Goal: Transaction & Acquisition: Subscribe to service/newsletter

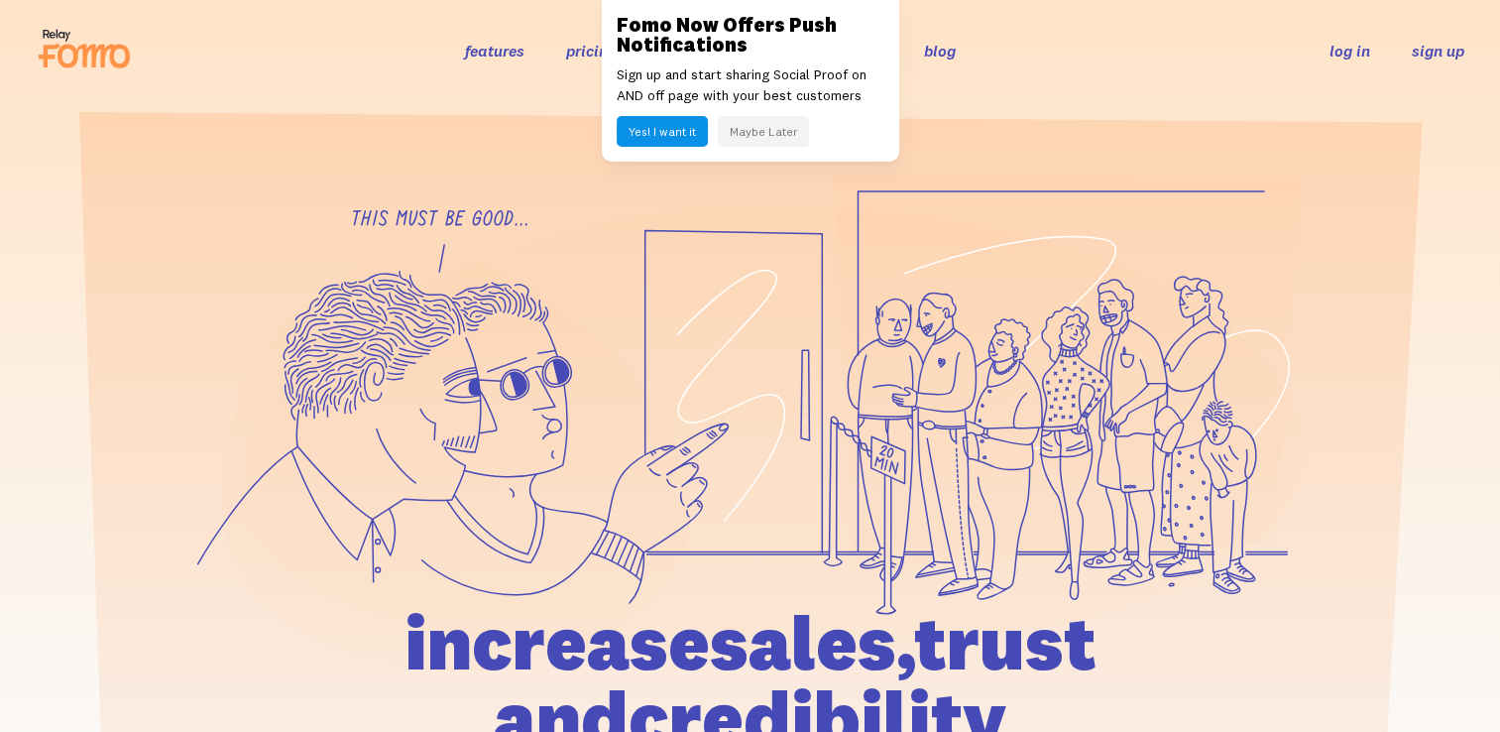
click at [1425, 57] on link "sign up" at bounding box center [1438, 51] width 53 height 21
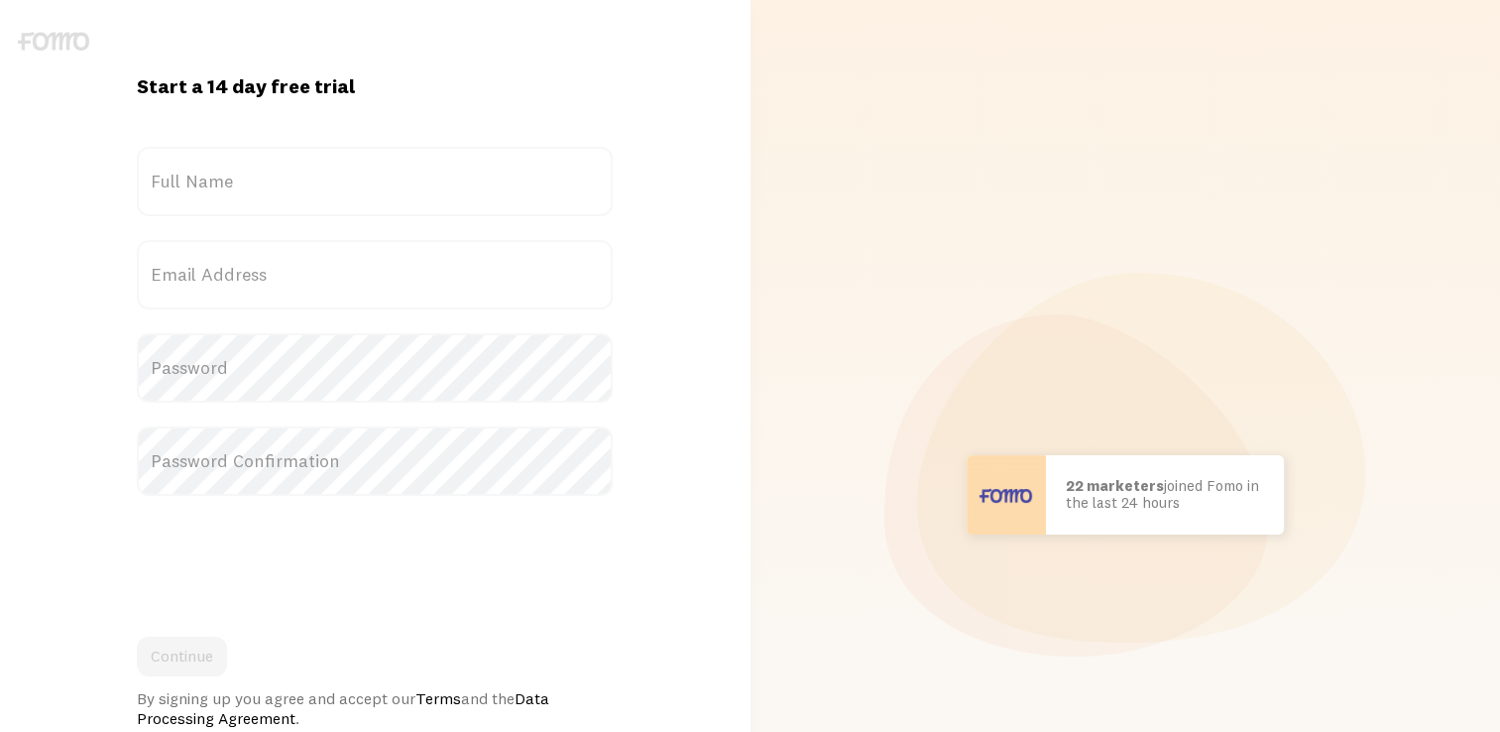
click at [325, 190] on label "Full Name" at bounding box center [375, 181] width 476 height 69
click at [325, 190] on input "Full Name" at bounding box center [375, 181] width 476 height 69
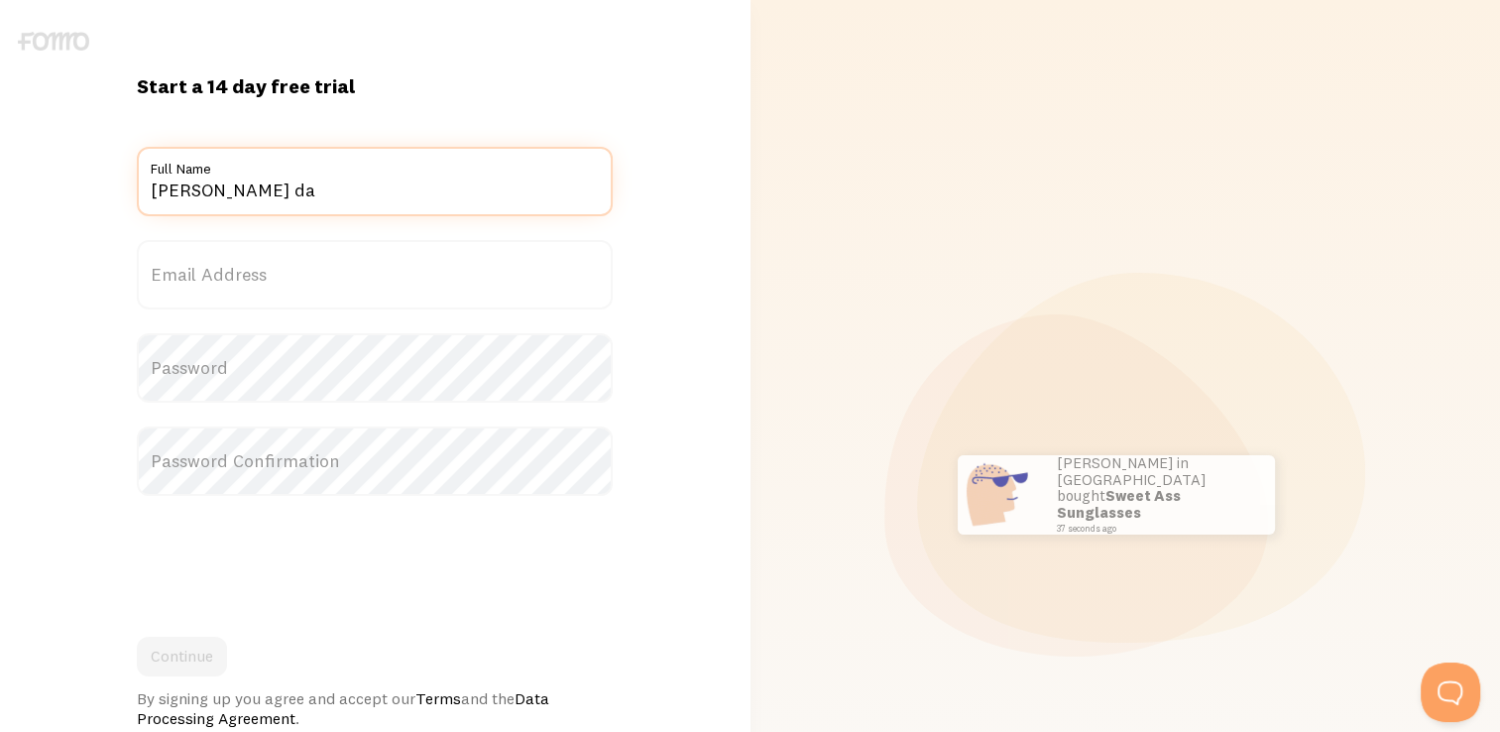
click at [242, 194] on input "katie giron da" at bounding box center [375, 181] width 476 height 69
type input "[PERSON_NAME]"
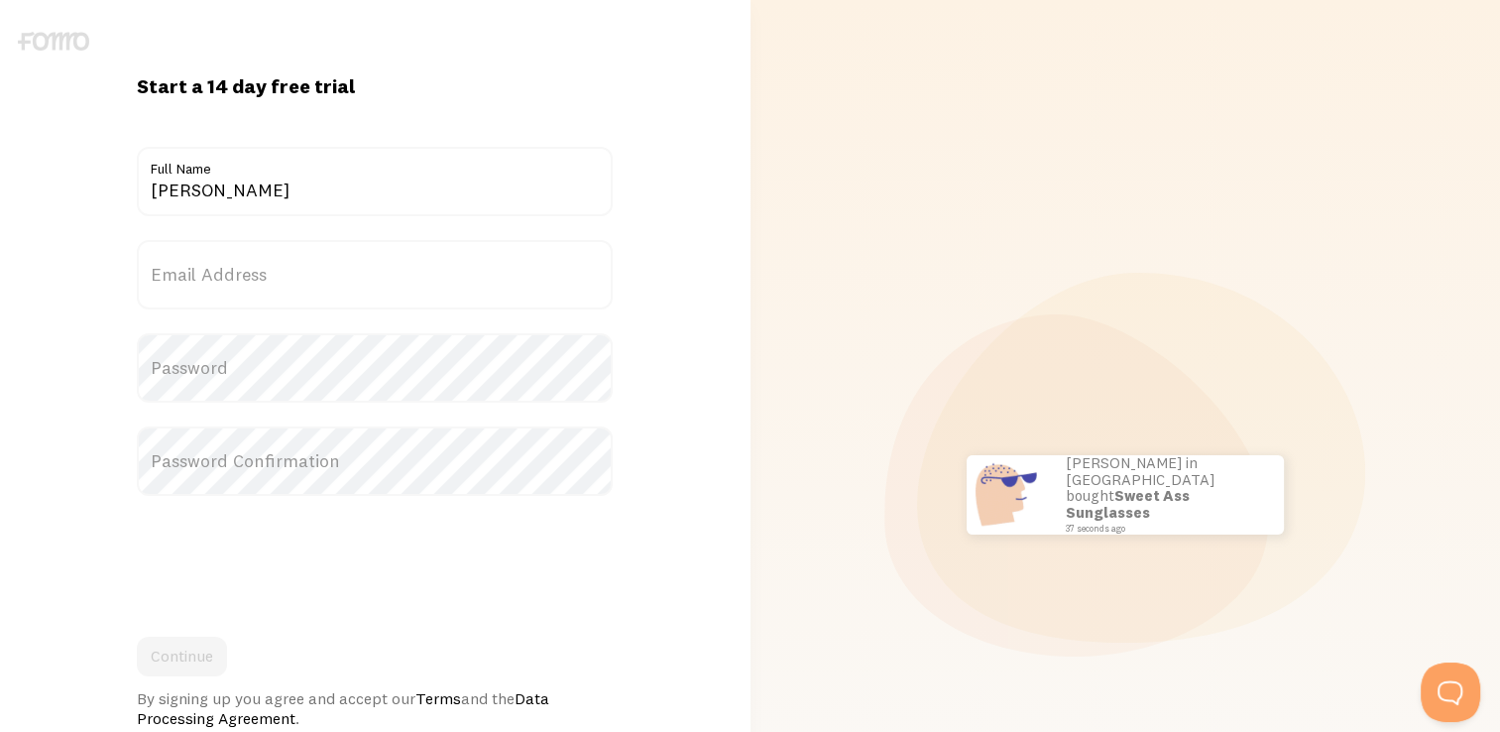
click at [228, 272] on label "Email Address" at bounding box center [375, 274] width 476 height 69
click at [228, 272] on input "Email Address" at bounding box center [375, 274] width 476 height 69
type input "k"
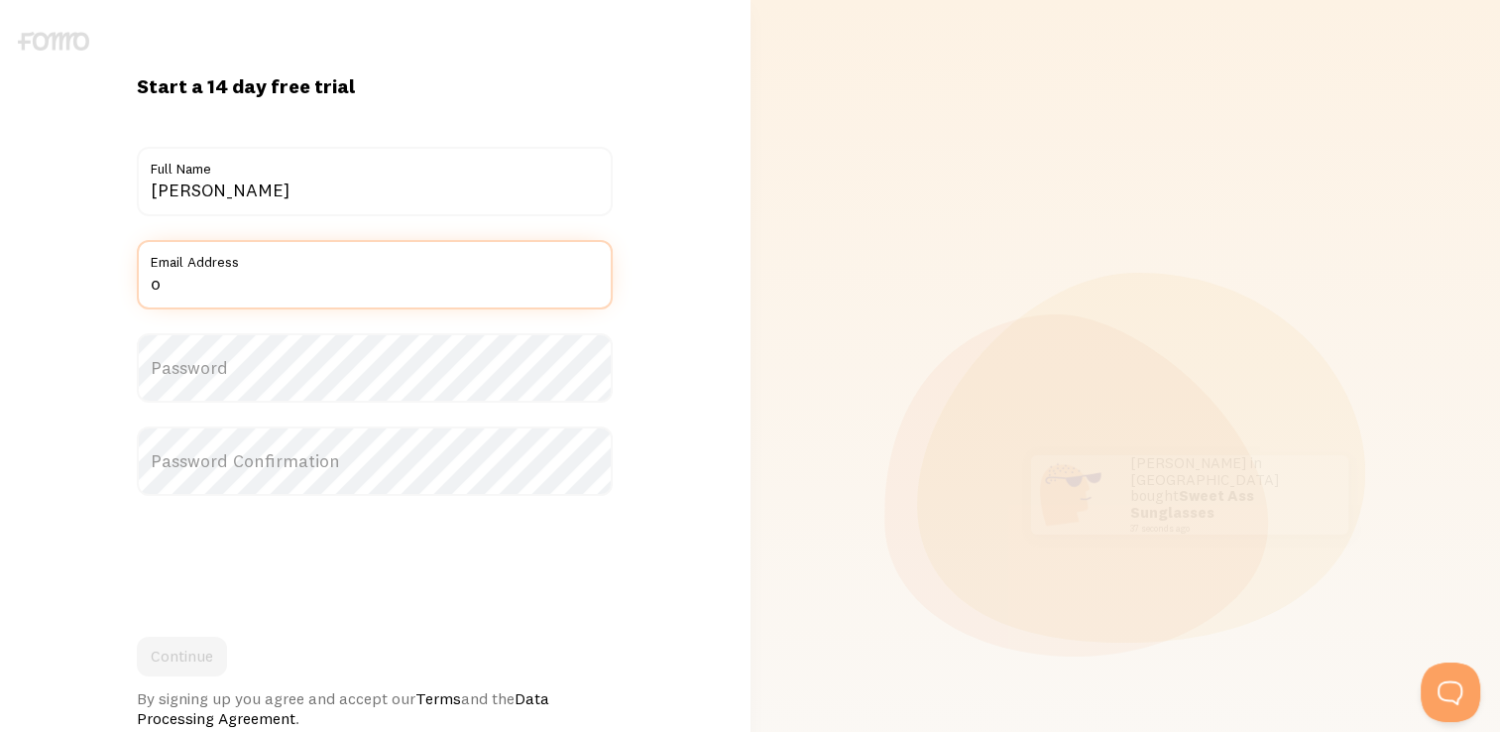
click at [423, 294] on input "o" at bounding box center [375, 274] width 476 height 69
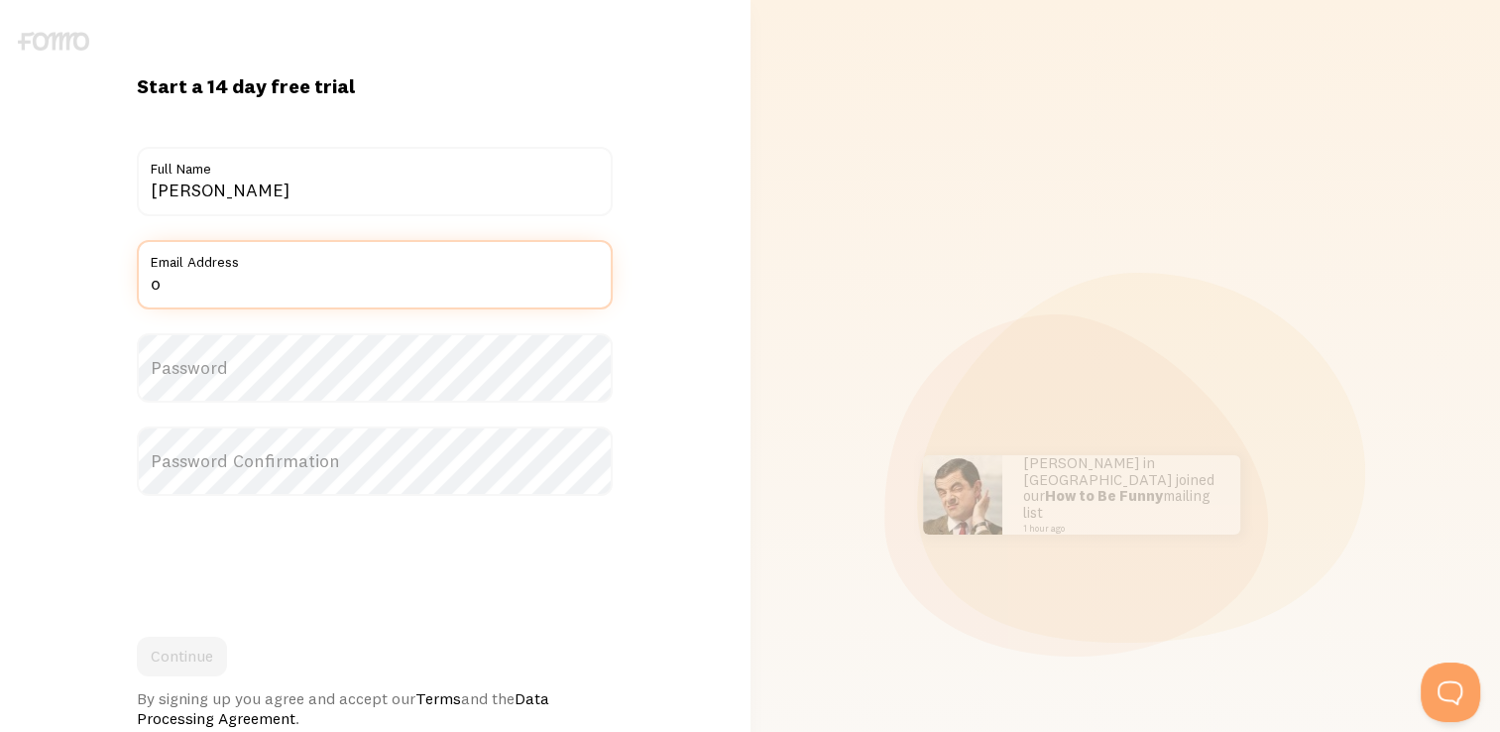
type input "Orthomoleculargroup@gmail.com"
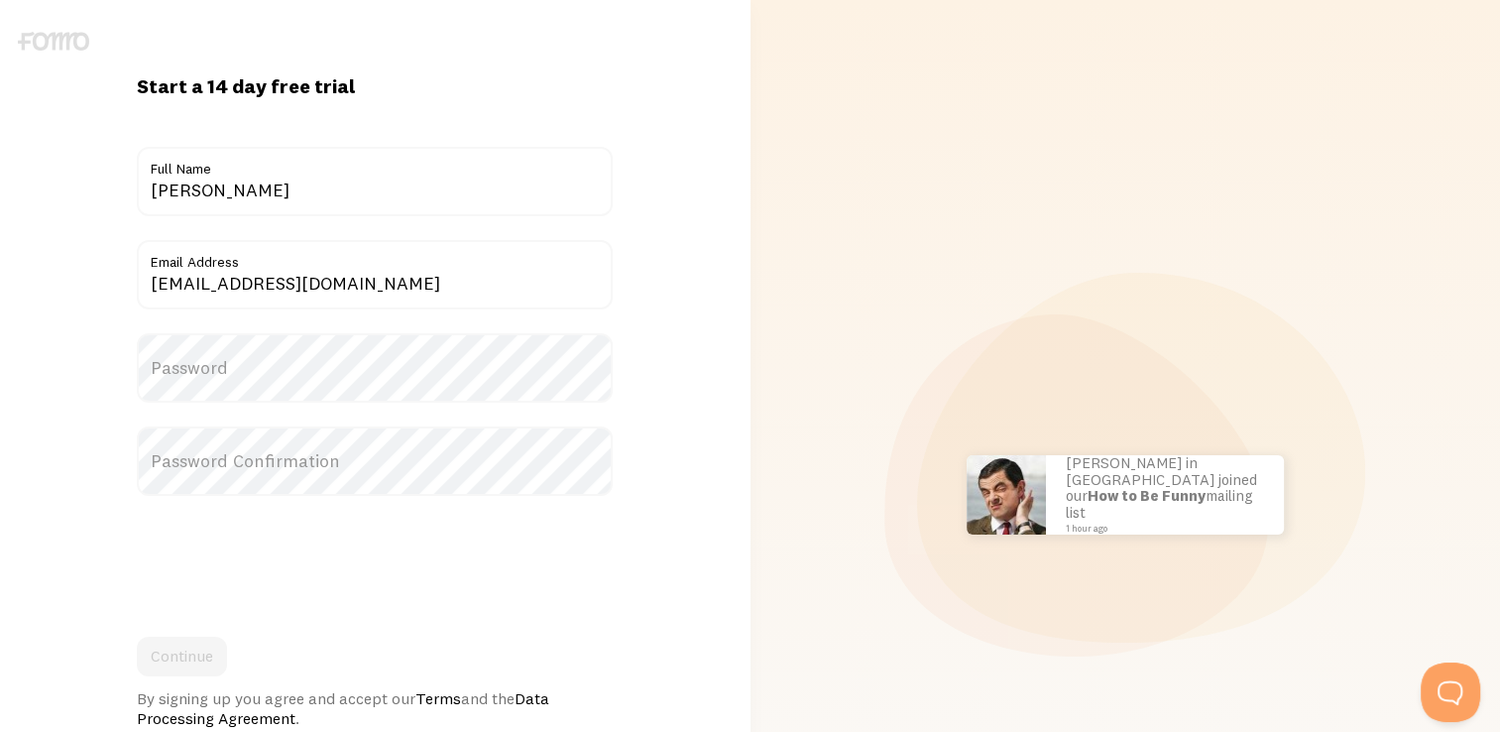
click at [241, 358] on label "Password" at bounding box center [375, 367] width 476 height 69
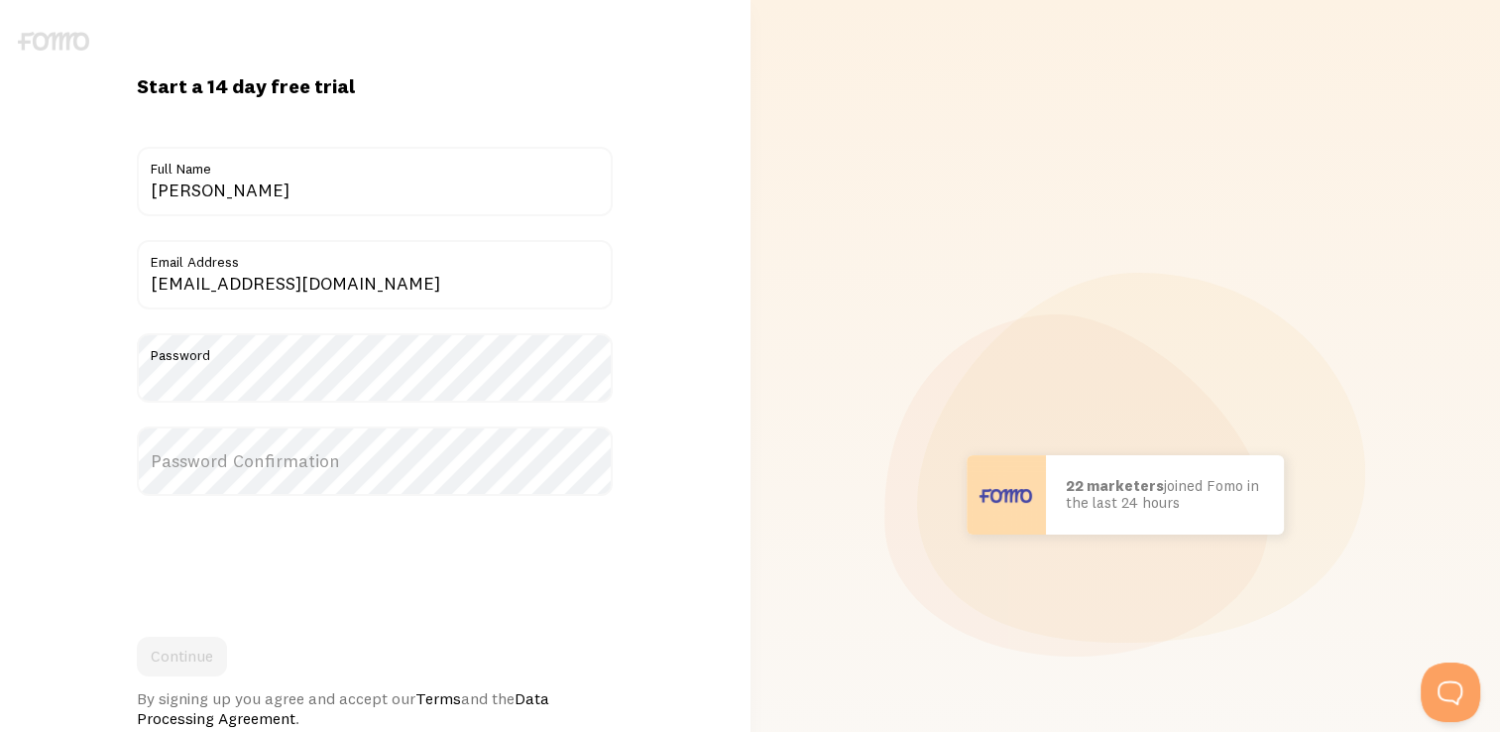
click at [230, 472] on label "Password Confirmation" at bounding box center [375, 460] width 476 height 69
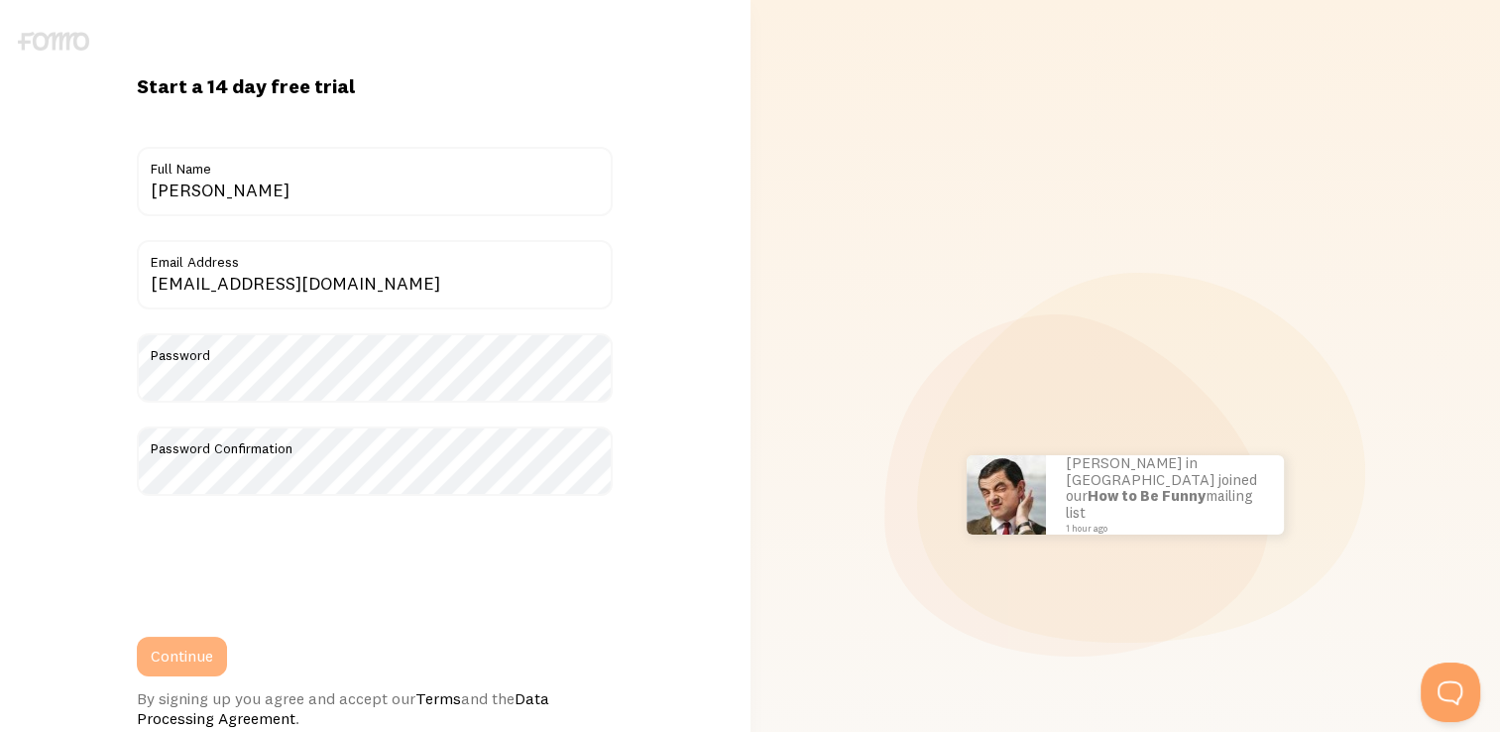
click at [190, 663] on button "Continue" at bounding box center [182, 656] width 90 height 40
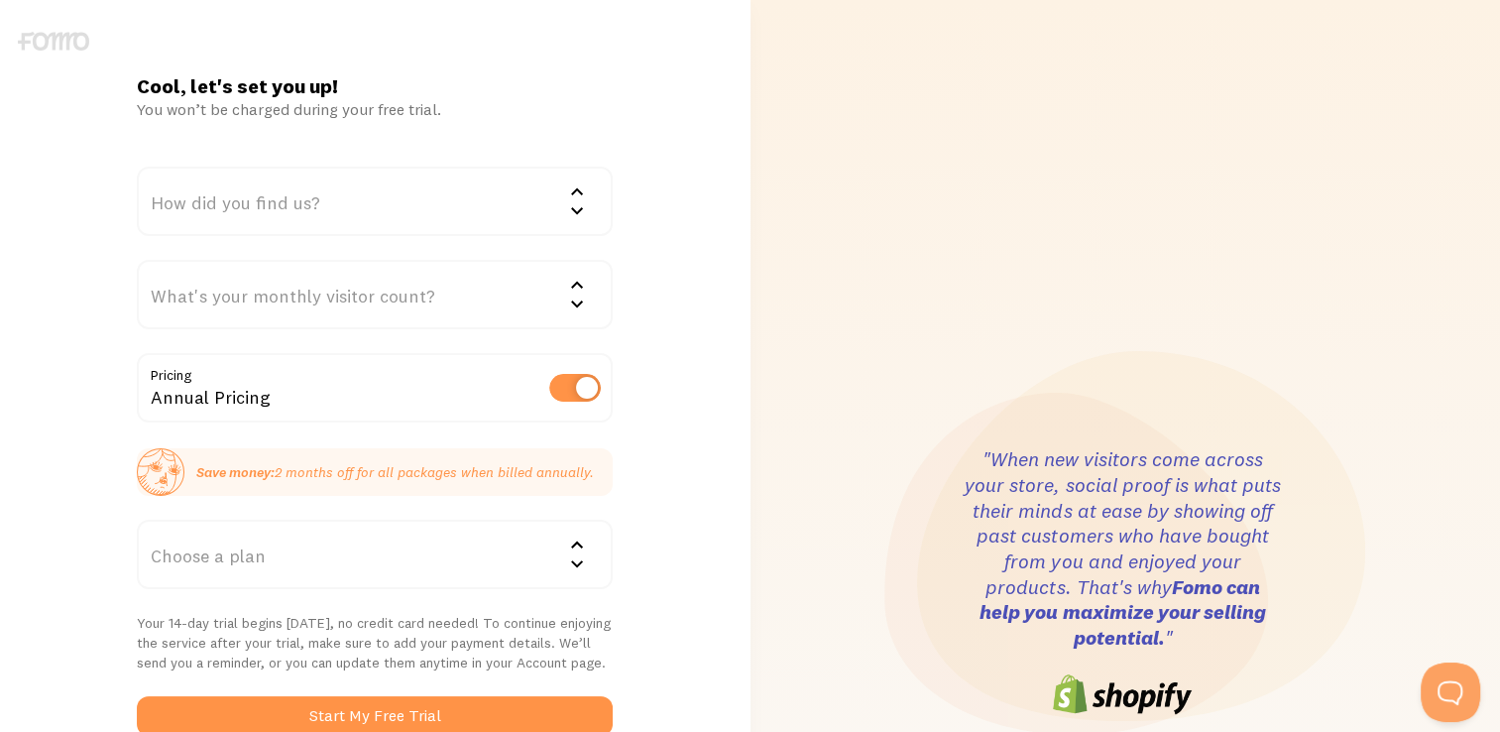
click at [560, 212] on div "How did you find us?" at bounding box center [375, 201] width 476 height 69
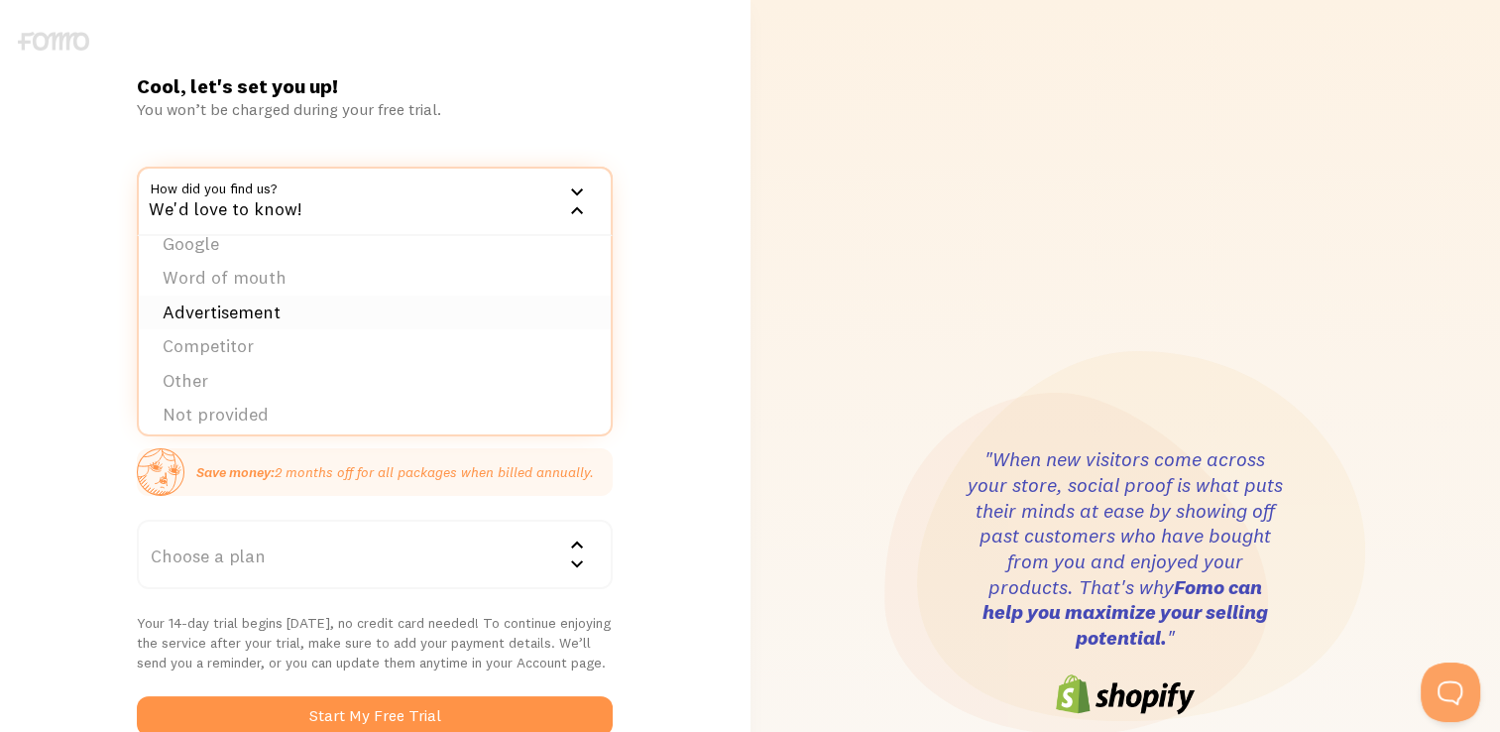
scroll to position [30, 0]
click at [239, 369] on li "Other" at bounding box center [375, 372] width 472 height 35
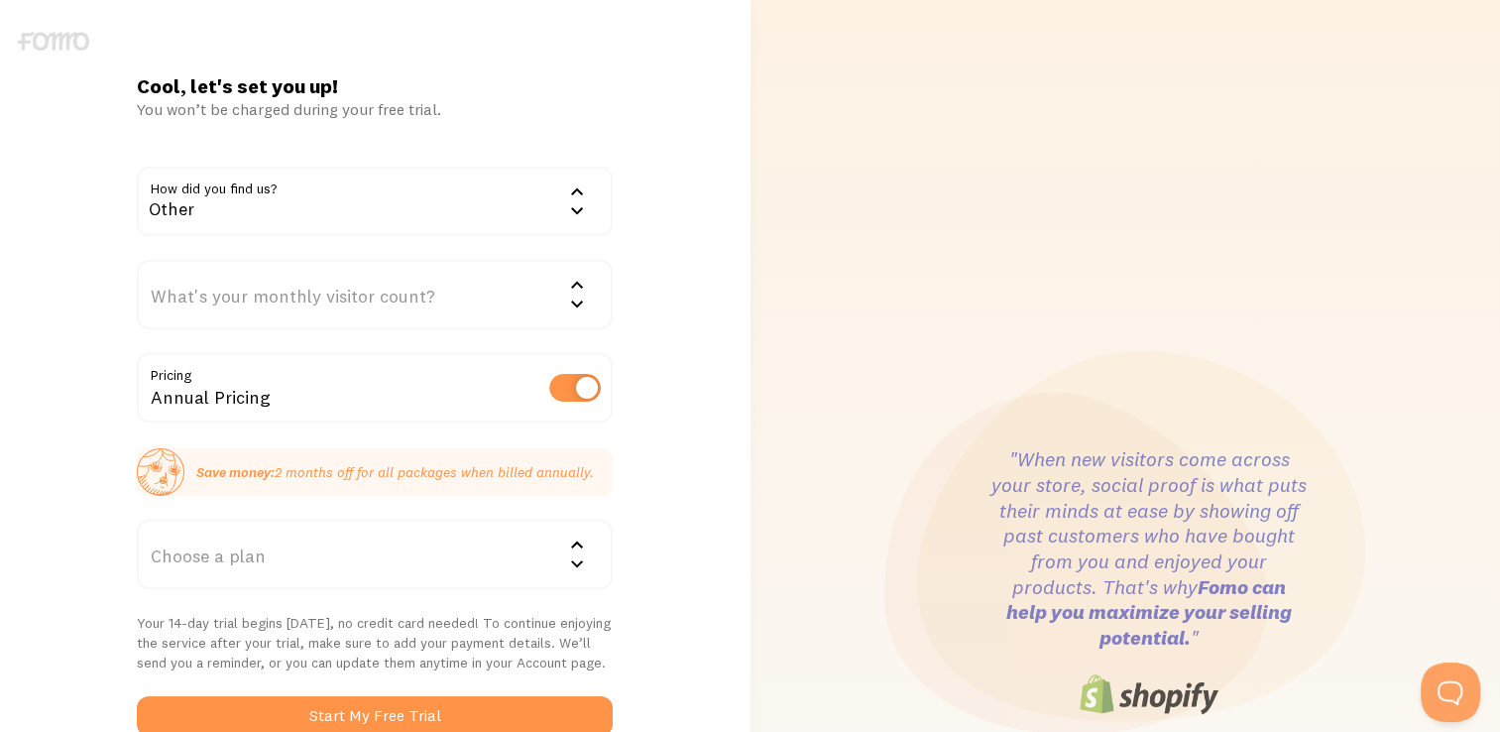
click at [270, 291] on div "What's your monthly visitor count?" at bounding box center [375, 294] width 476 height 69
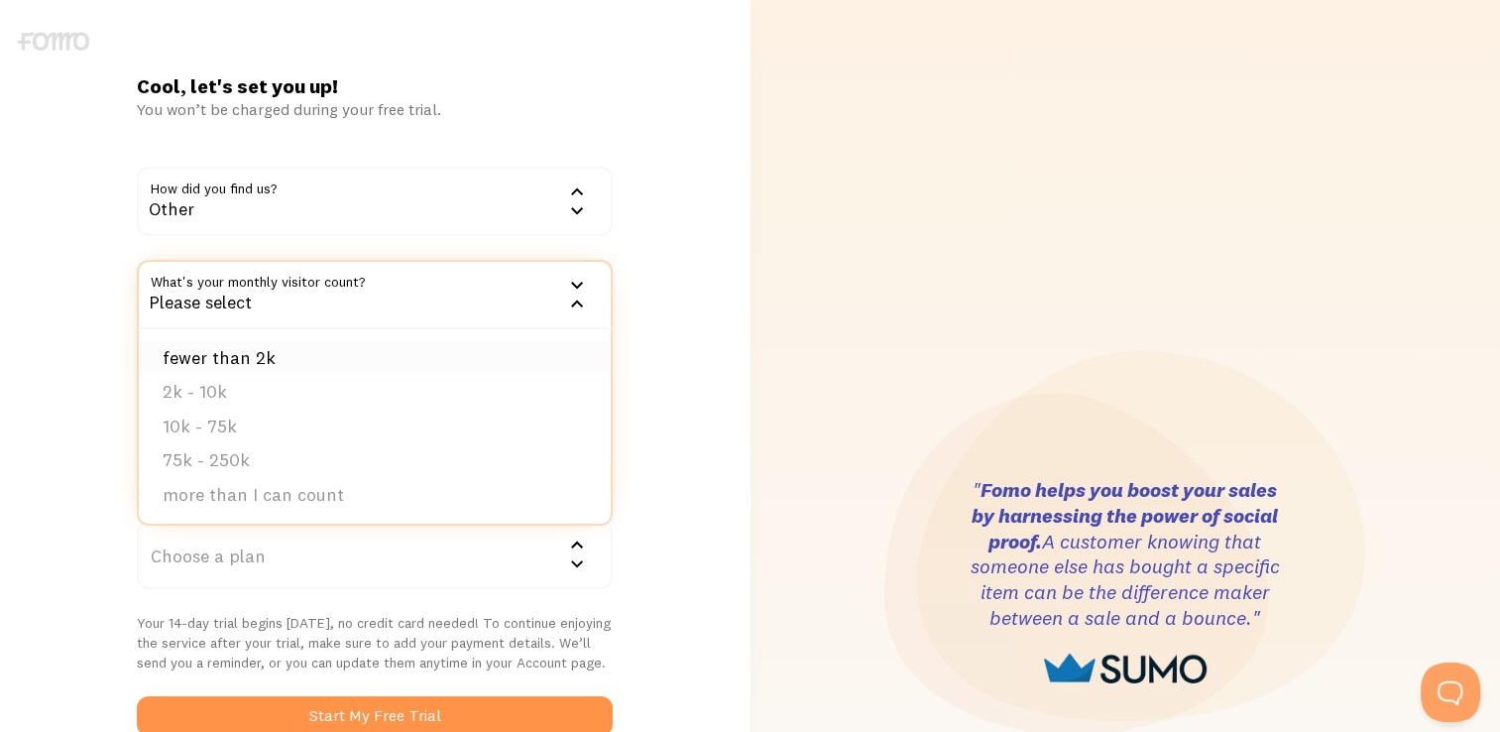
click at [204, 360] on li "fewer than 2k" at bounding box center [375, 358] width 472 height 35
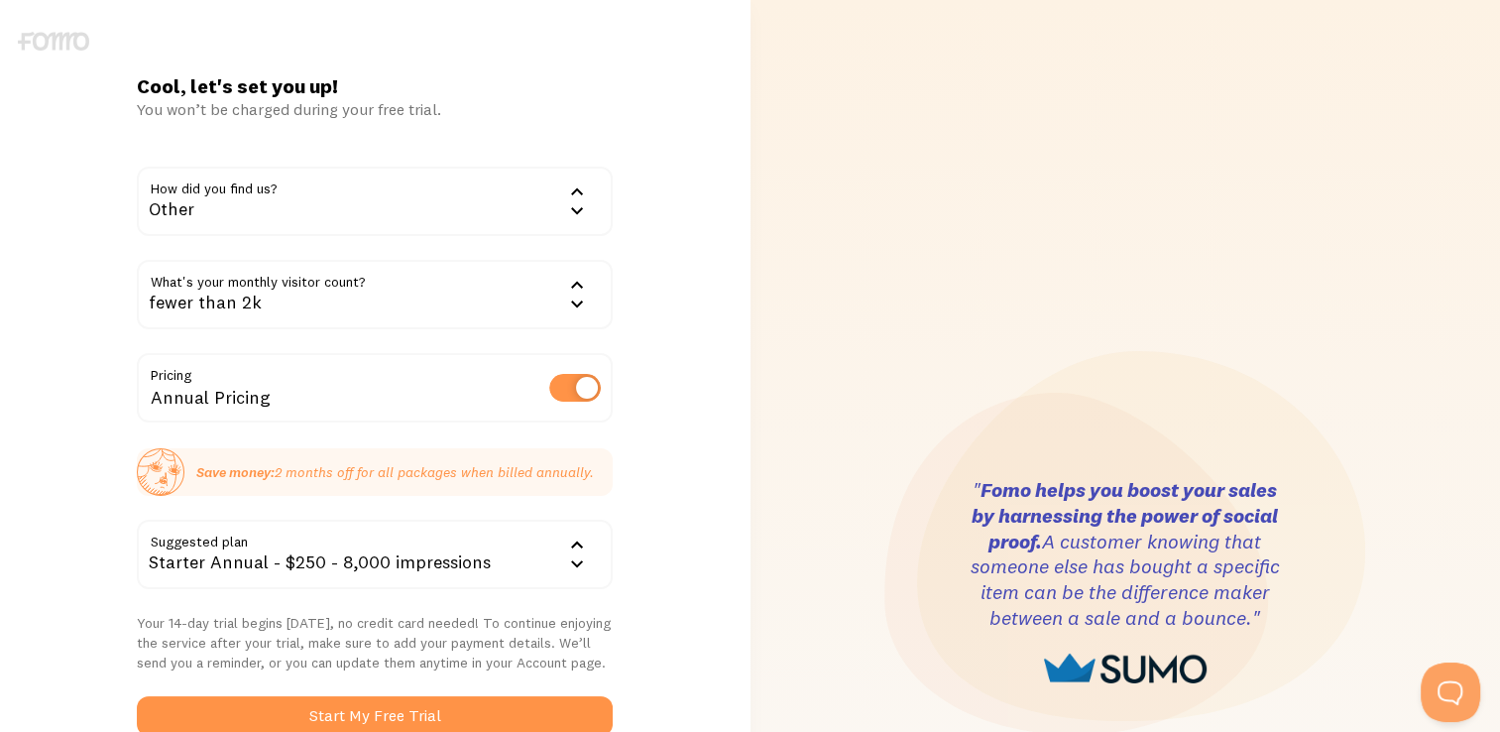
scroll to position [99, 0]
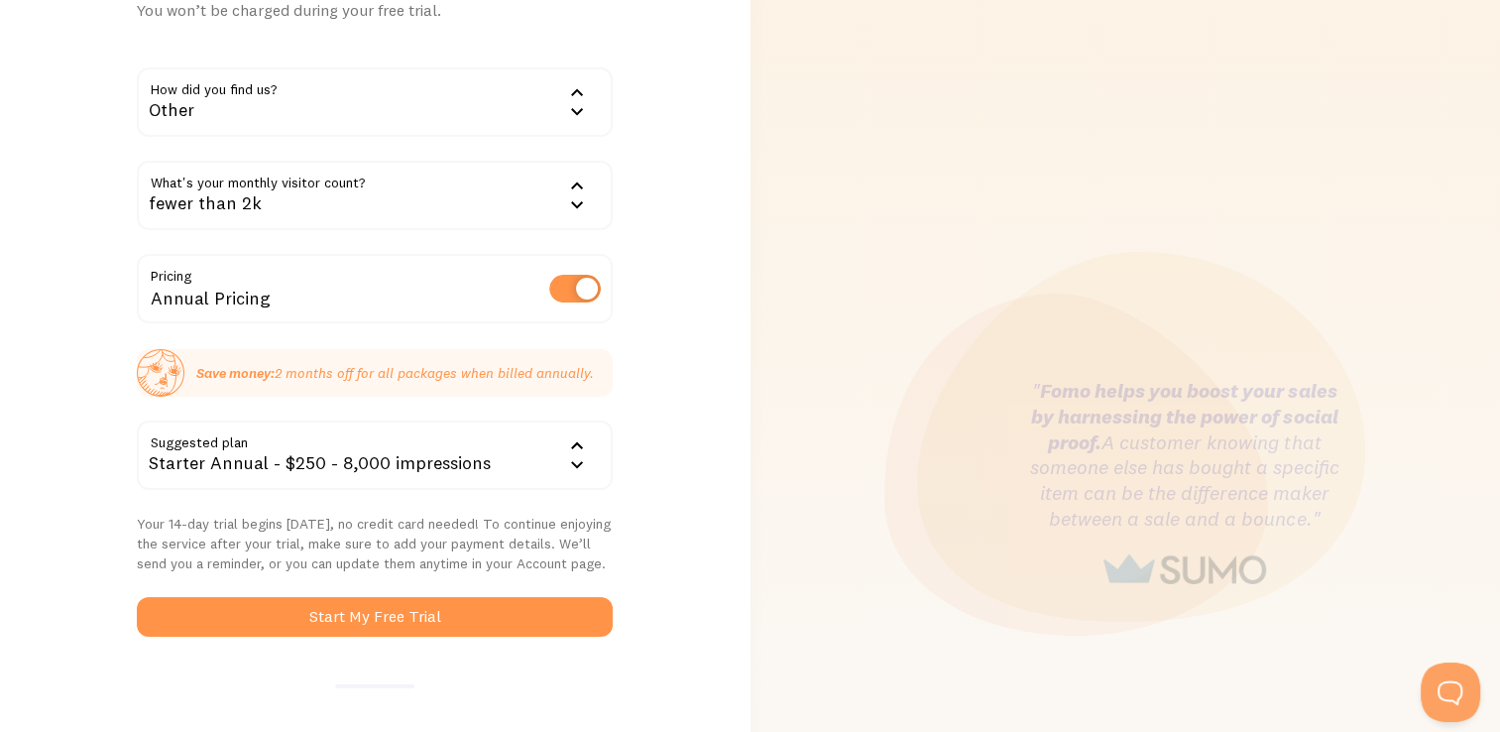
click at [555, 287] on label at bounding box center [575, 289] width 52 height 28
click at [555, 287] on input "checkbox" at bounding box center [575, 289] width 52 height 28
checkbox input "false"
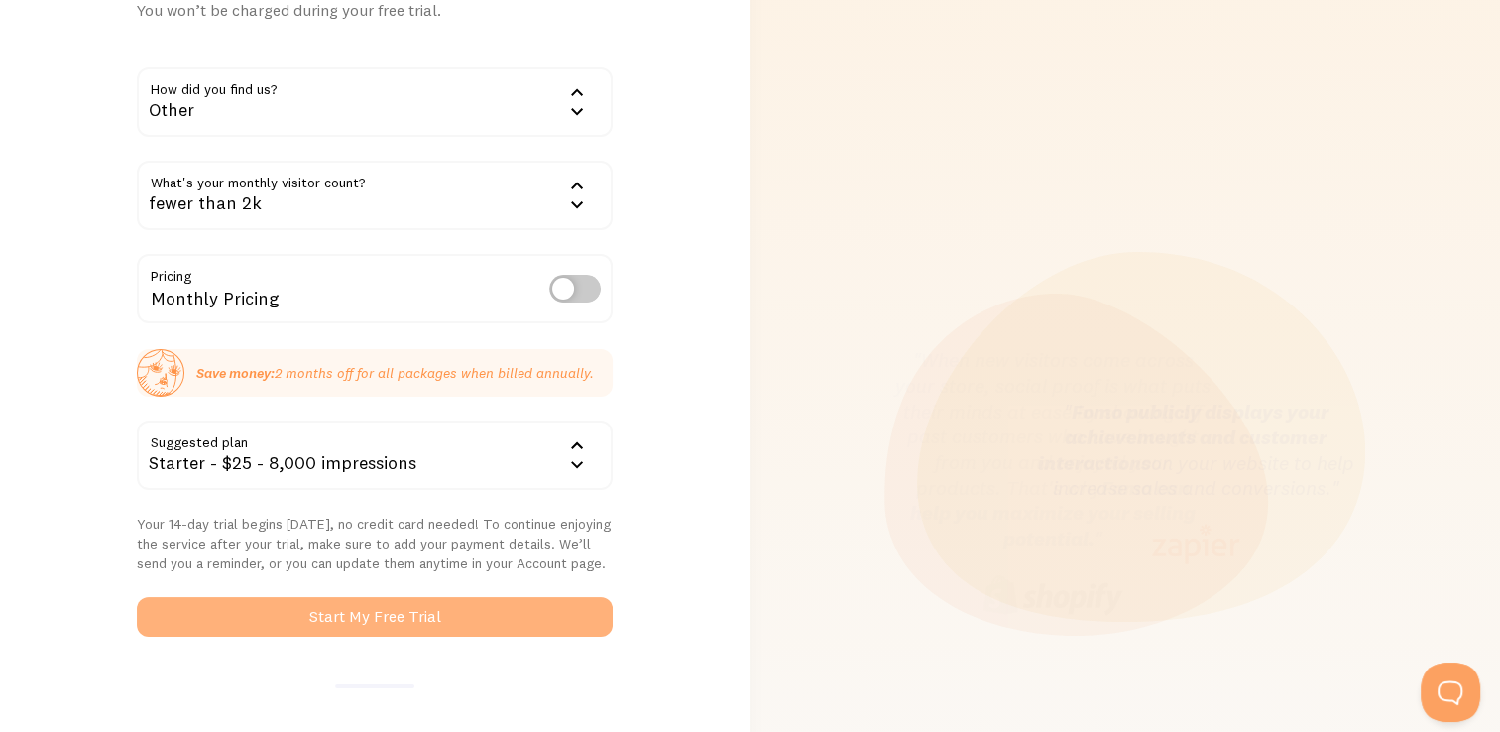
click at [399, 618] on button "Start My Free Trial" at bounding box center [375, 617] width 476 height 40
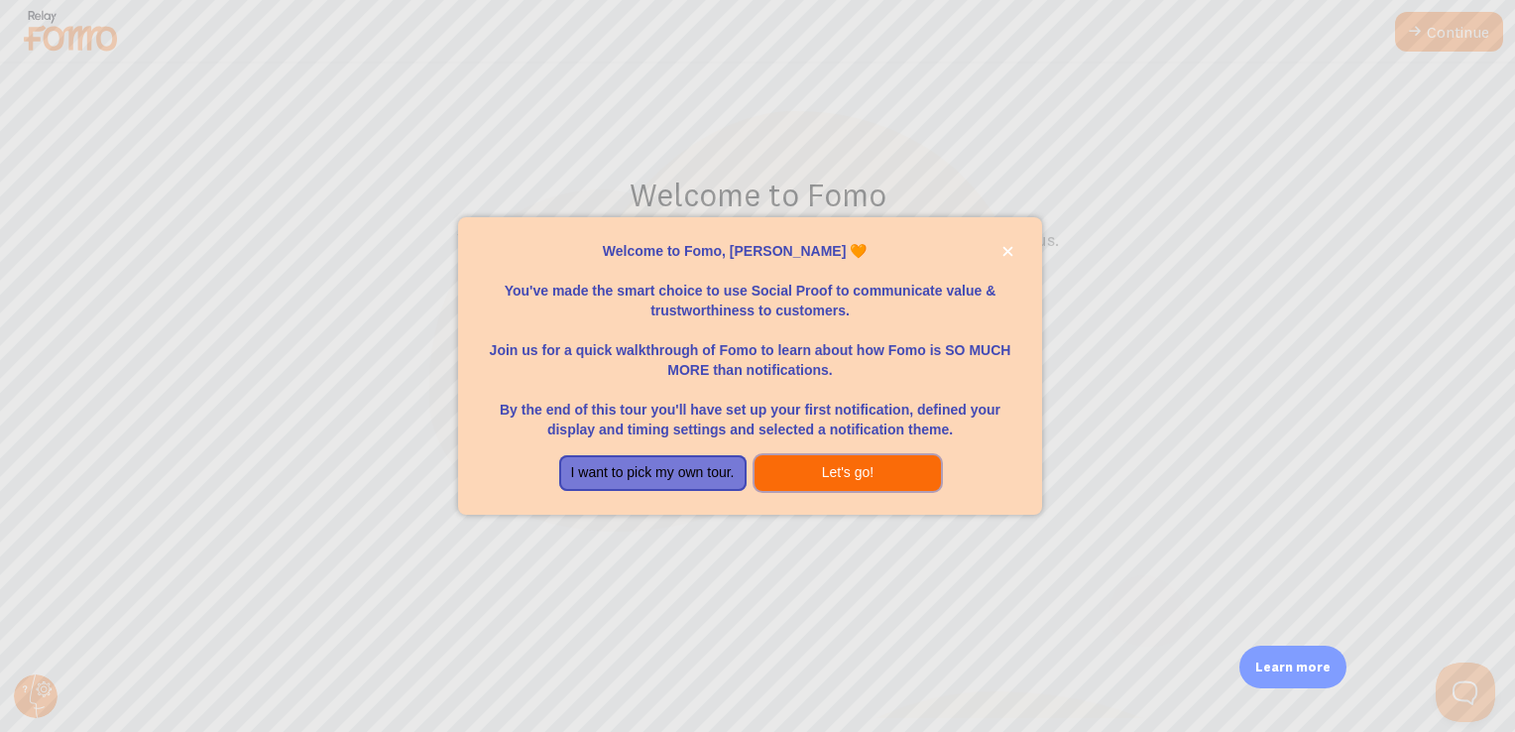
click at [856, 468] on button "Let's go!" at bounding box center [847, 473] width 187 height 36
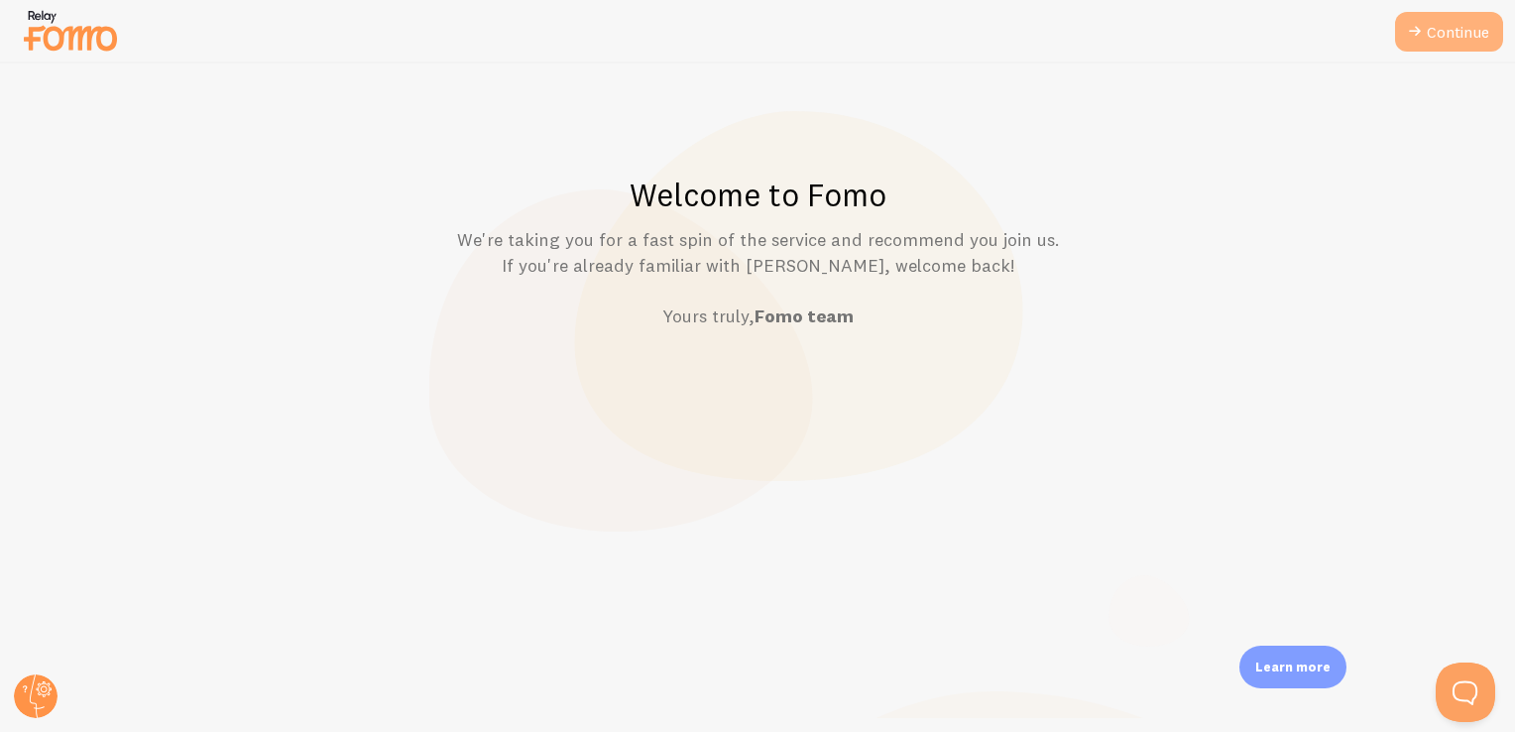
click at [1424, 32] on icon at bounding box center [1415, 32] width 24 height 24
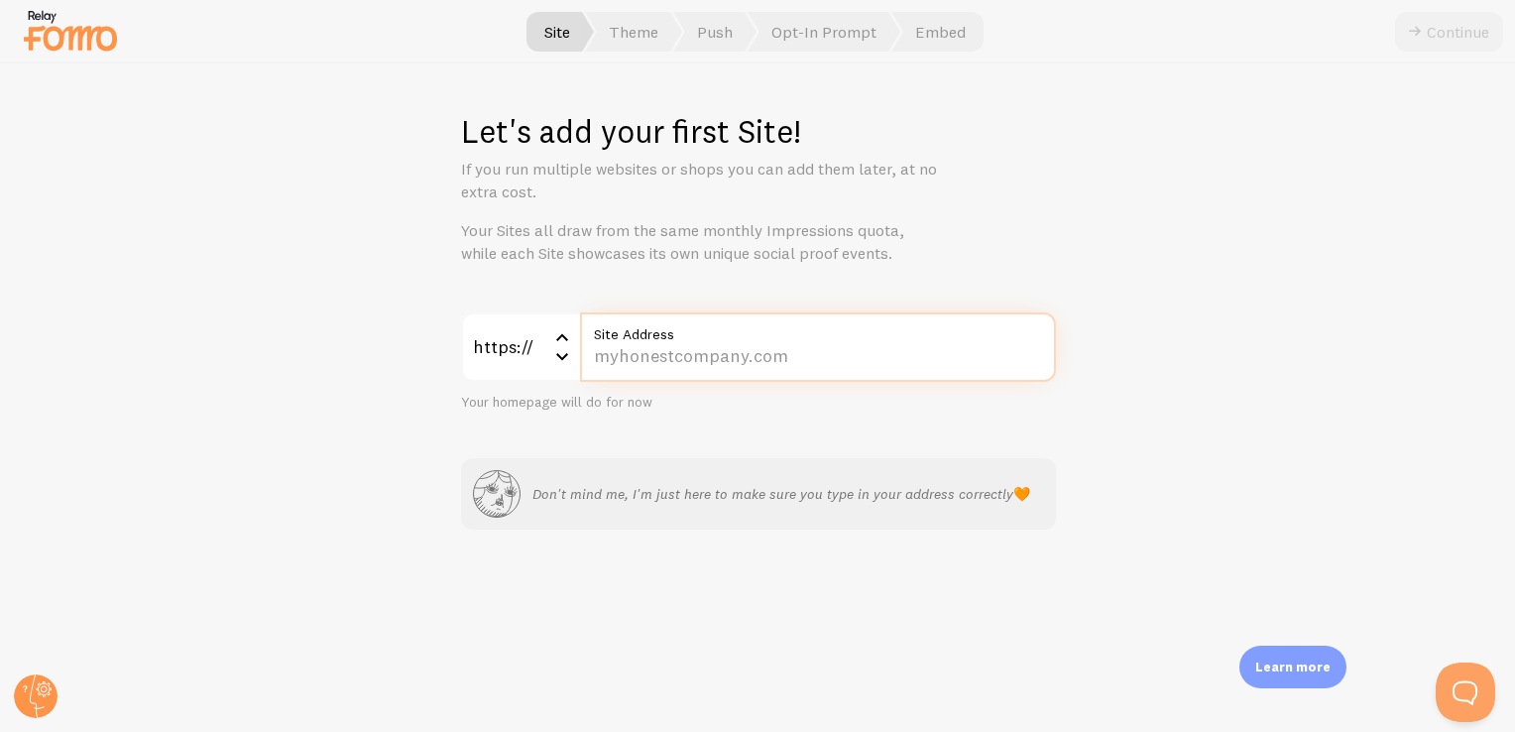
click at [711, 355] on input "Site Address" at bounding box center [818, 346] width 476 height 69
paste input "[DOMAIN_NAME][URL]"
drag, startPoint x: 637, startPoint y: 354, endPoint x: 549, endPoint y: 367, distance: 89.2
click at [549, 367] on div "https:// https:// https:// http:// [DOMAIN_NAME][URL] Site Address" at bounding box center [758, 346] width 595 height 69
click at [868, 352] on input "[DOMAIN_NAME][URL]" at bounding box center [818, 346] width 476 height 69
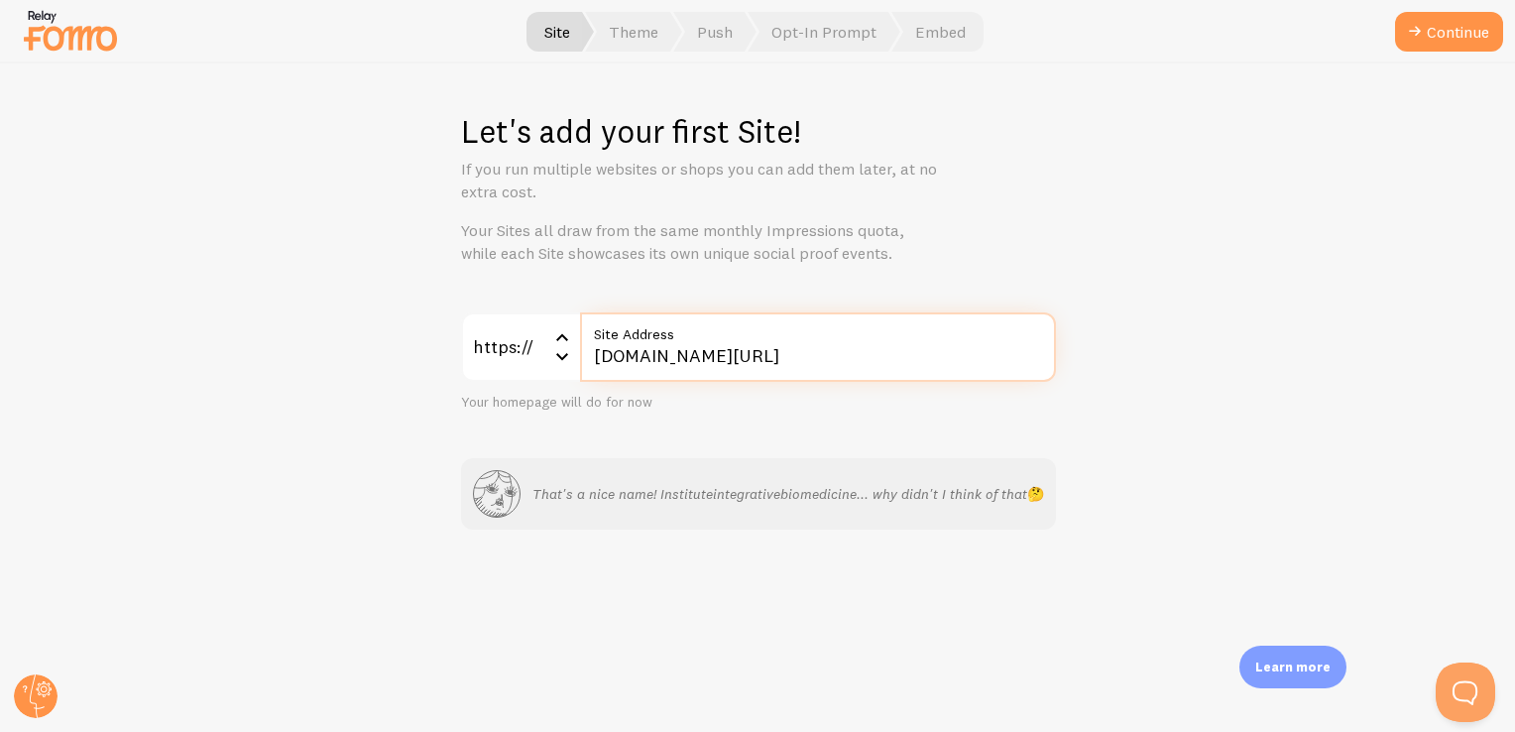
drag, startPoint x: 710, startPoint y: 361, endPoint x: 393, endPoint y: 353, distance: 317.3
click at [393, 353] on div "Let's add your first Site! If you run multiple websites or shops you can add th…" at bounding box center [758, 397] width 1514 height 668
click at [971, 359] on input "[DOMAIN_NAME][URL]" at bounding box center [818, 346] width 476 height 69
type input "[DOMAIN_NAME][URL]"
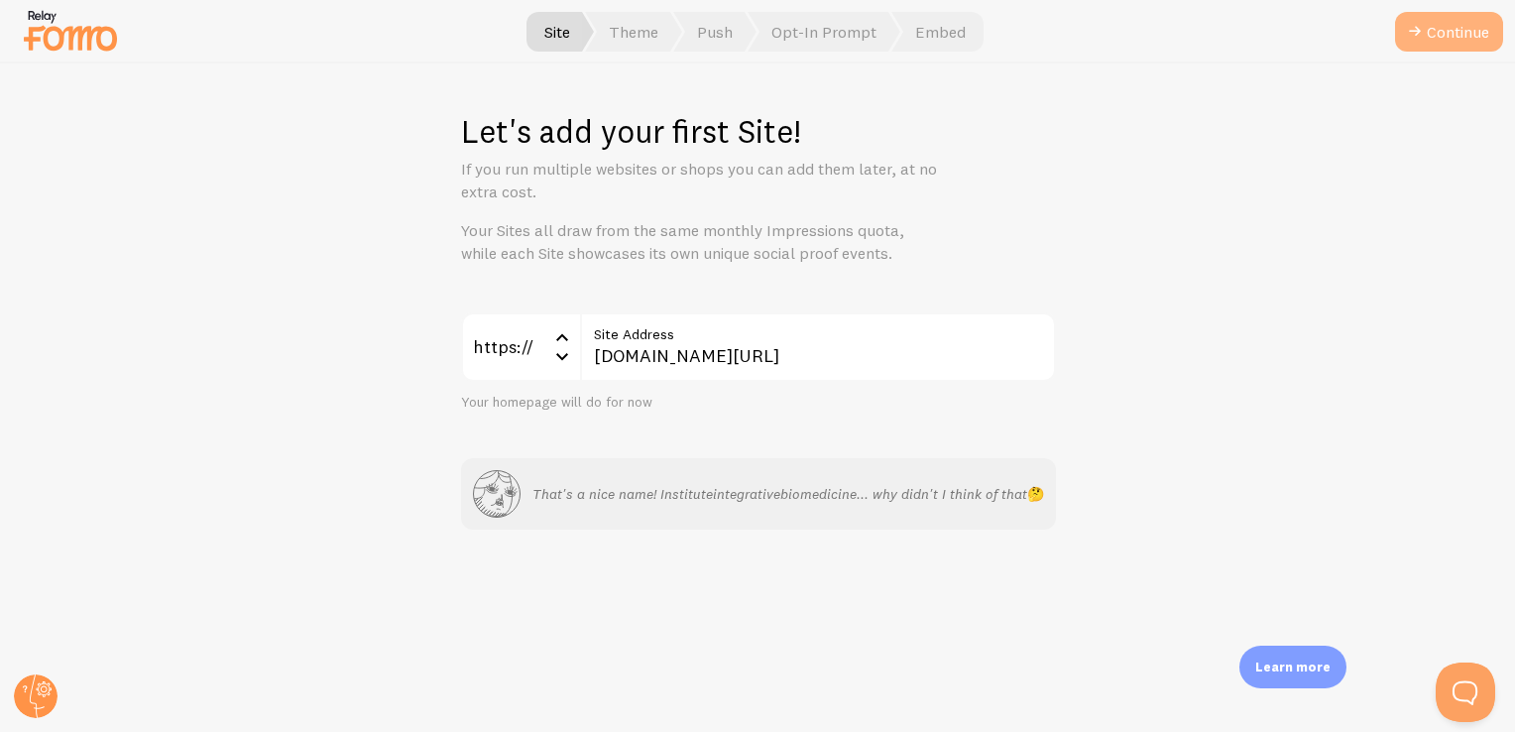
click at [1449, 35] on button "Continue" at bounding box center [1449, 32] width 108 height 40
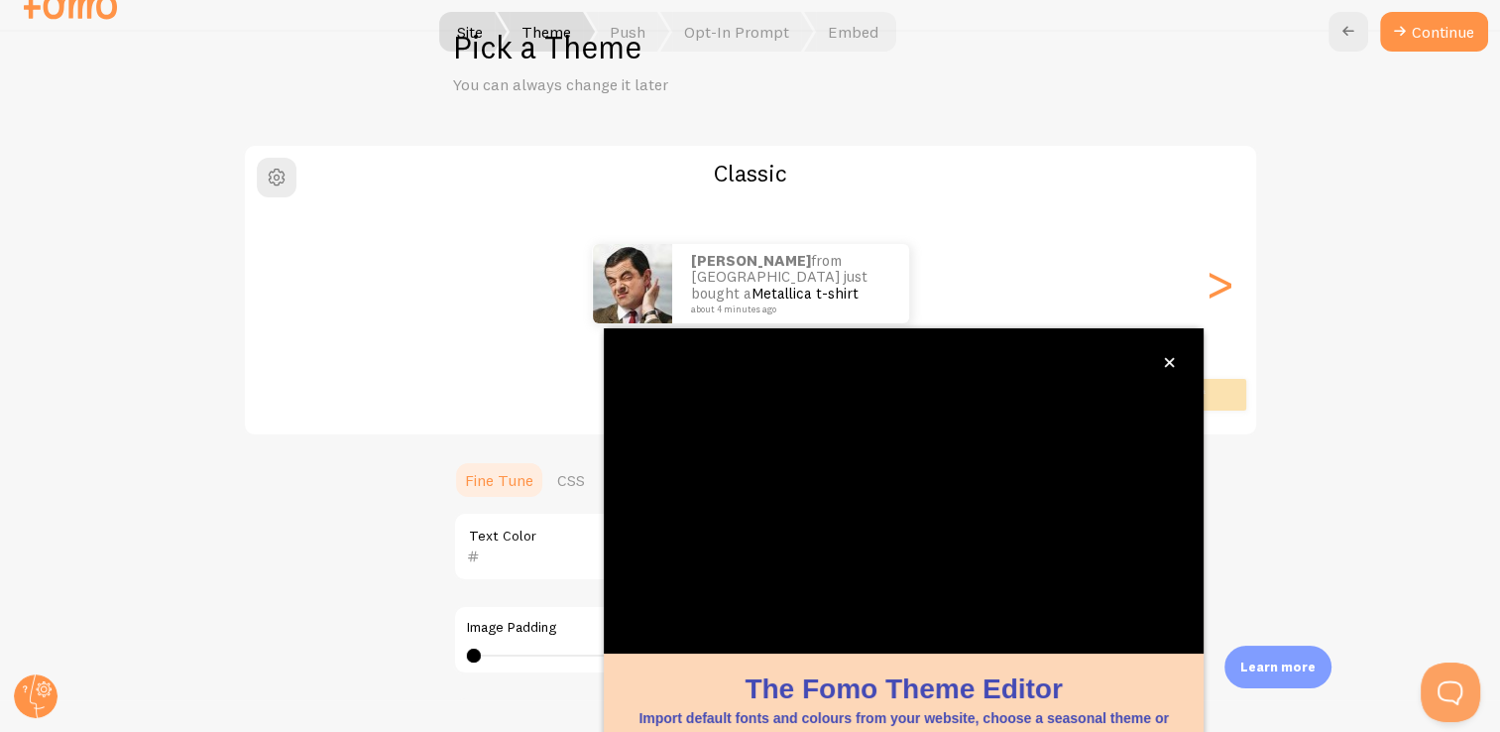
scroll to position [166, 0]
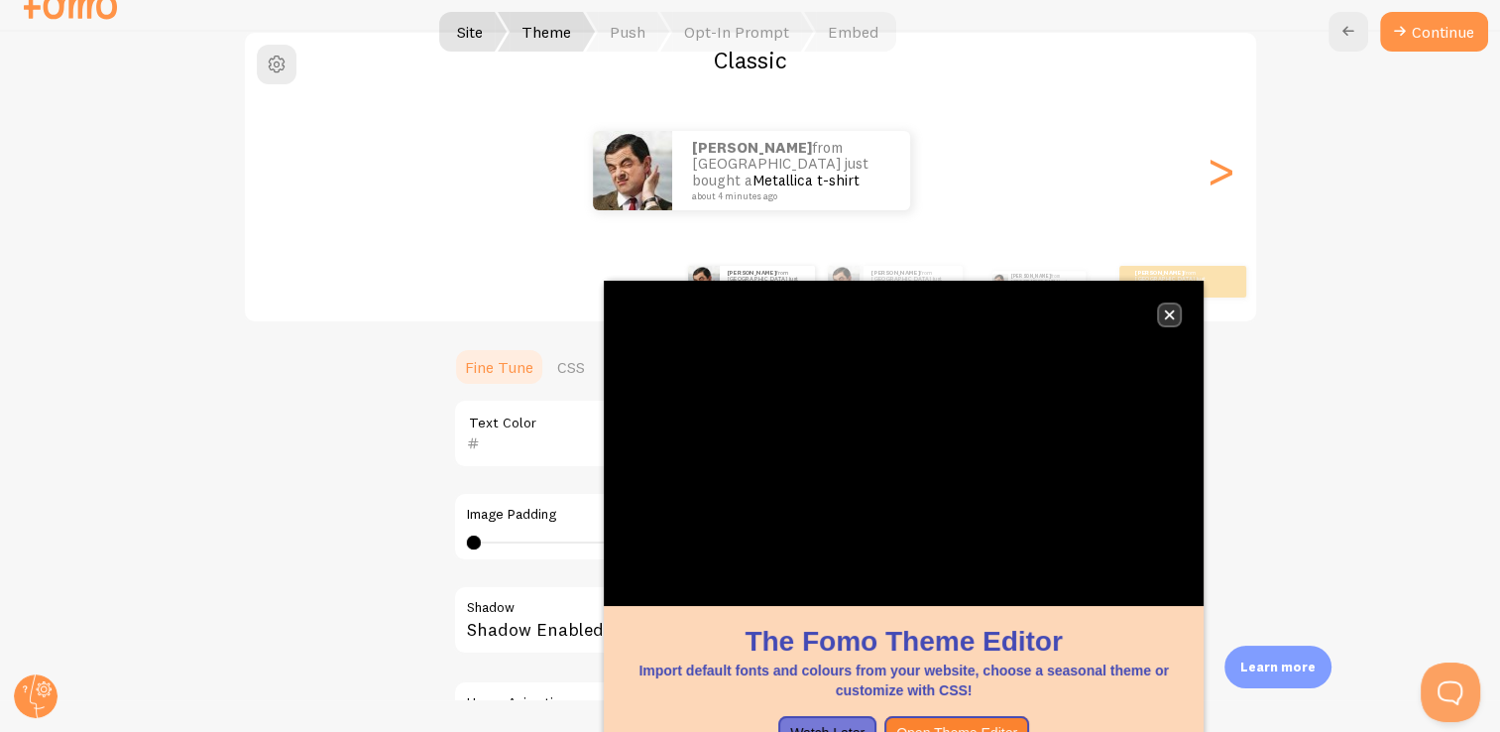
click at [1169, 309] on icon "close," at bounding box center [1169, 314] width 11 height 11
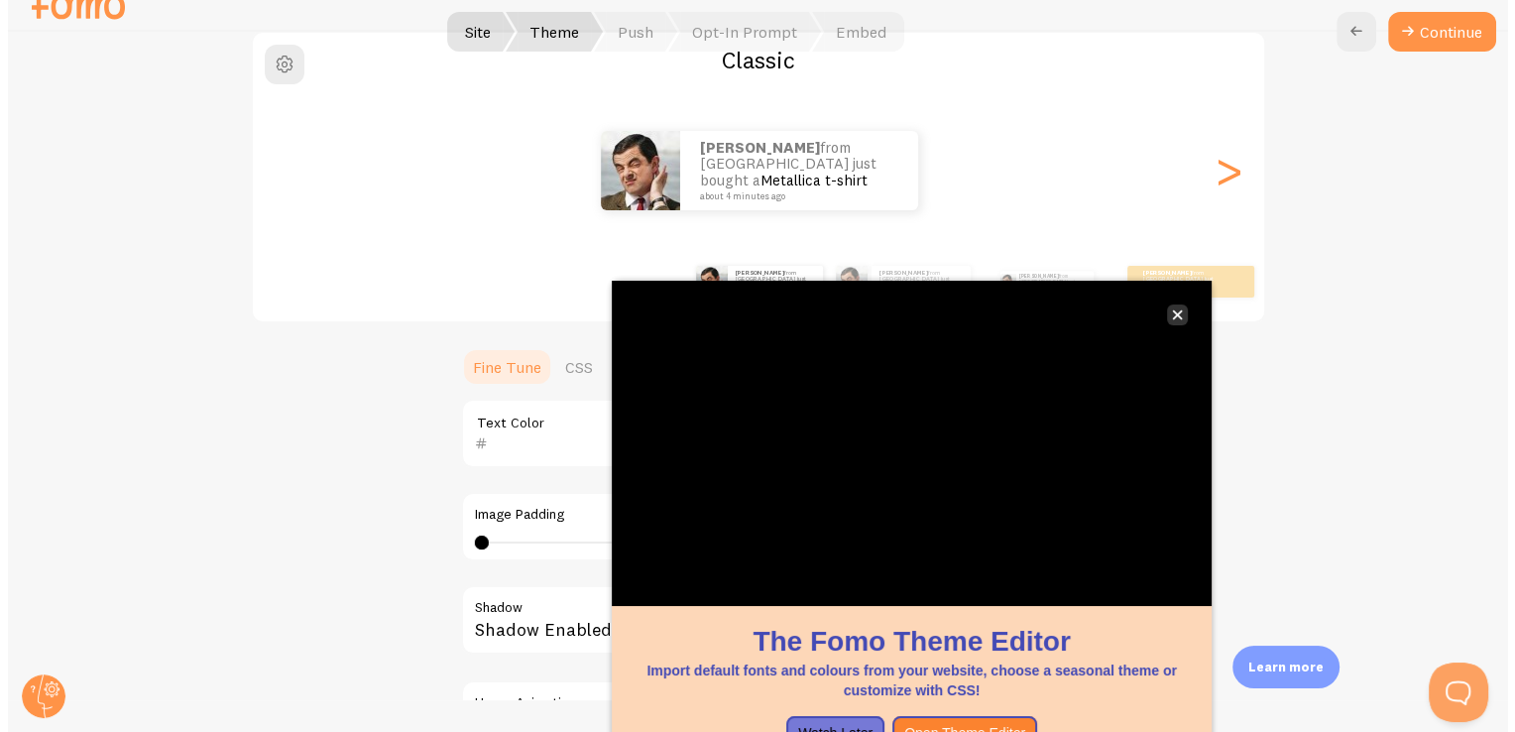
scroll to position [0, 0]
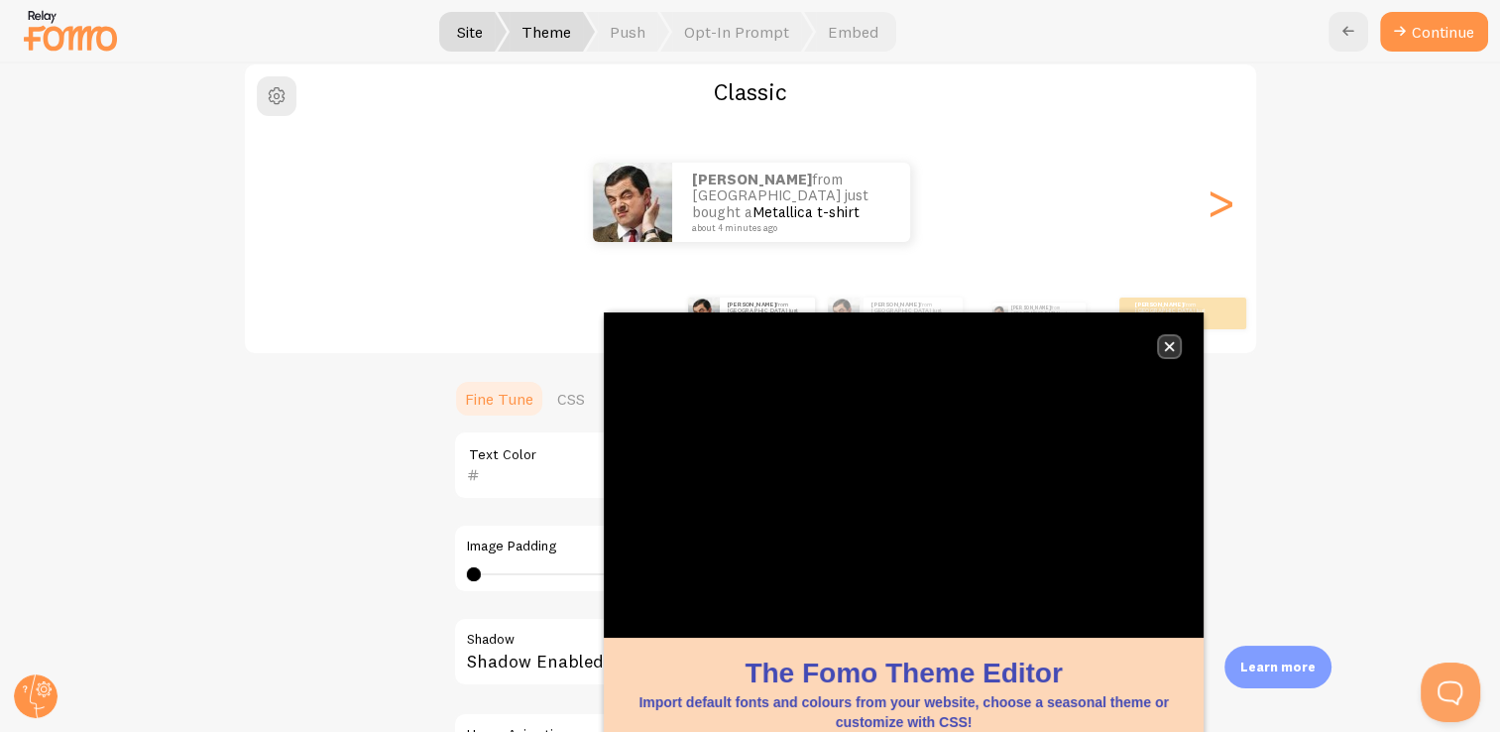
click at [1176, 347] on button "close," at bounding box center [1169, 346] width 21 height 21
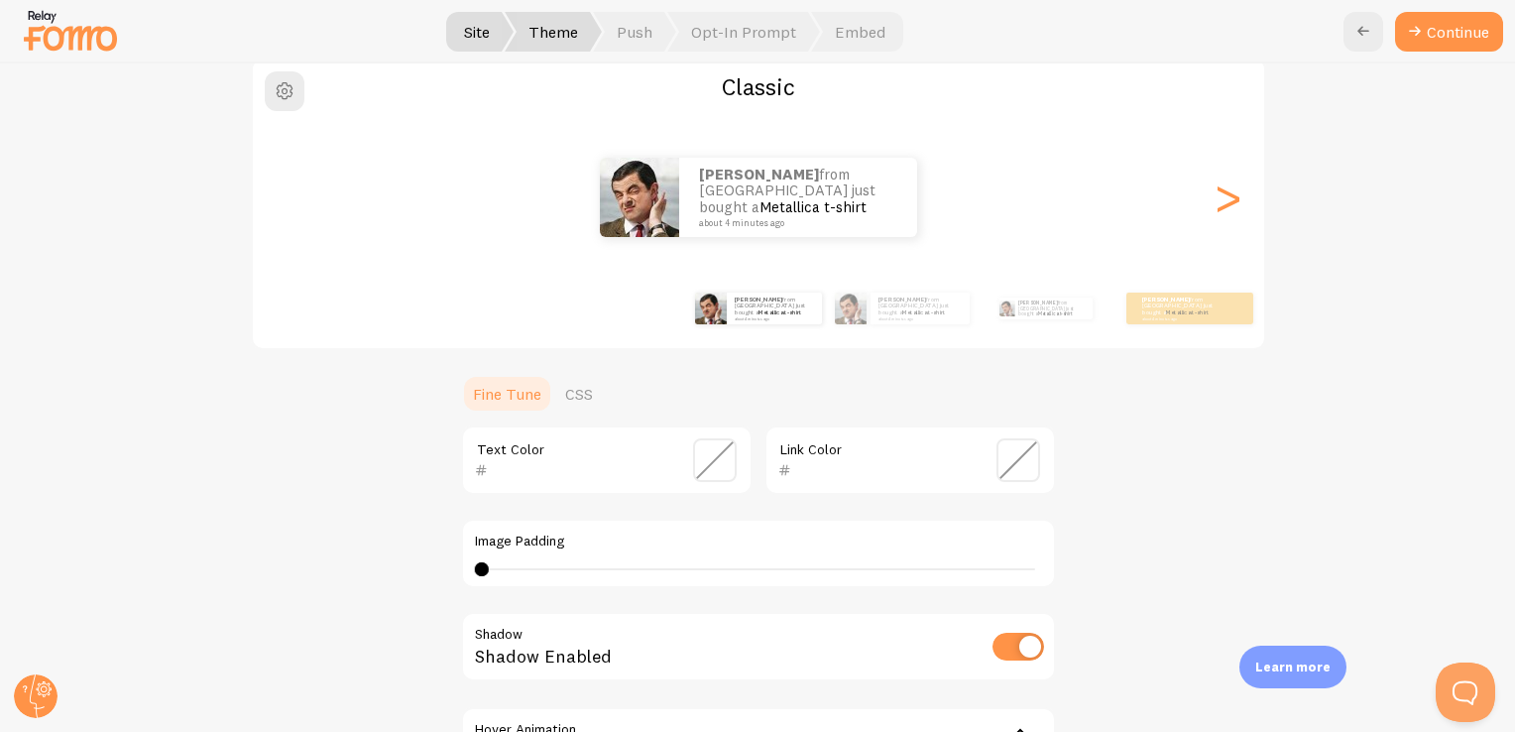
scroll to position [432, 0]
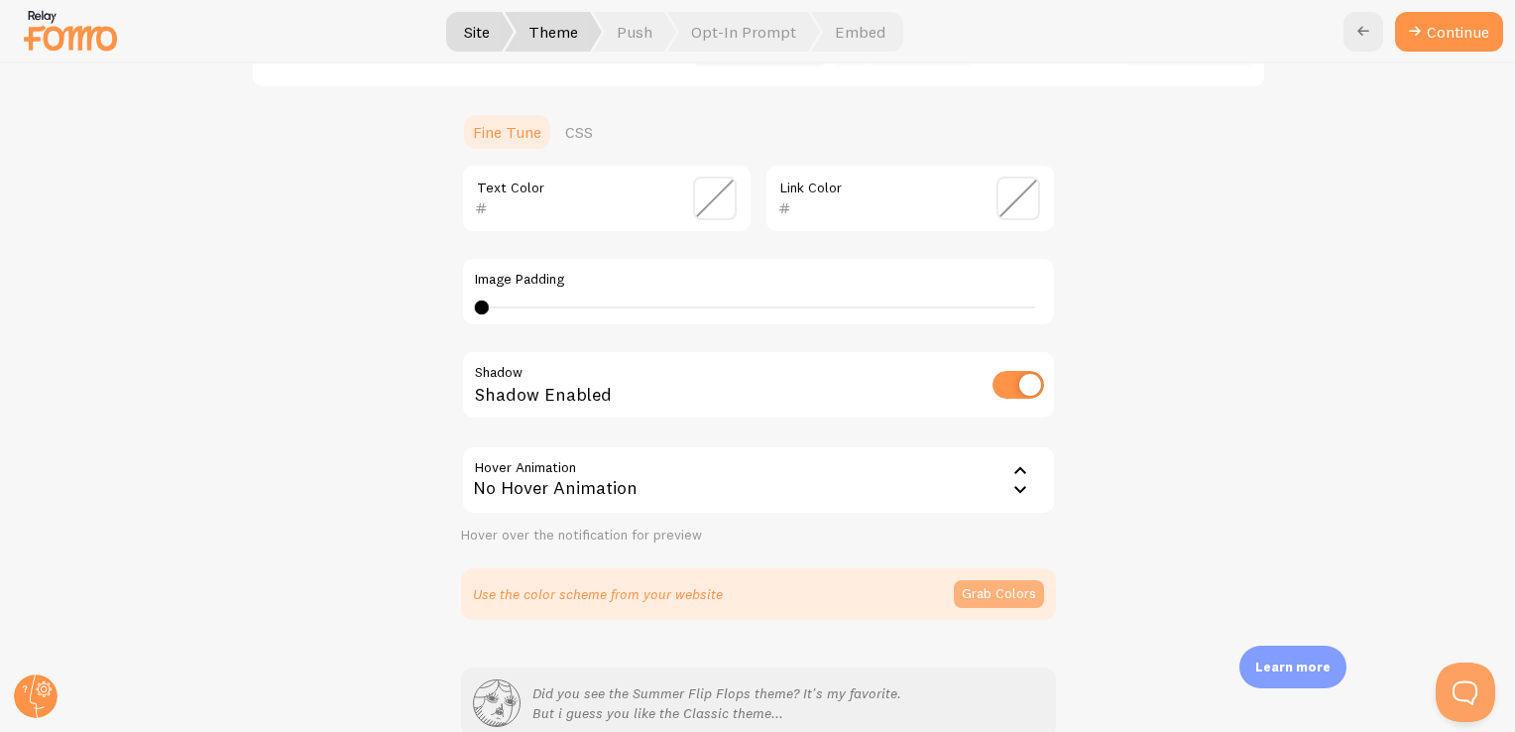
click at [999, 591] on button "Grab Colors" at bounding box center [999, 594] width 90 height 28
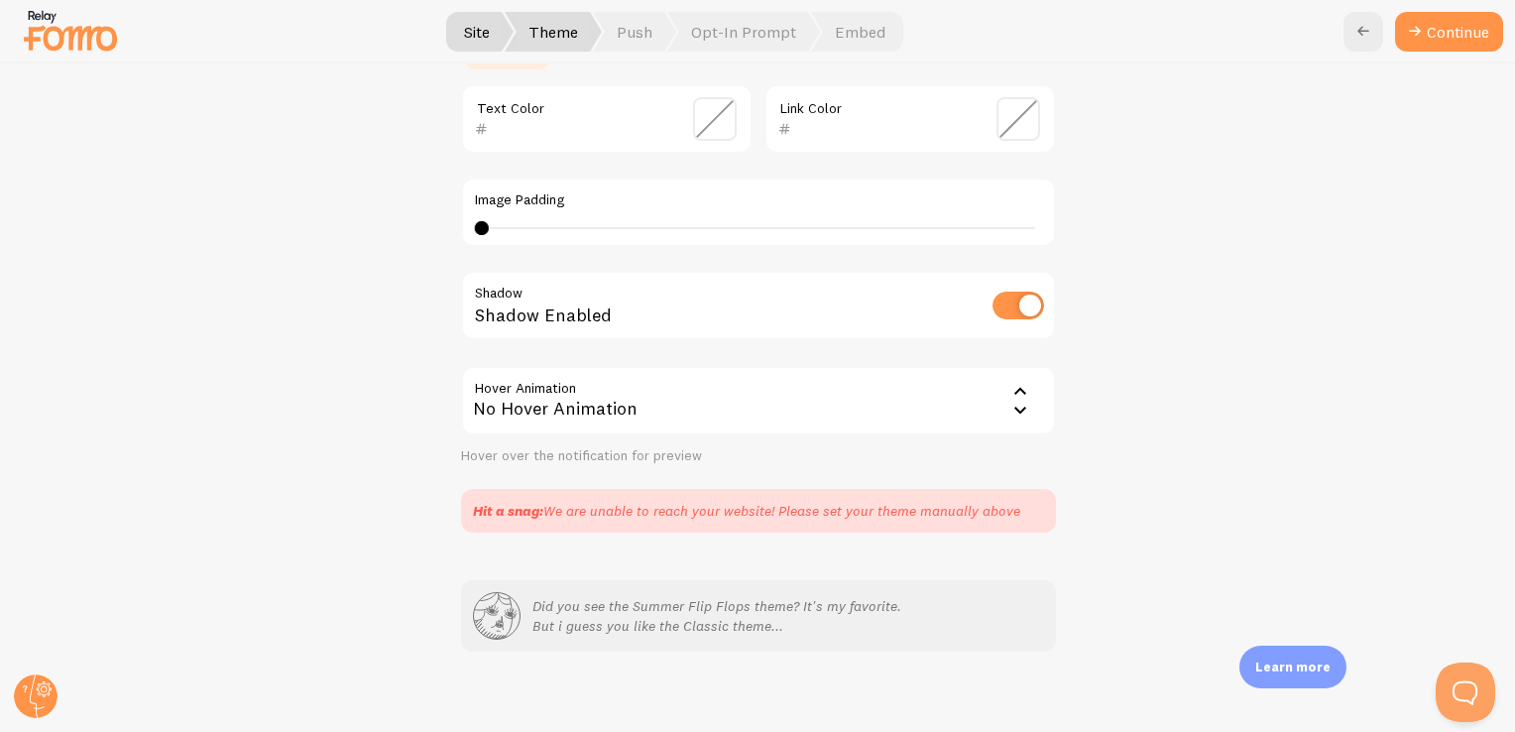
scroll to position [523, 0]
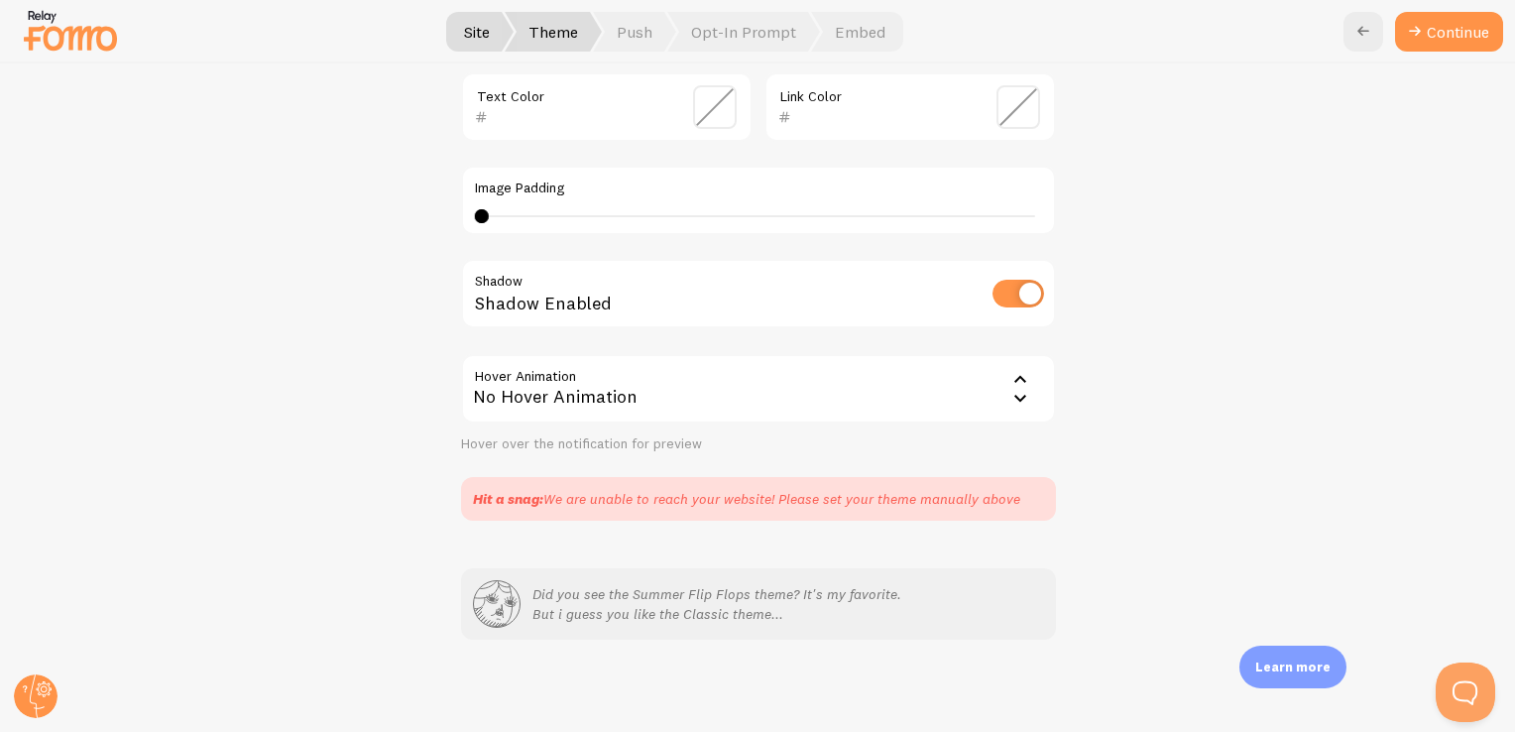
click at [799, 494] on div "Hit a snag: We are unable to reach your website! Please set your theme manually…" at bounding box center [746, 499] width 547 height 20
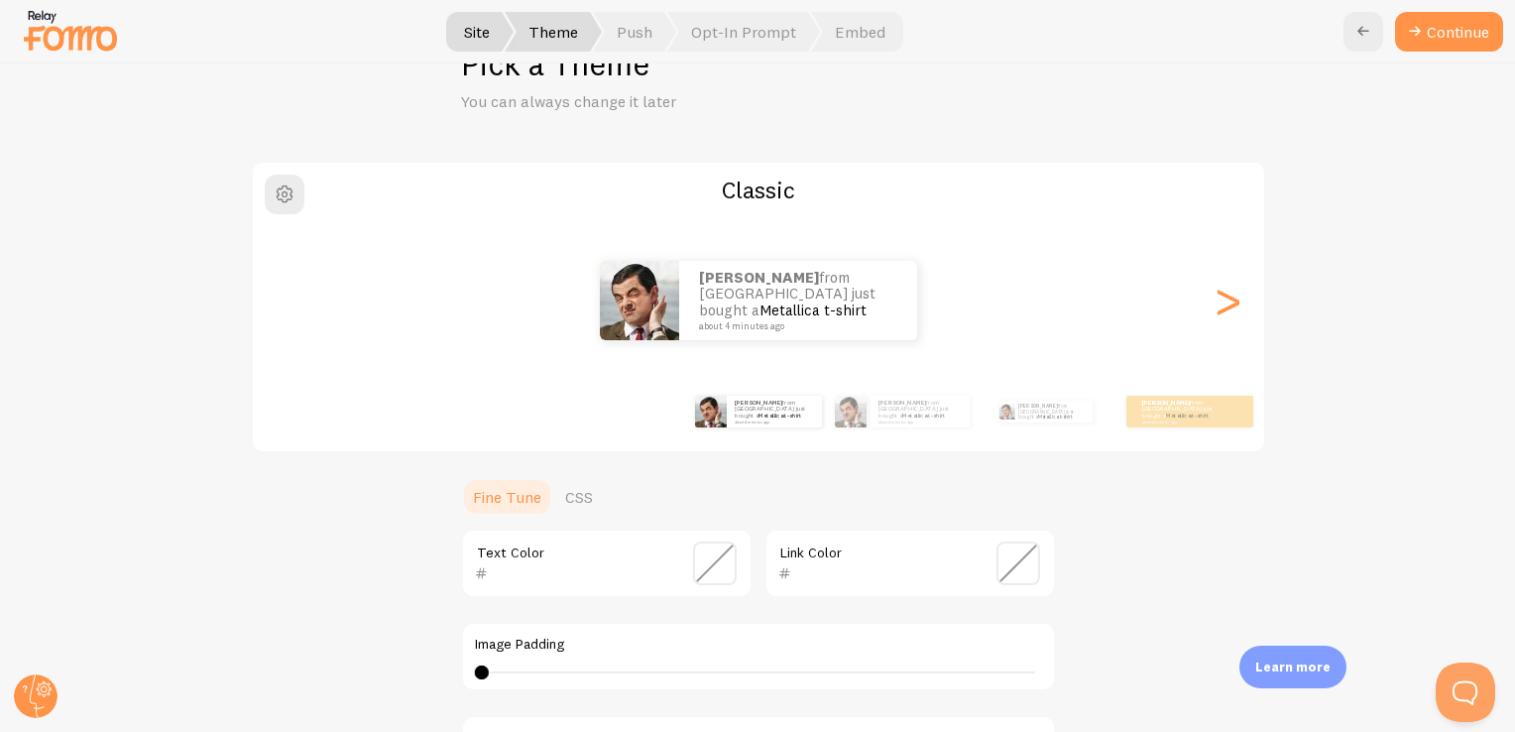
scroll to position [198, 0]
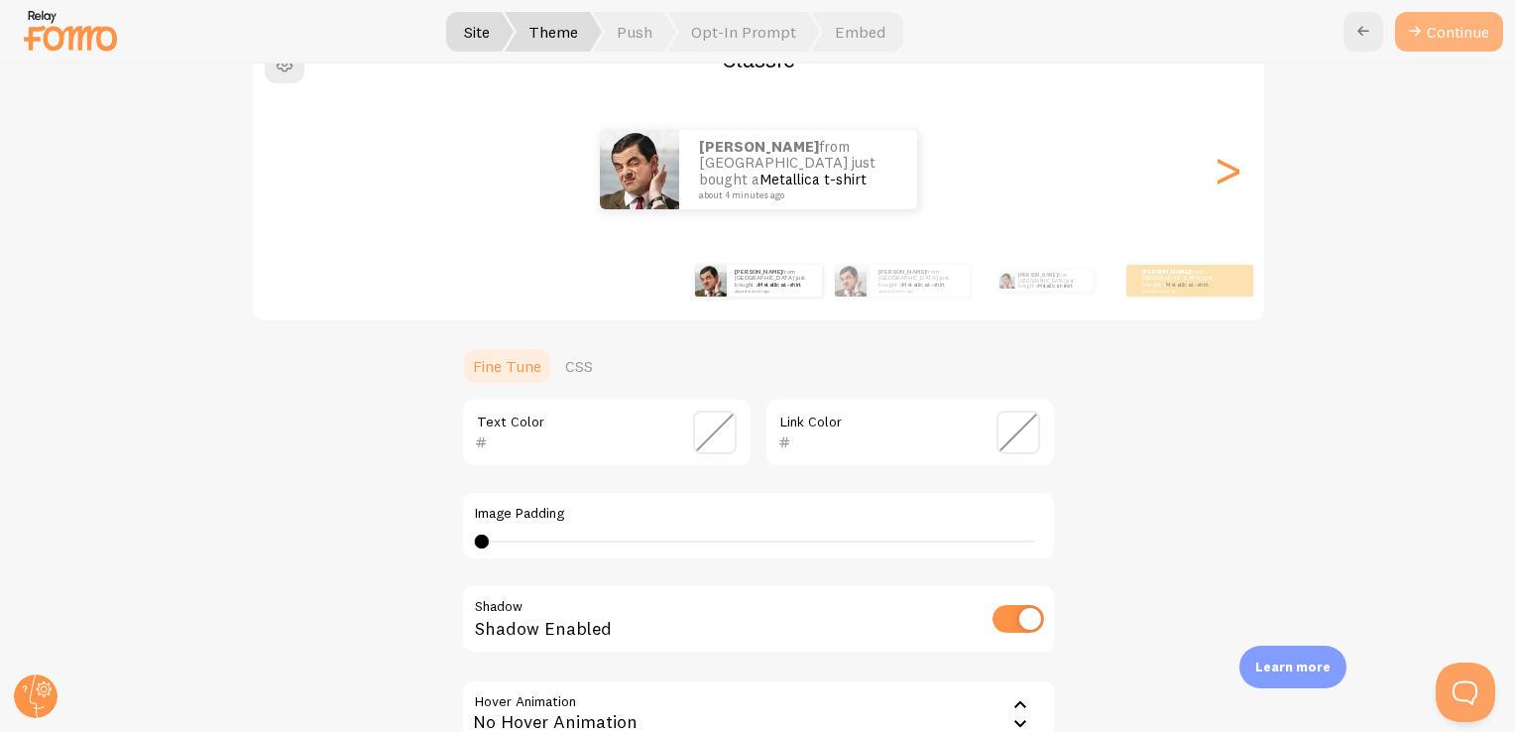
click at [1426, 38] on button "Continue" at bounding box center [1449, 32] width 108 height 40
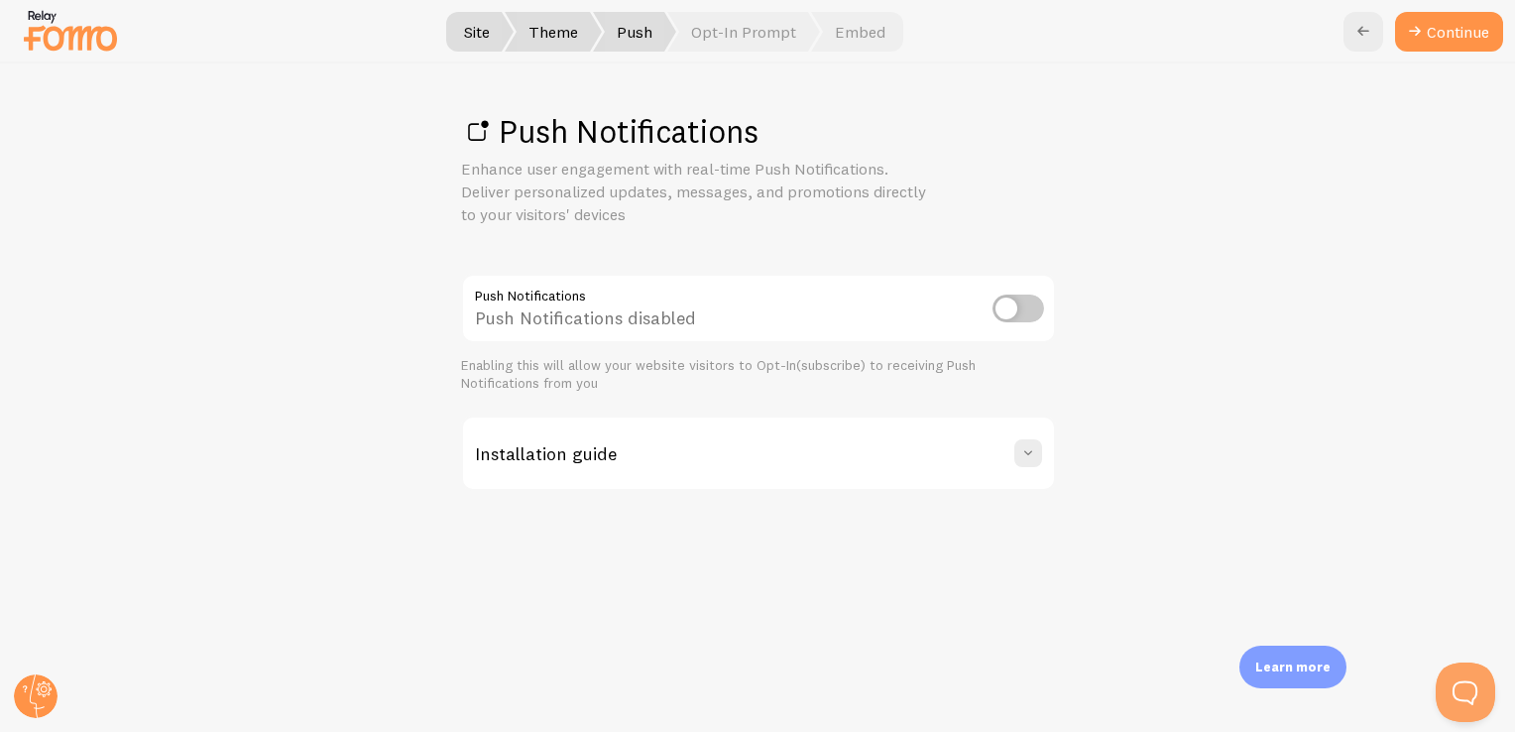
click at [1020, 311] on input "checkbox" at bounding box center [1018, 308] width 52 height 28
checkbox input "true"
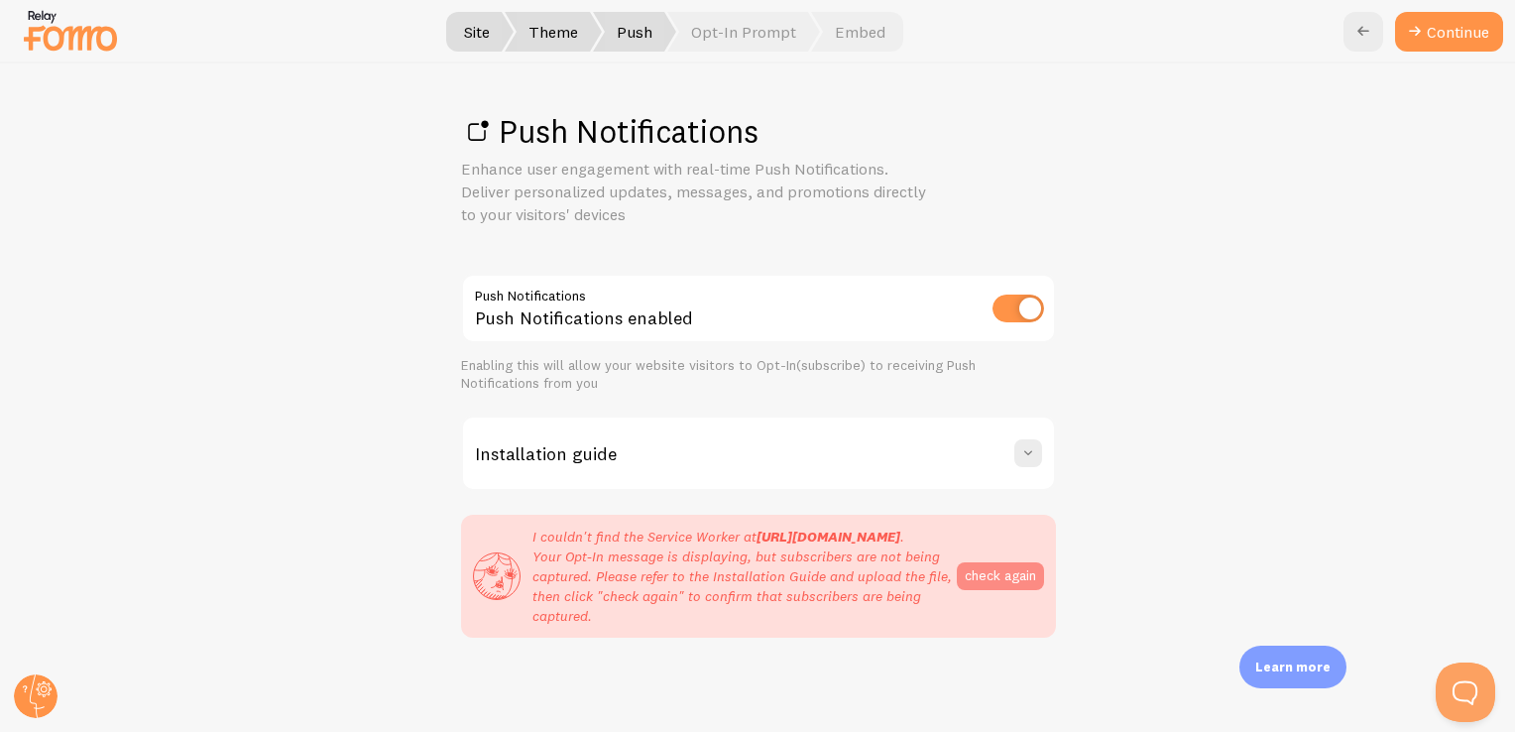
click at [974, 589] on button "check again" at bounding box center [1000, 576] width 87 height 28
click at [50, 24] on img at bounding box center [70, 30] width 99 height 51
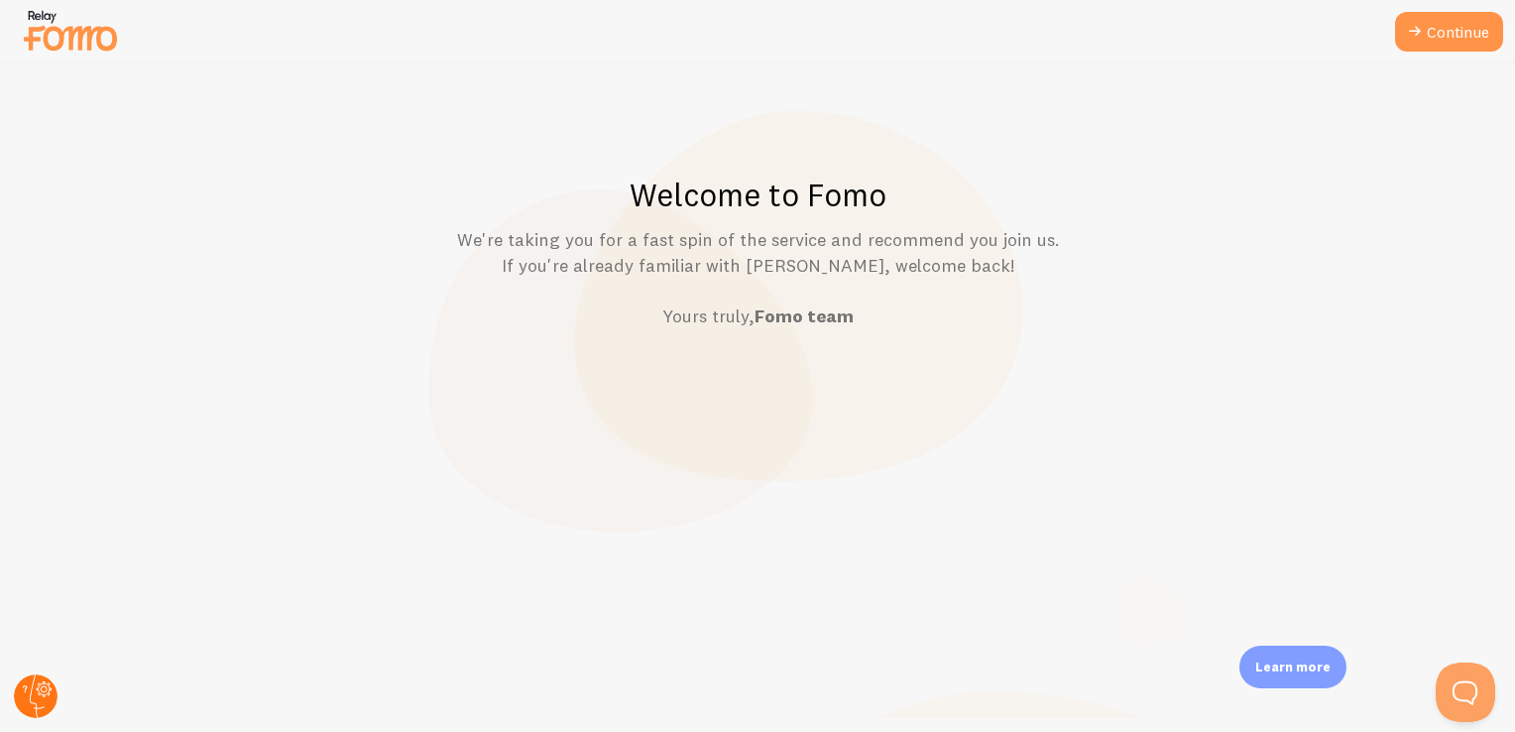
click at [48, 678] on circle at bounding box center [36, 696] width 44 height 44
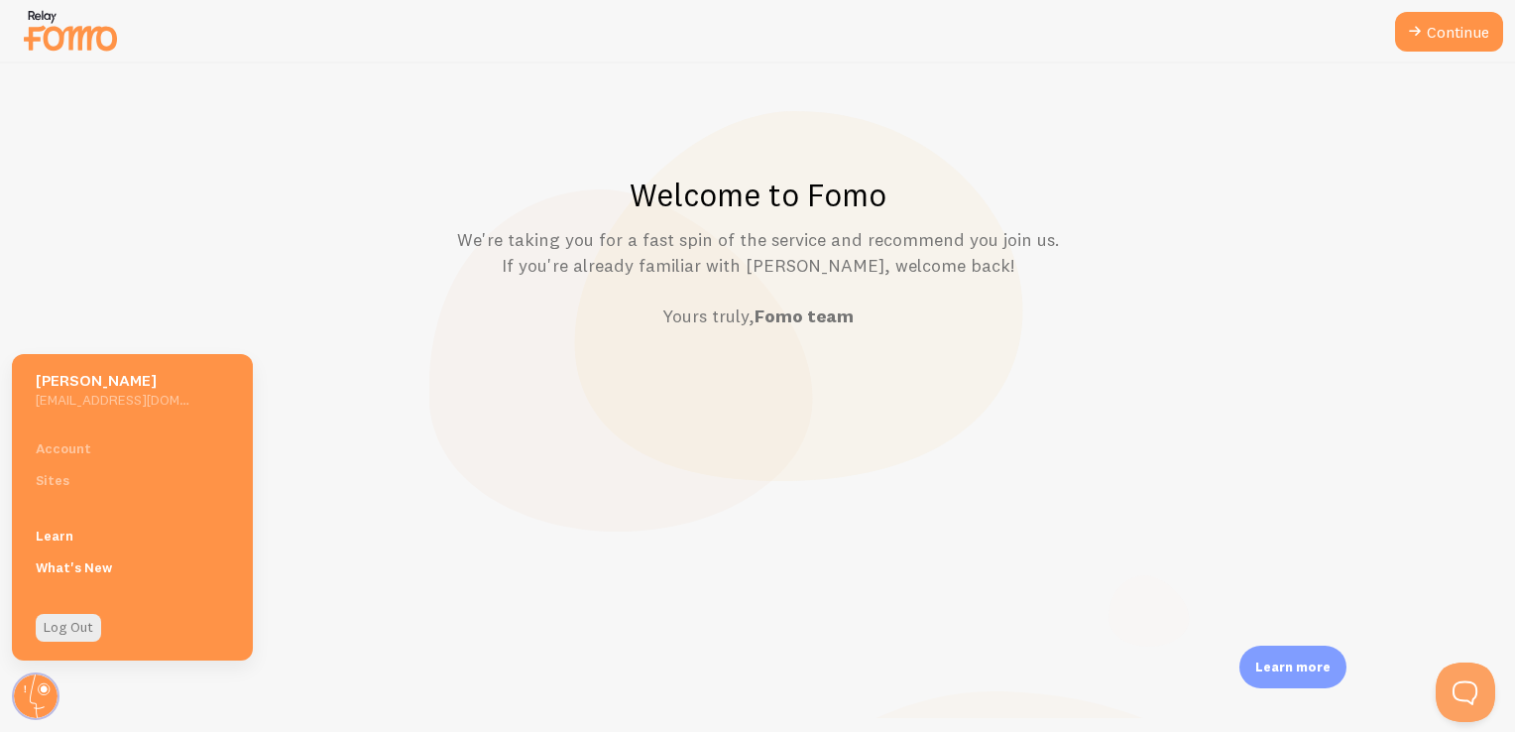
click at [76, 442] on div "Account Sites" at bounding box center [132, 463] width 241 height 63
click at [52, 479] on div "Account Sites" at bounding box center [132, 463] width 241 height 63
click at [278, 299] on p "We're taking you for a fast spin of the service and recommend you join us. If y…" at bounding box center [758, 278] width 1419 height 102
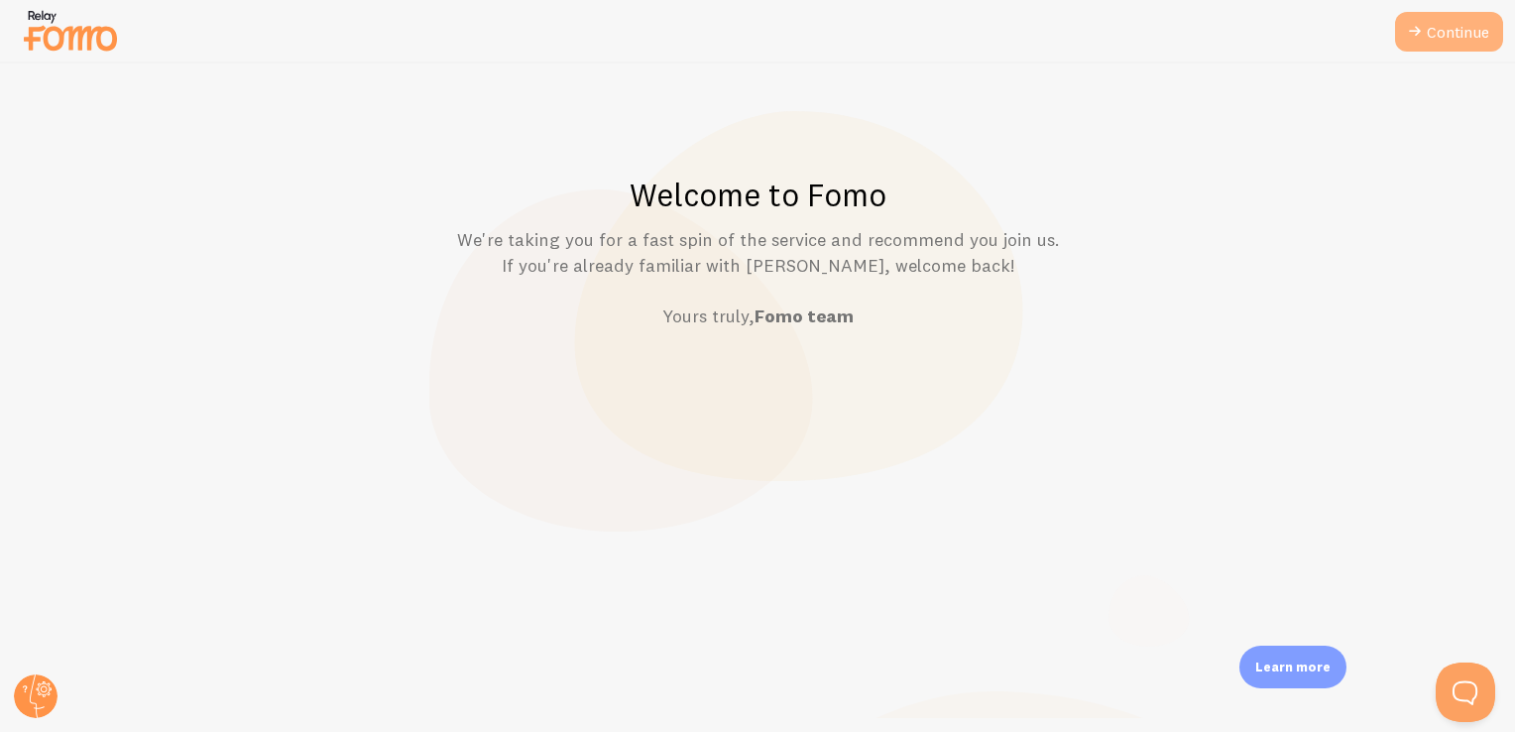
click at [1451, 19] on link "Continue" at bounding box center [1449, 32] width 108 height 40
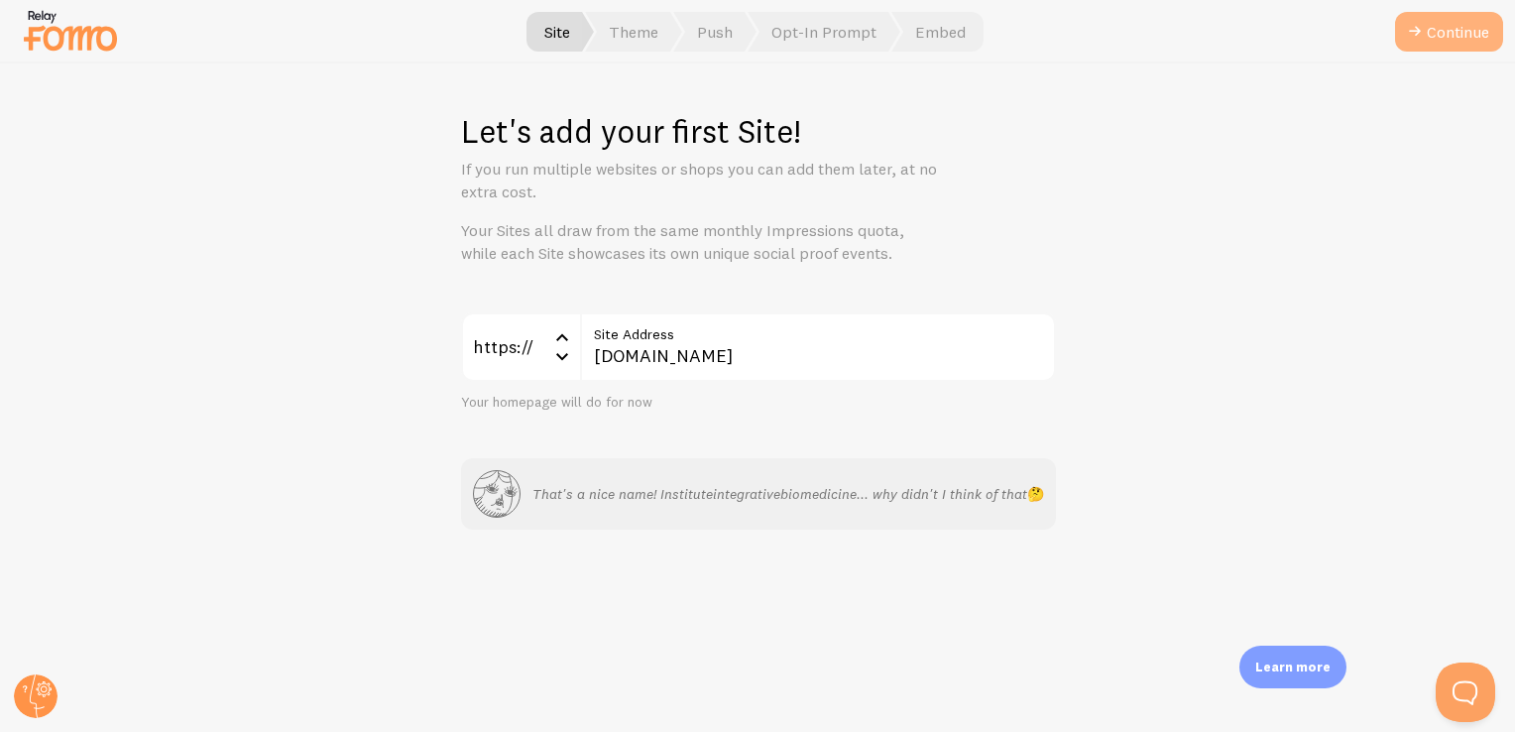
click at [1451, 21] on button "Continue" at bounding box center [1449, 32] width 108 height 40
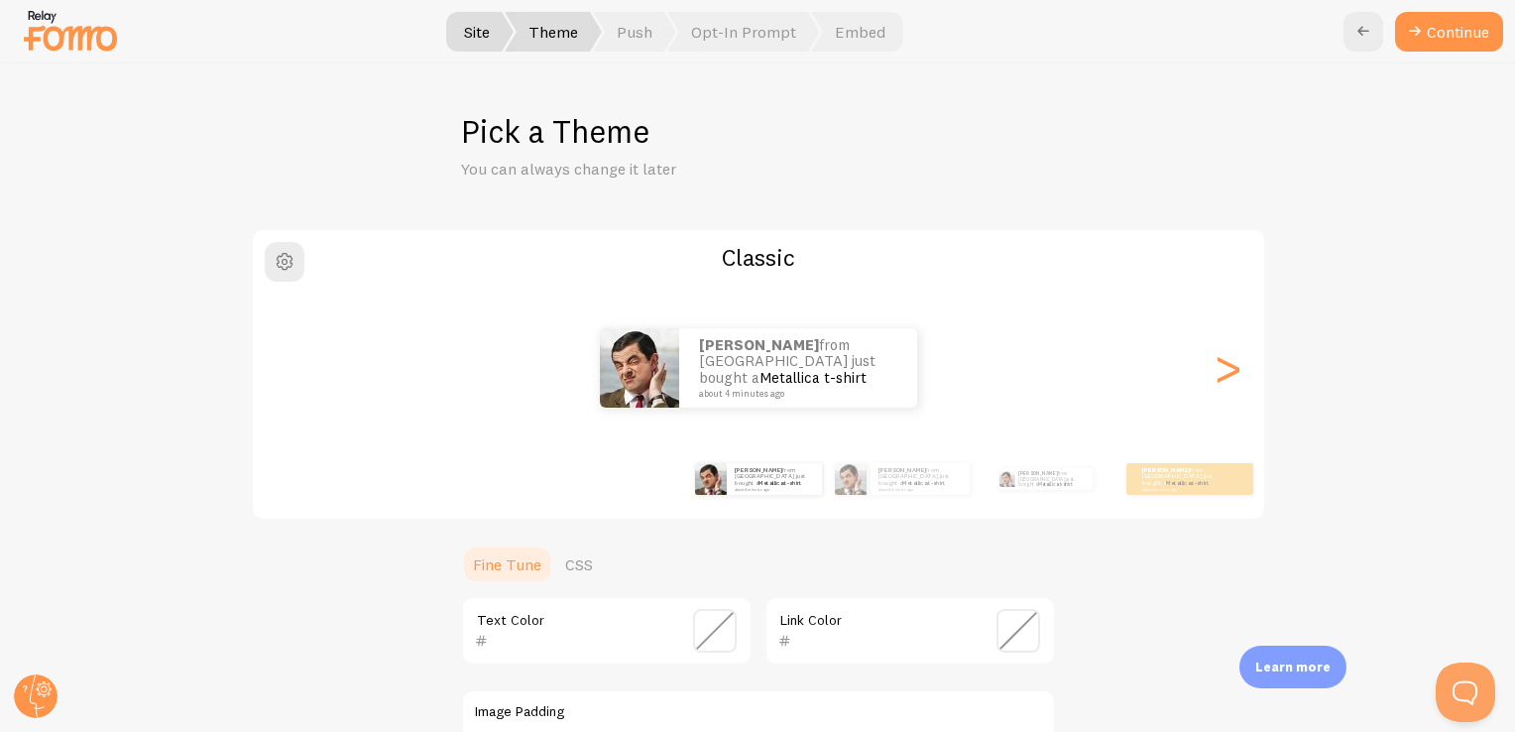
click at [53, 27] on img at bounding box center [70, 30] width 99 height 51
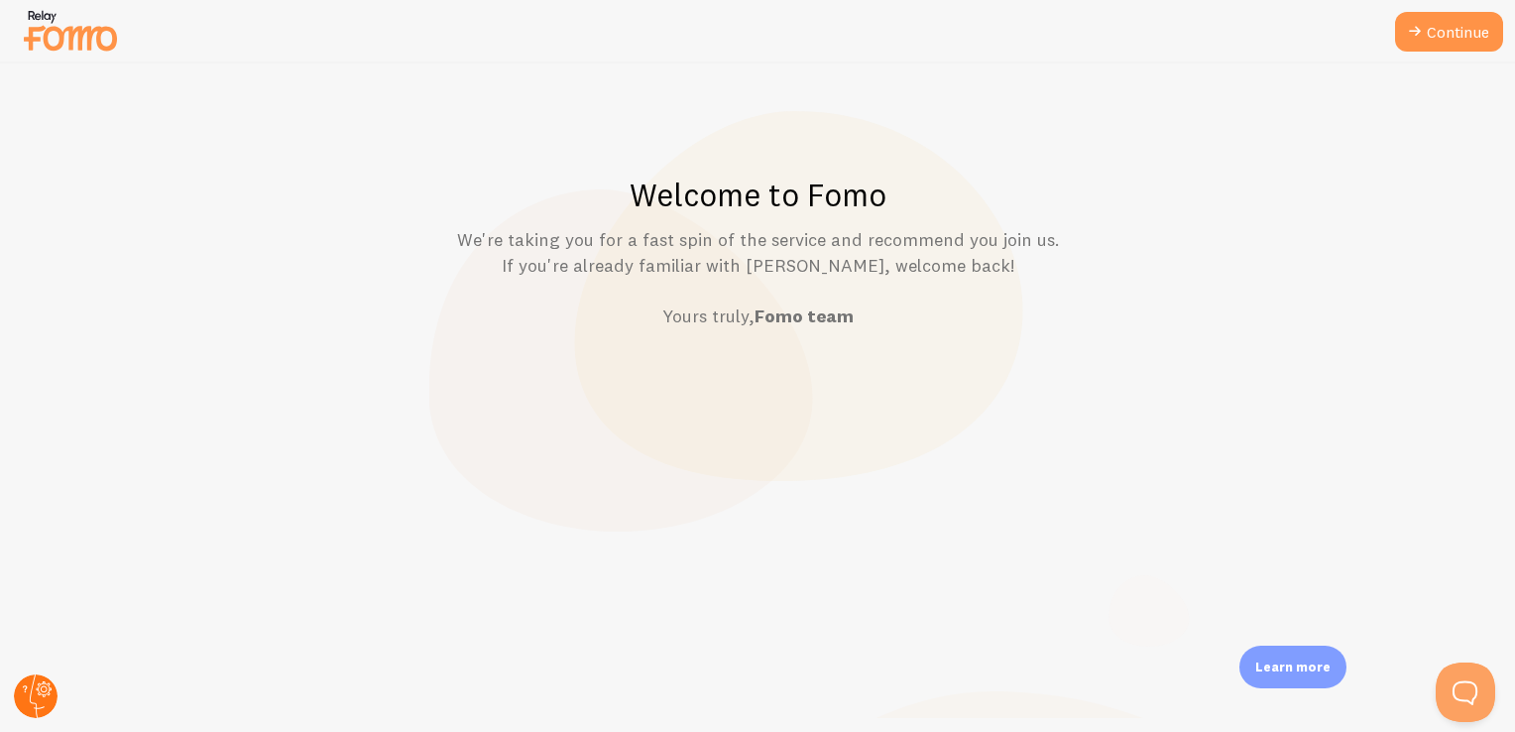
click at [51, 694] on circle at bounding box center [36, 696] width 44 height 44
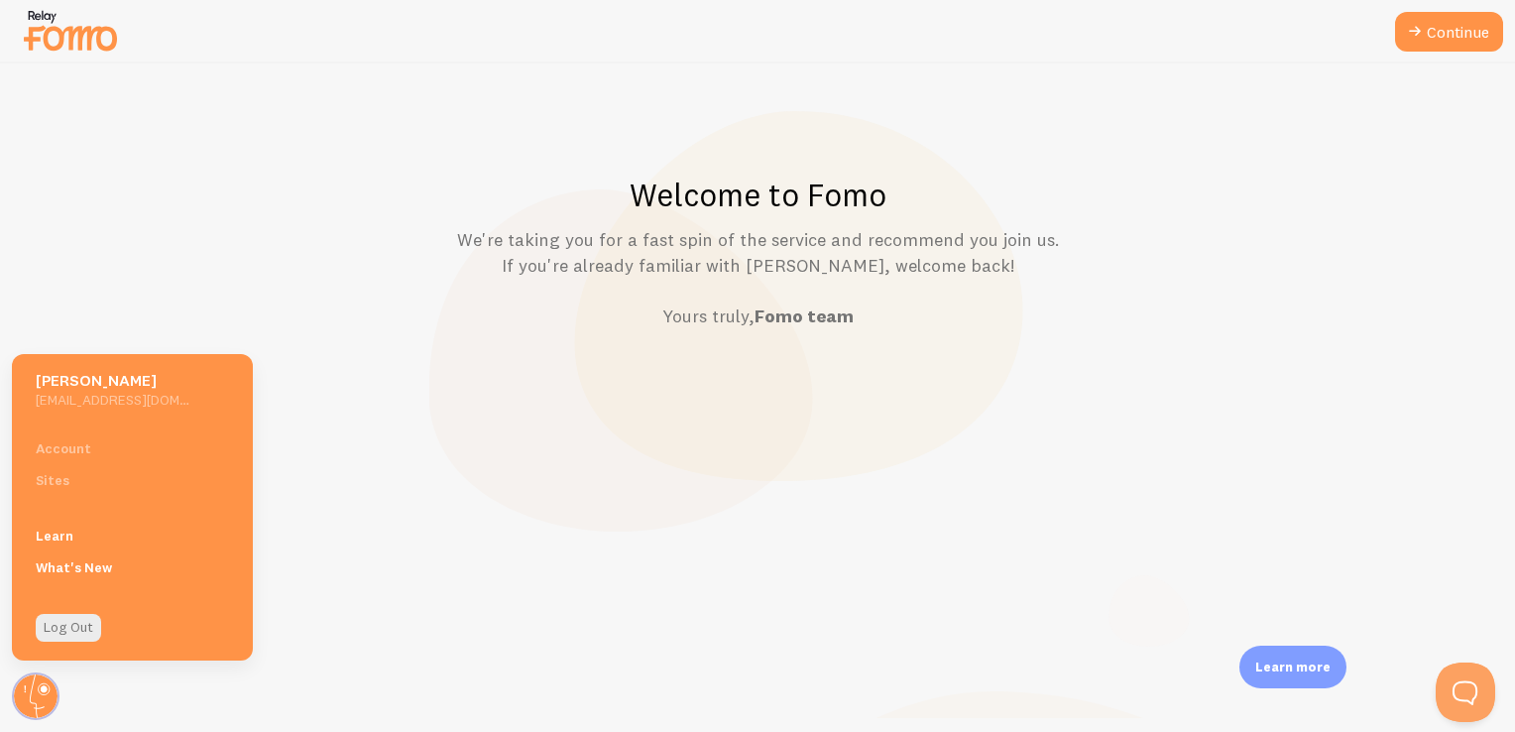
click at [62, 447] on div "Account Sites" at bounding box center [132, 463] width 241 height 63
click at [64, 528] on link "Learn" at bounding box center [132, 535] width 241 height 32
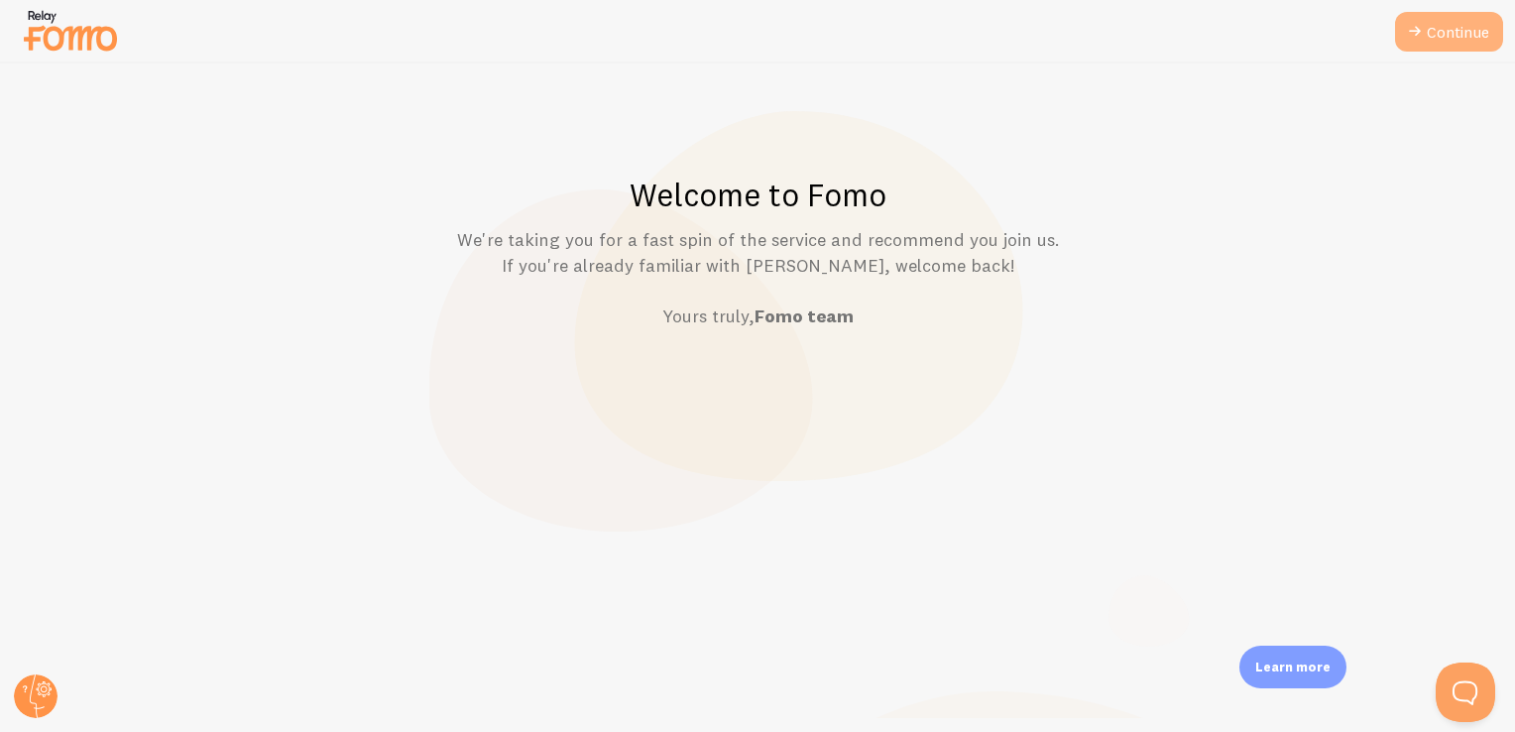
click at [1431, 20] on link "Continue" at bounding box center [1449, 32] width 108 height 40
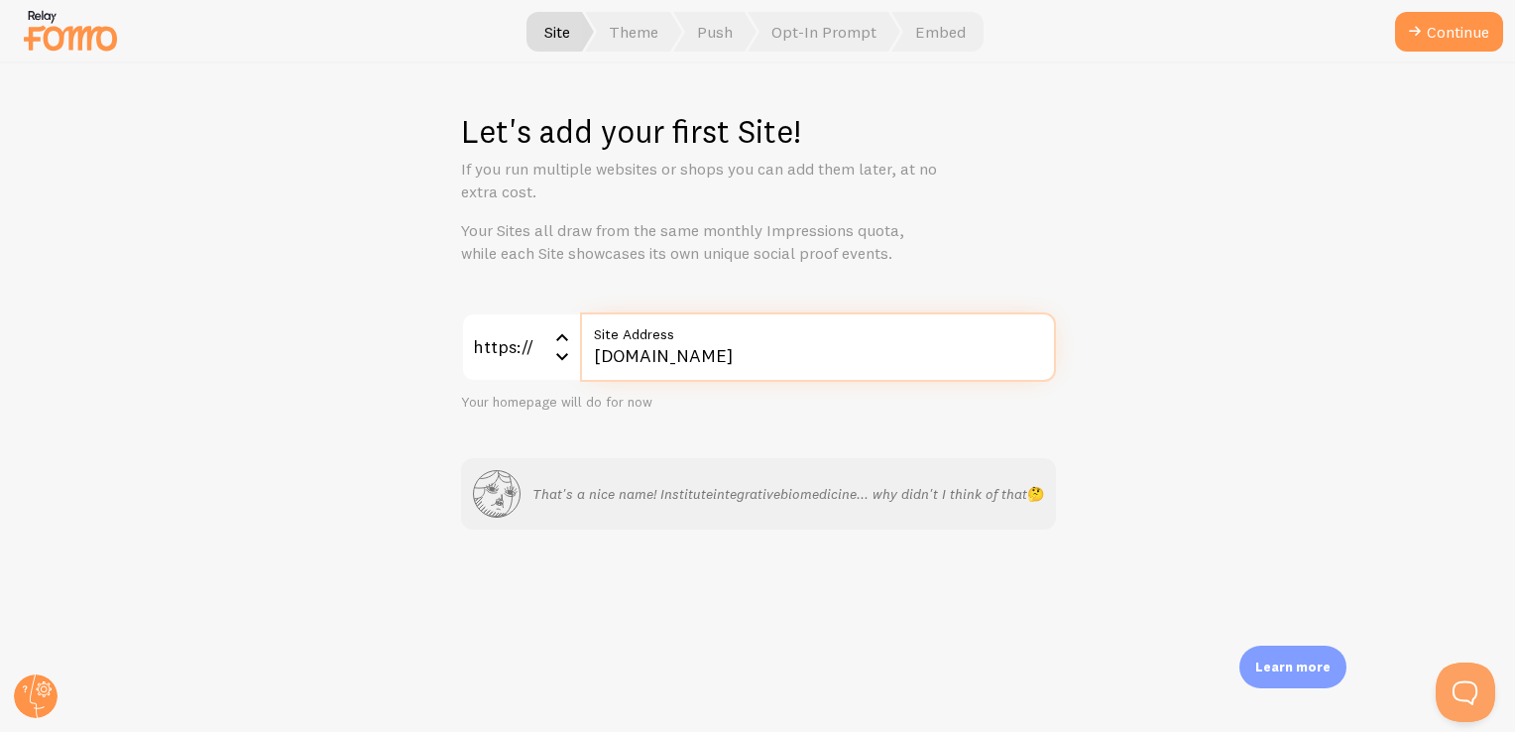
click at [702, 355] on input "[DOMAIN_NAME]" at bounding box center [818, 346] width 476 height 69
click at [571, 344] on icon at bounding box center [562, 337] width 24 height 24
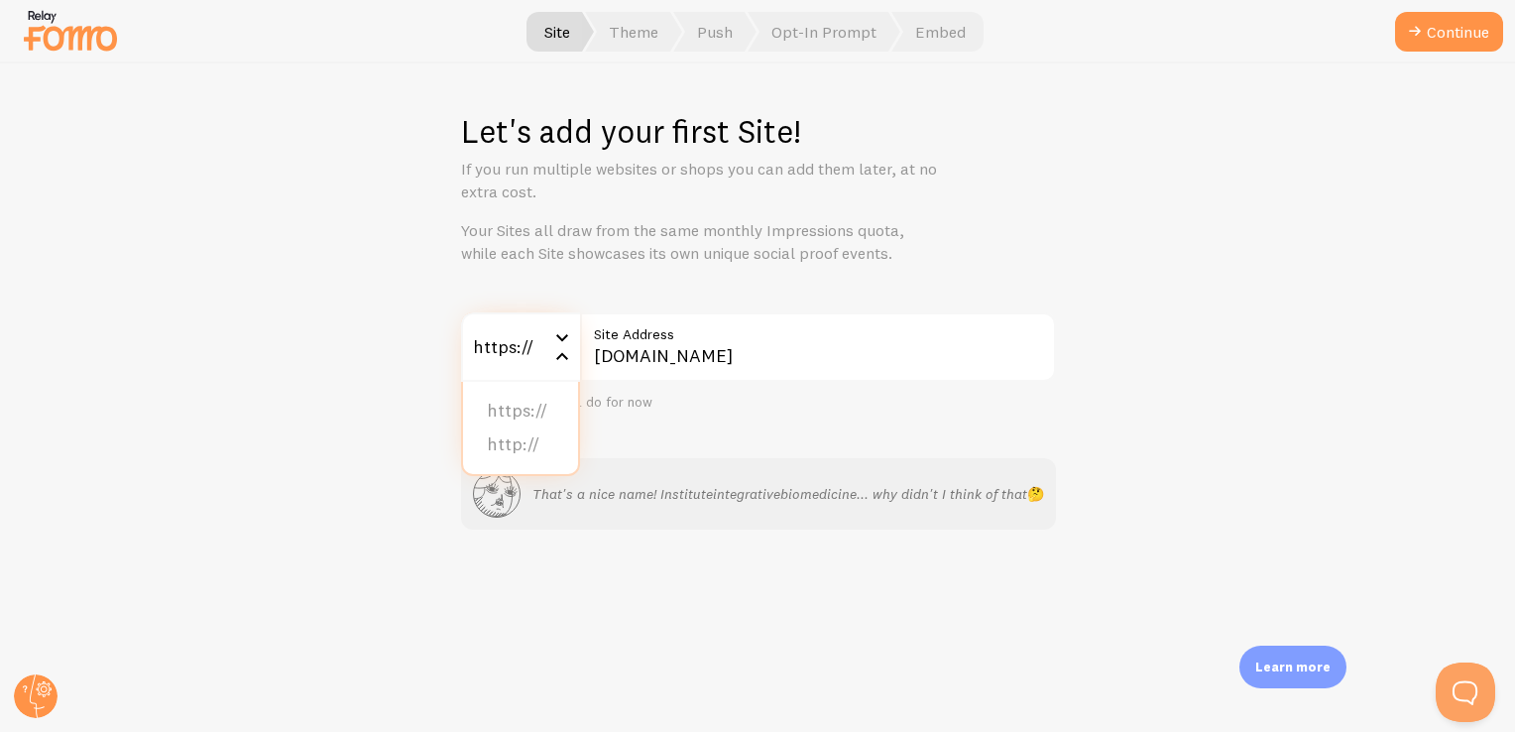
click at [1174, 338] on div "Let's add your first Site! If you run multiple websites or shops you can add th…" at bounding box center [758, 397] width 1514 height 668
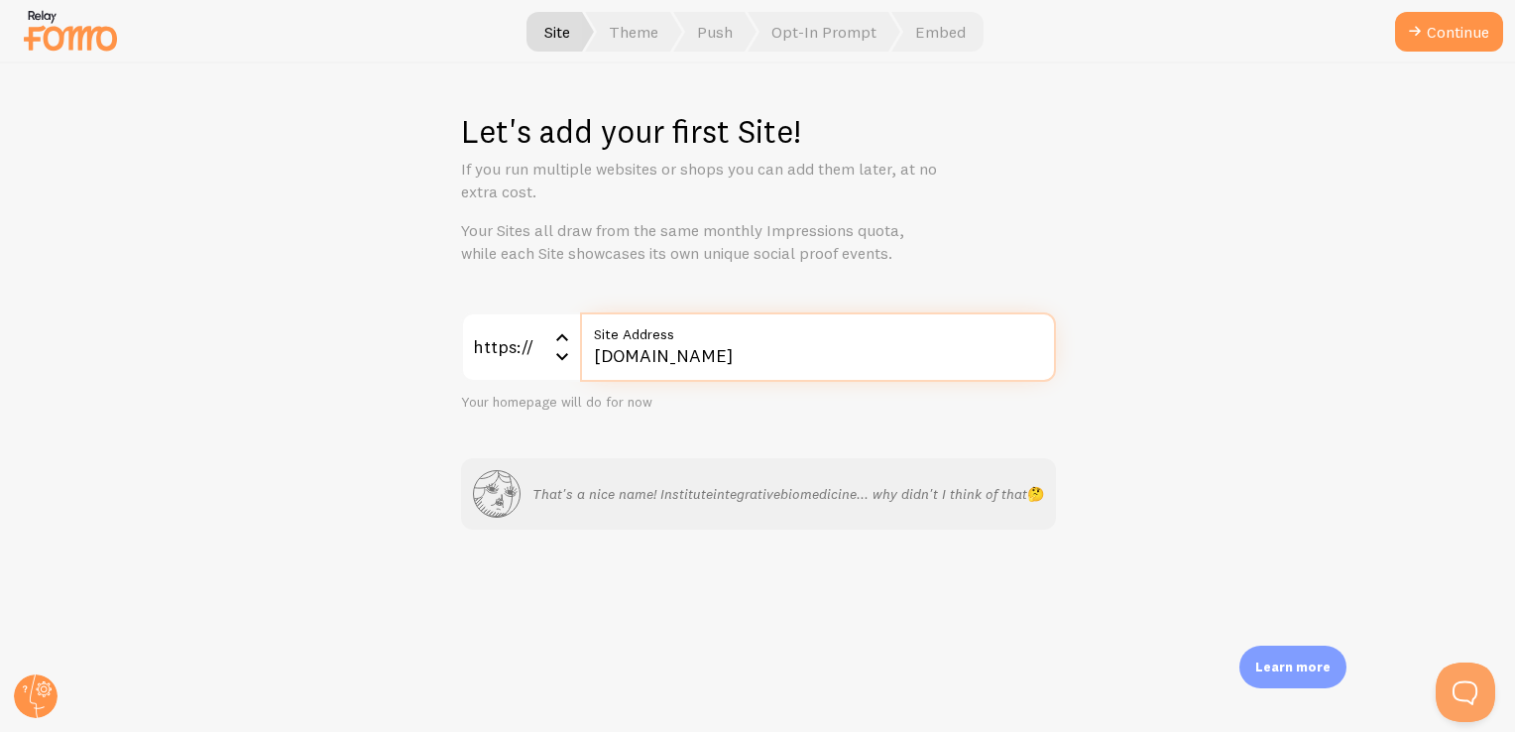
drag, startPoint x: 939, startPoint y: 363, endPoint x: 578, endPoint y: 377, distance: 361.1
click at [578, 377] on div "https:// https:// https:// http:// [DOMAIN_NAME] Site Address" at bounding box center [758, 346] width 595 height 69
drag, startPoint x: 704, startPoint y: 411, endPoint x: 694, endPoint y: 390, distance: 24.0
click at [704, 412] on div "https:// https:// https:// http:// Site Address The Site Address field is requi…" at bounding box center [758, 421] width 595 height 218
click at [690, 368] on input "Site Address" at bounding box center [818, 346] width 476 height 69
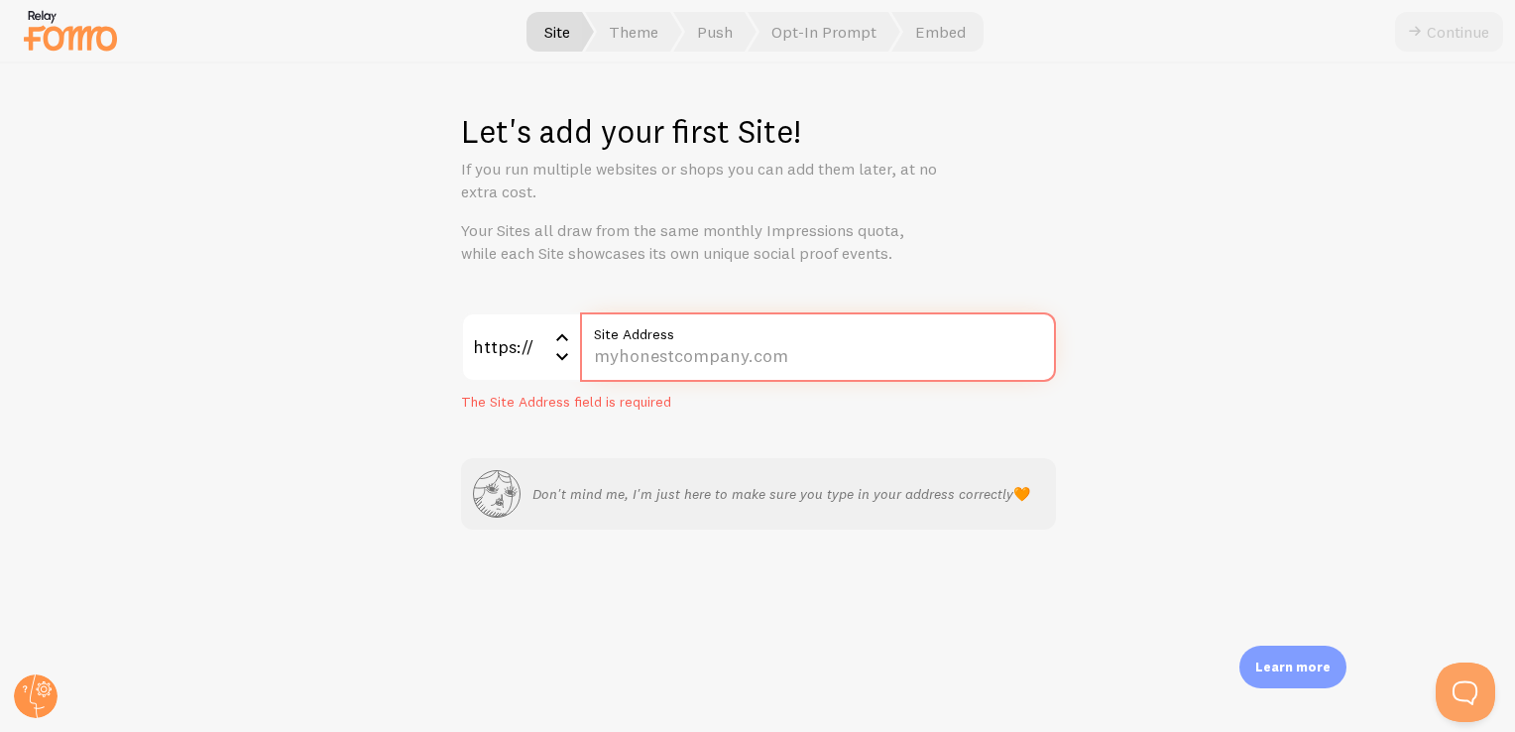
paste input "[DOMAIN_NAME]"
drag, startPoint x: 636, startPoint y: 359, endPoint x: 557, endPoint y: 358, distance: 79.3
click at [557, 358] on div "https:// https:// https:// http:// [DOMAIN_NAME] Site Address" at bounding box center [758, 346] width 595 height 69
type input "[DOMAIN_NAME]"
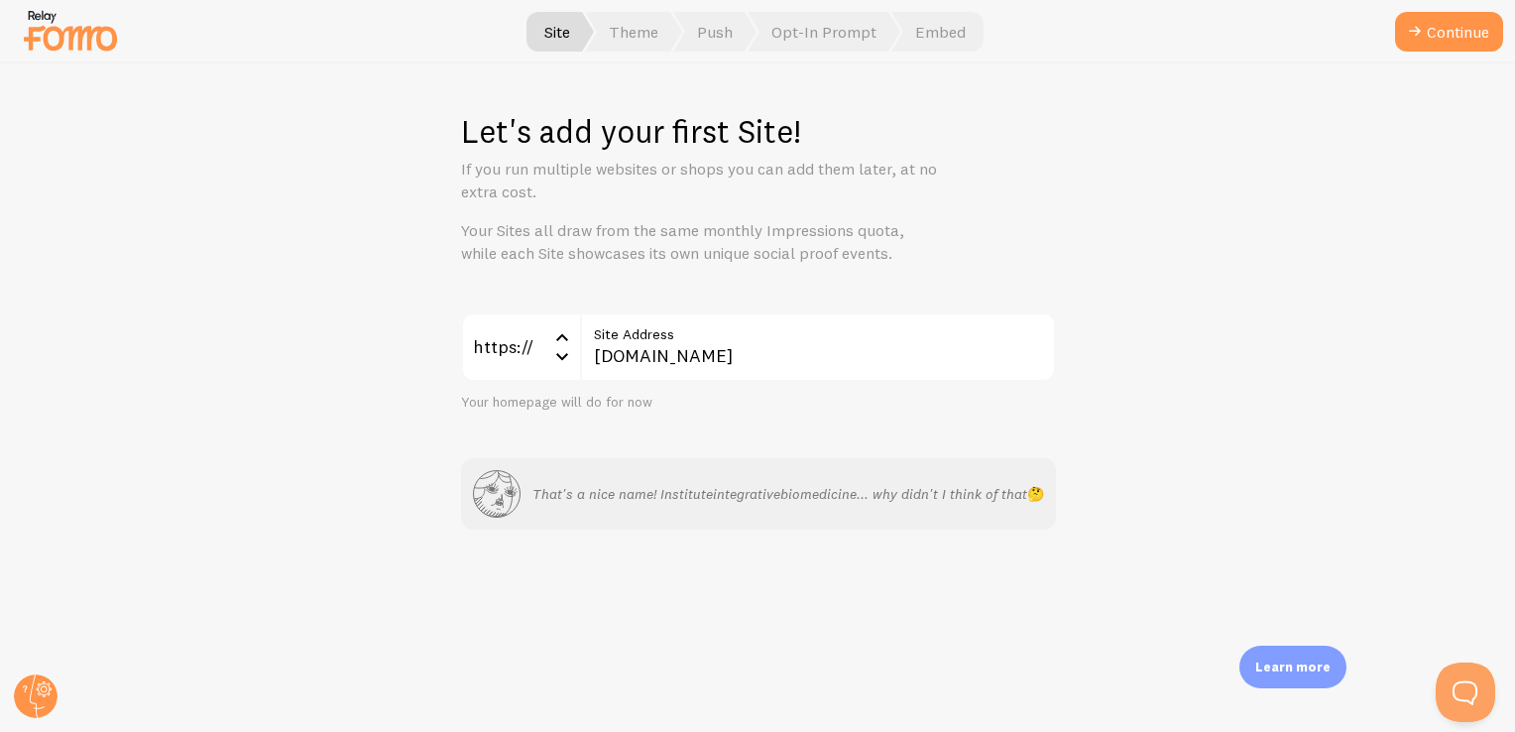
click at [1316, 392] on div "Let's add your first Site! If you run multiple websites or shops you can add th…" at bounding box center [758, 397] width 1514 height 668
click at [1457, 13] on button "Continue" at bounding box center [1449, 32] width 108 height 40
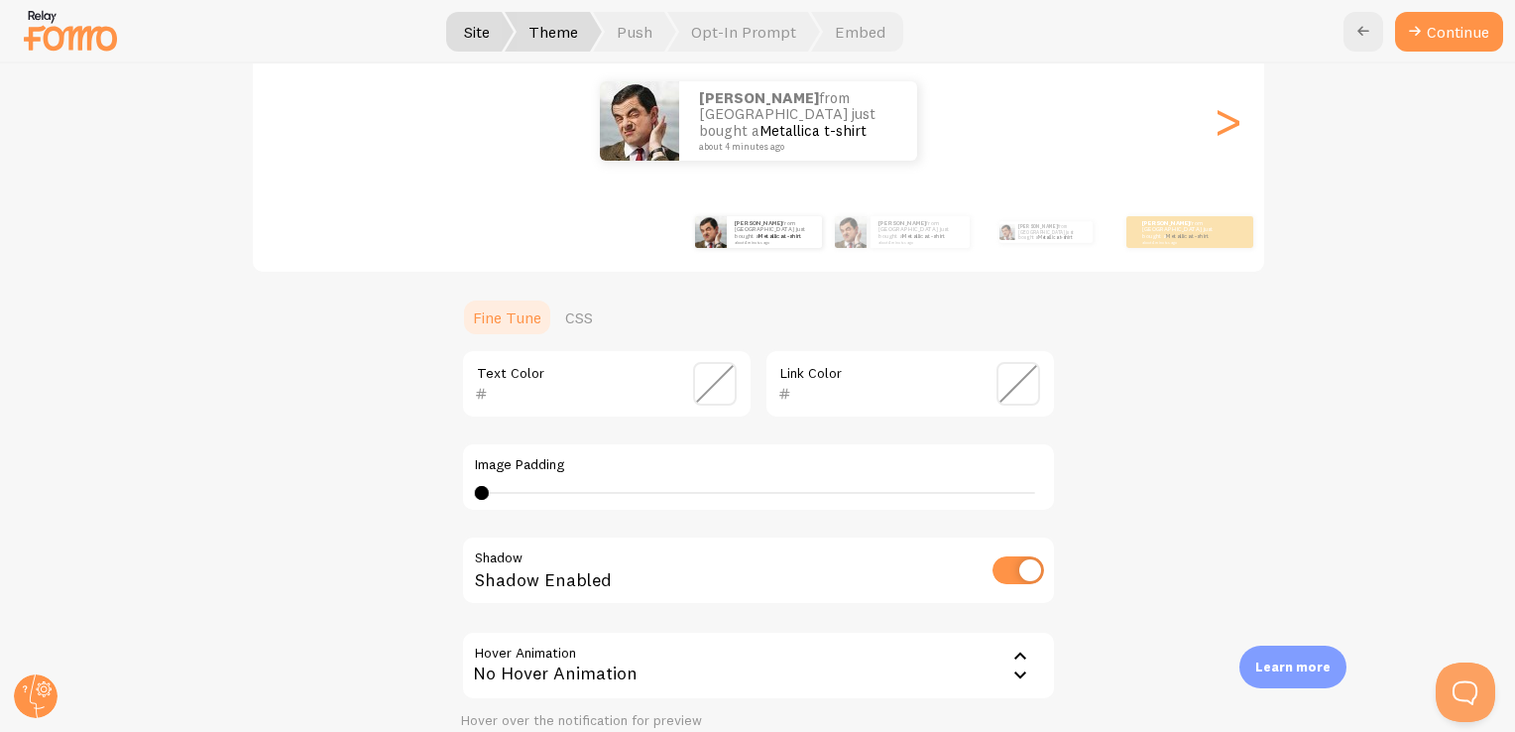
scroll to position [397, 0]
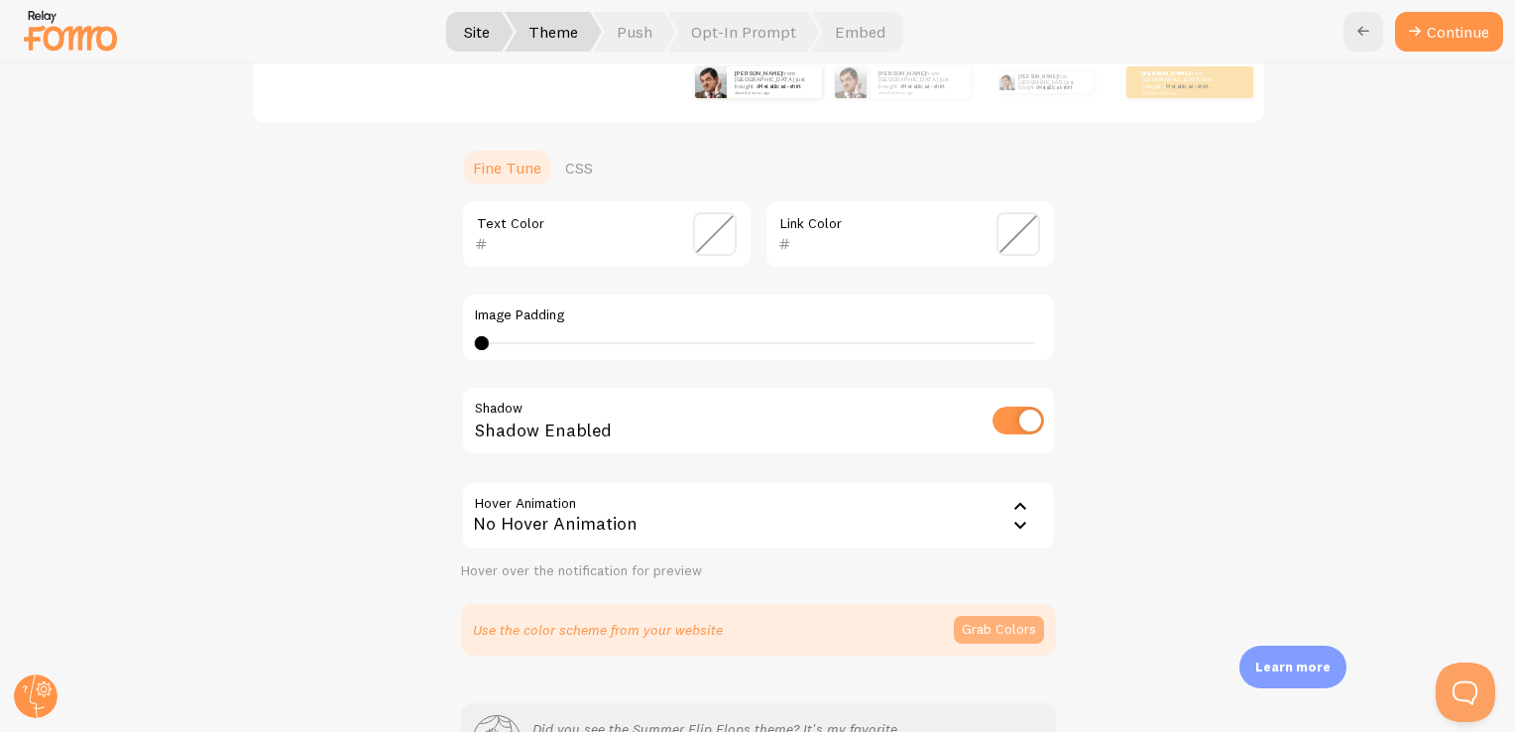
click at [975, 635] on button "Grab Colors" at bounding box center [999, 630] width 90 height 28
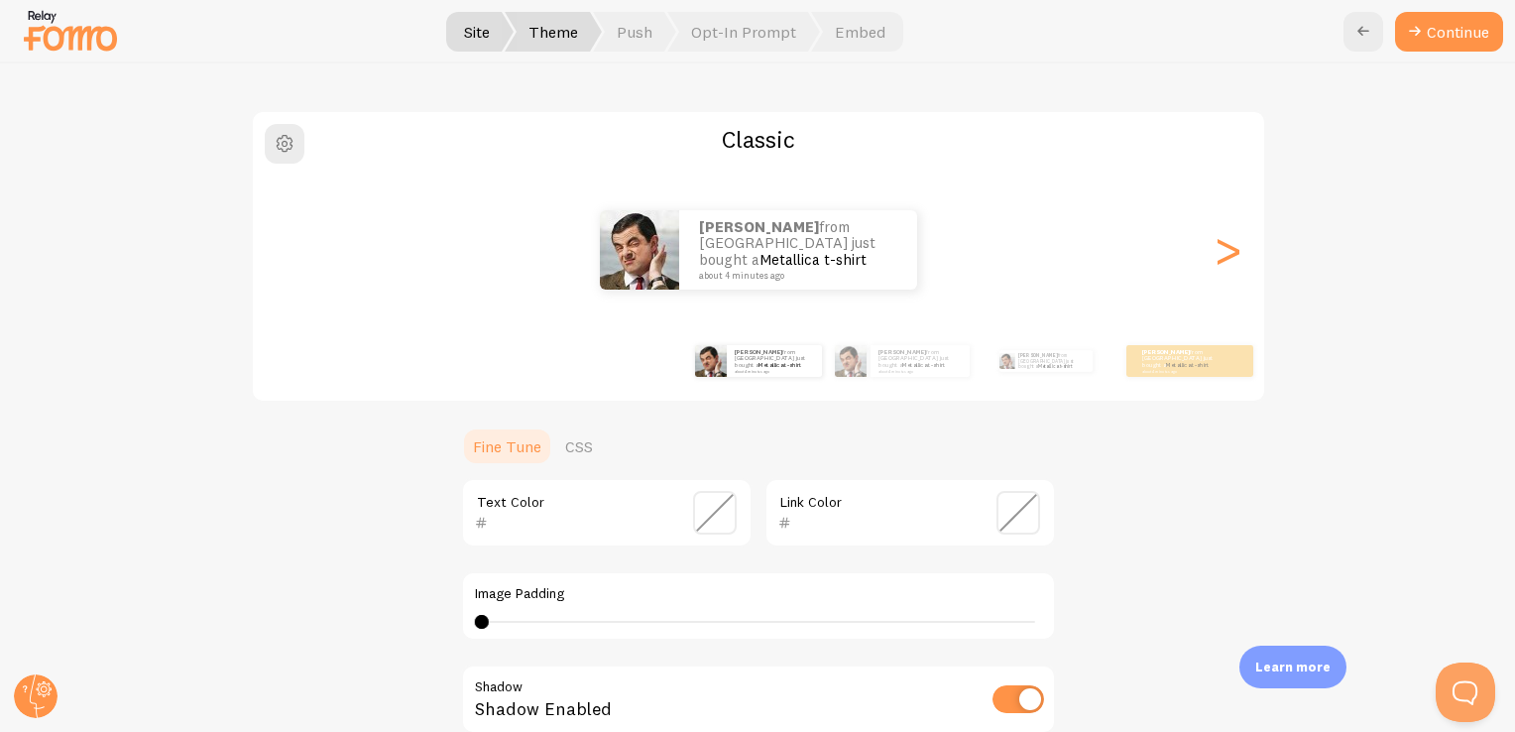
scroll to position [0, 0]
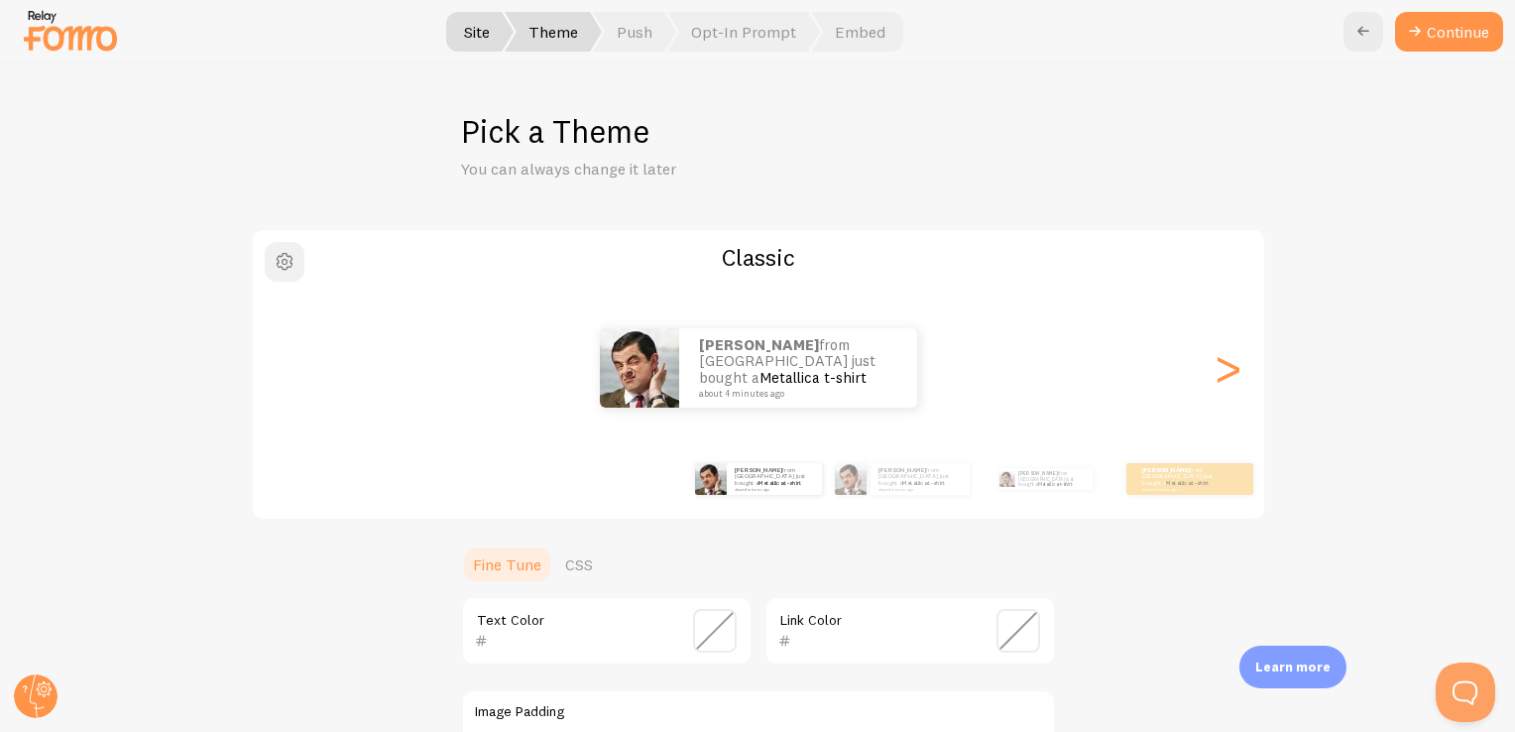
click at [275, 262] on span "button" at bounding box center [285, 262] width 24 height 24
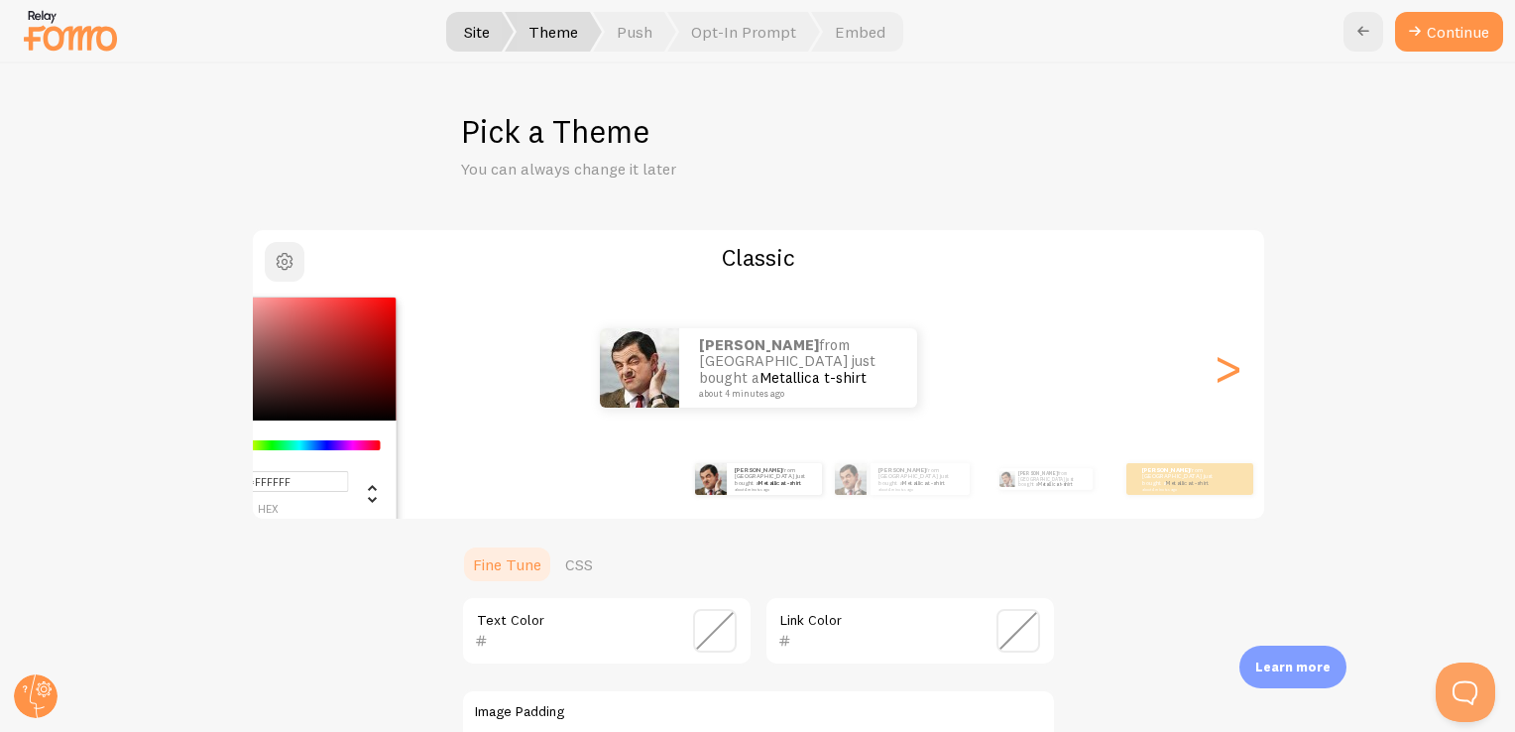
click at [275, 262] on span "button" at bounding box center [285, 262] width 24 height 24
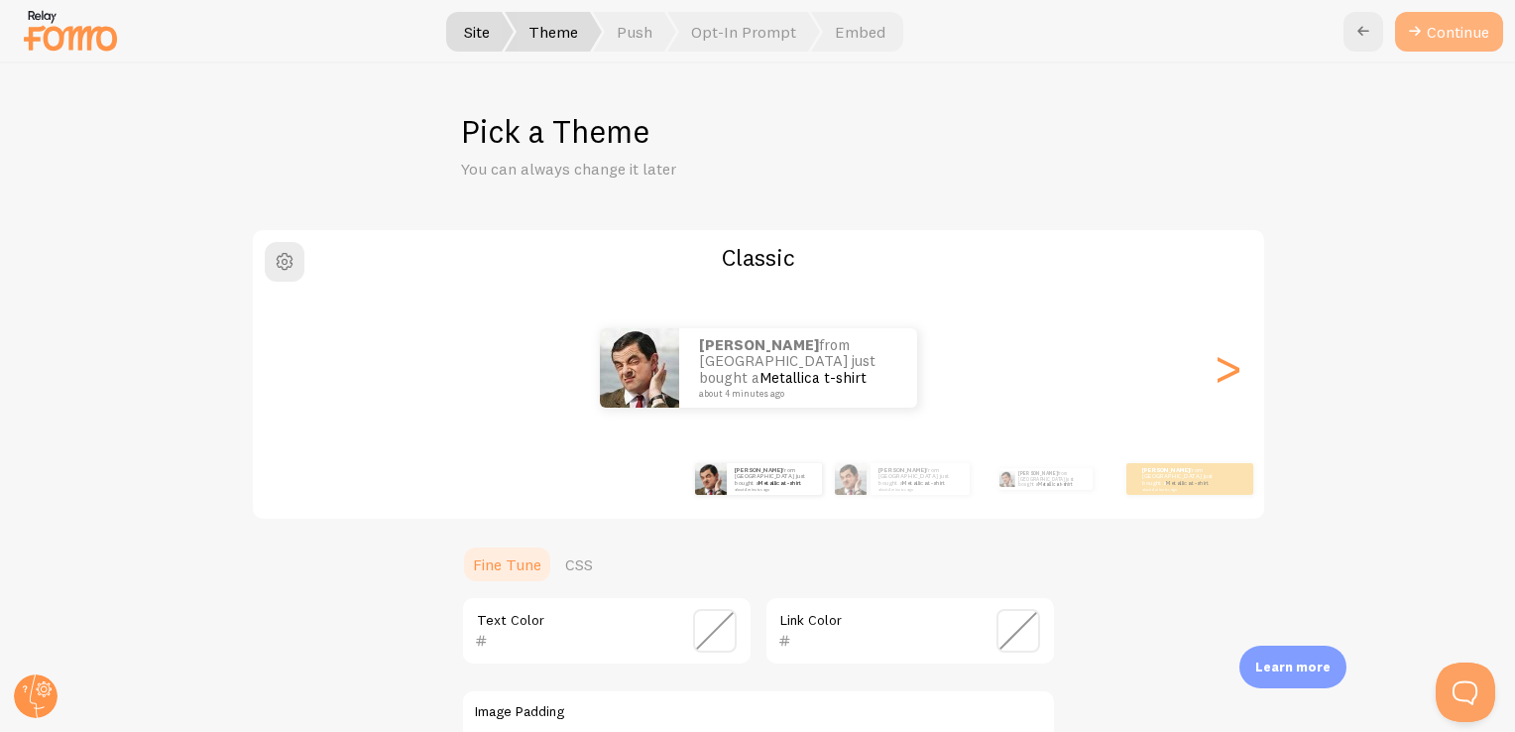
click at [1443, 47] on button "Continue" at bounding box center [1449, 32] width 108 height 40
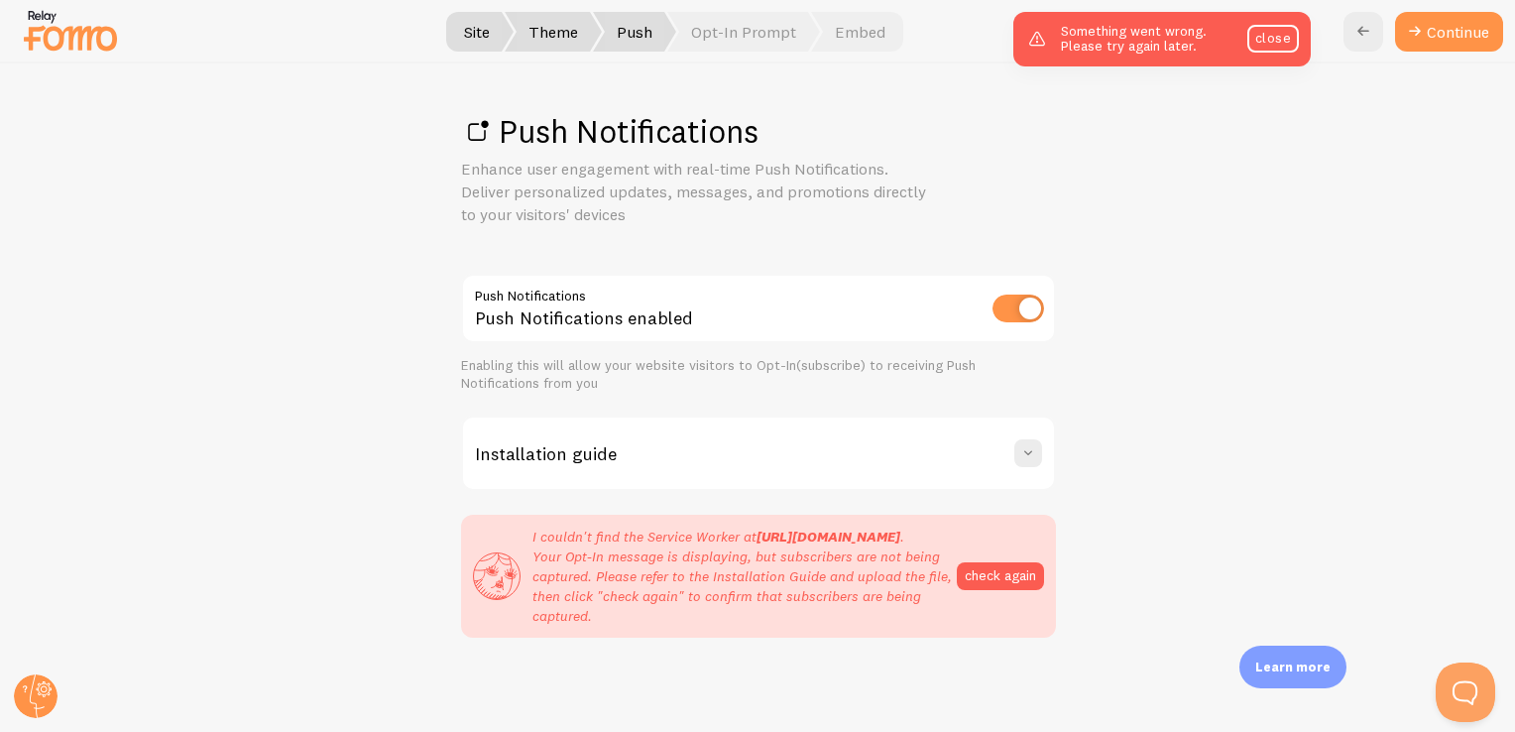
click at [666, 602] on p "I couldn't find the Service Worker at [URL][DOMAIN_NAME] . Your Opt-In message …" at bounding box center [744, 575] width 424 height 99
click at [1265, 31] on link "close" at bounding box center [1273, 39] width 52 height 28
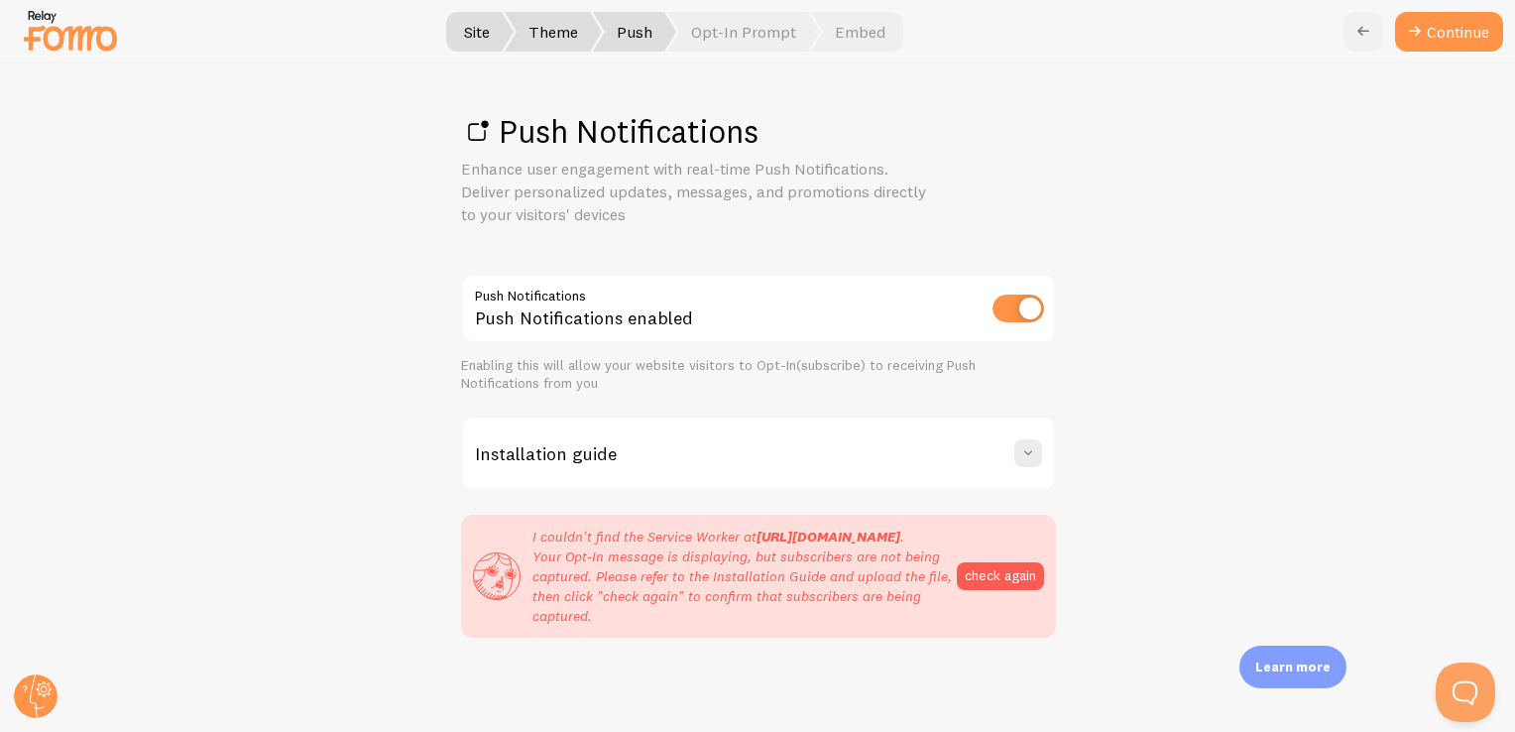
click at [1359, 28] on icon at bounding box center [1363, 32] width 24 height 24
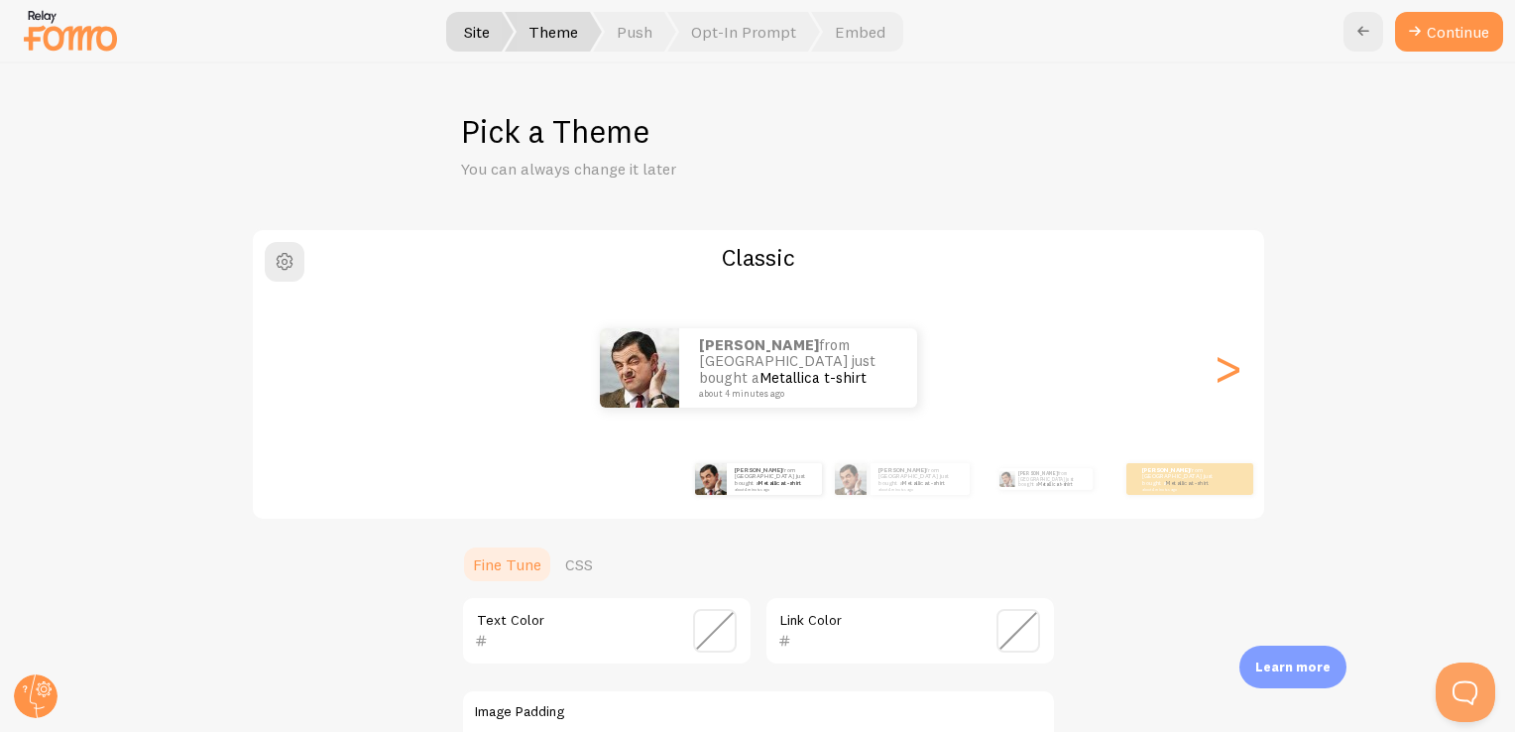
click at [71, 31] on img at bounding box center [70, 30] width 99 height 51
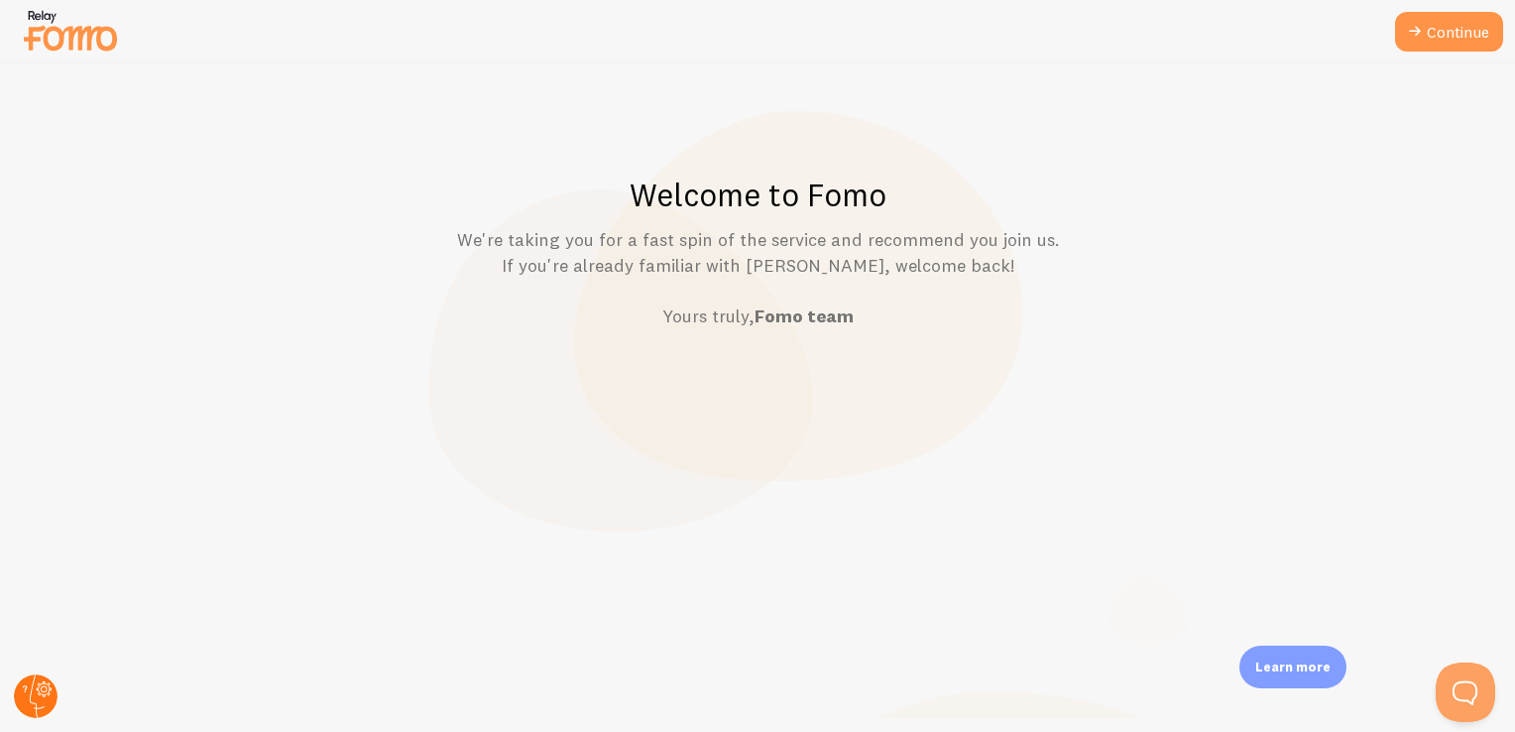
click at [28, 691] on circle at bounding box center [36, 696] width 44 height 44
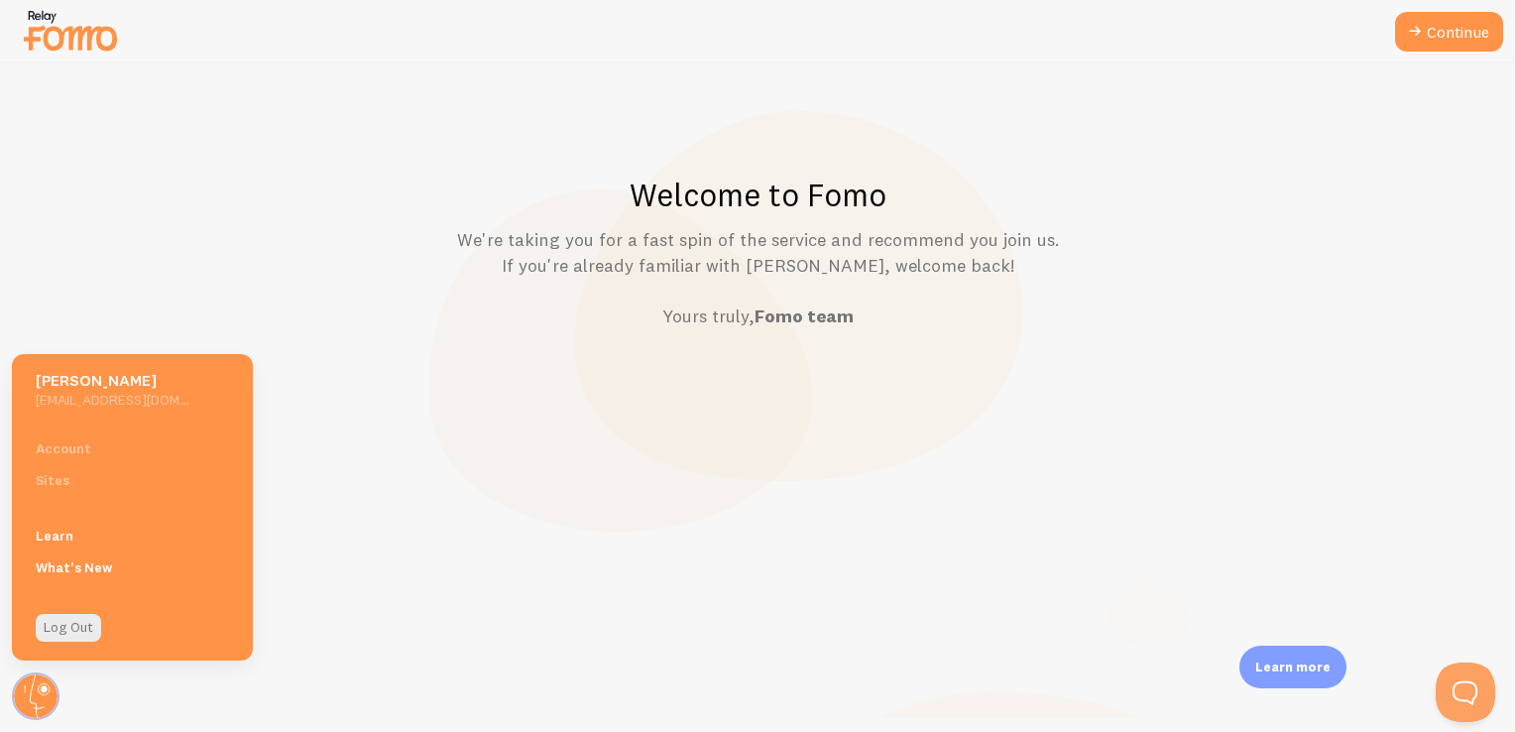
click at [112, 383] on h5 "[PERSON_NAME]" at bounding box center [113, 380] width 154 height 21
click at [51, 41] on img at bounding box center [70, 30] width 99 height 51
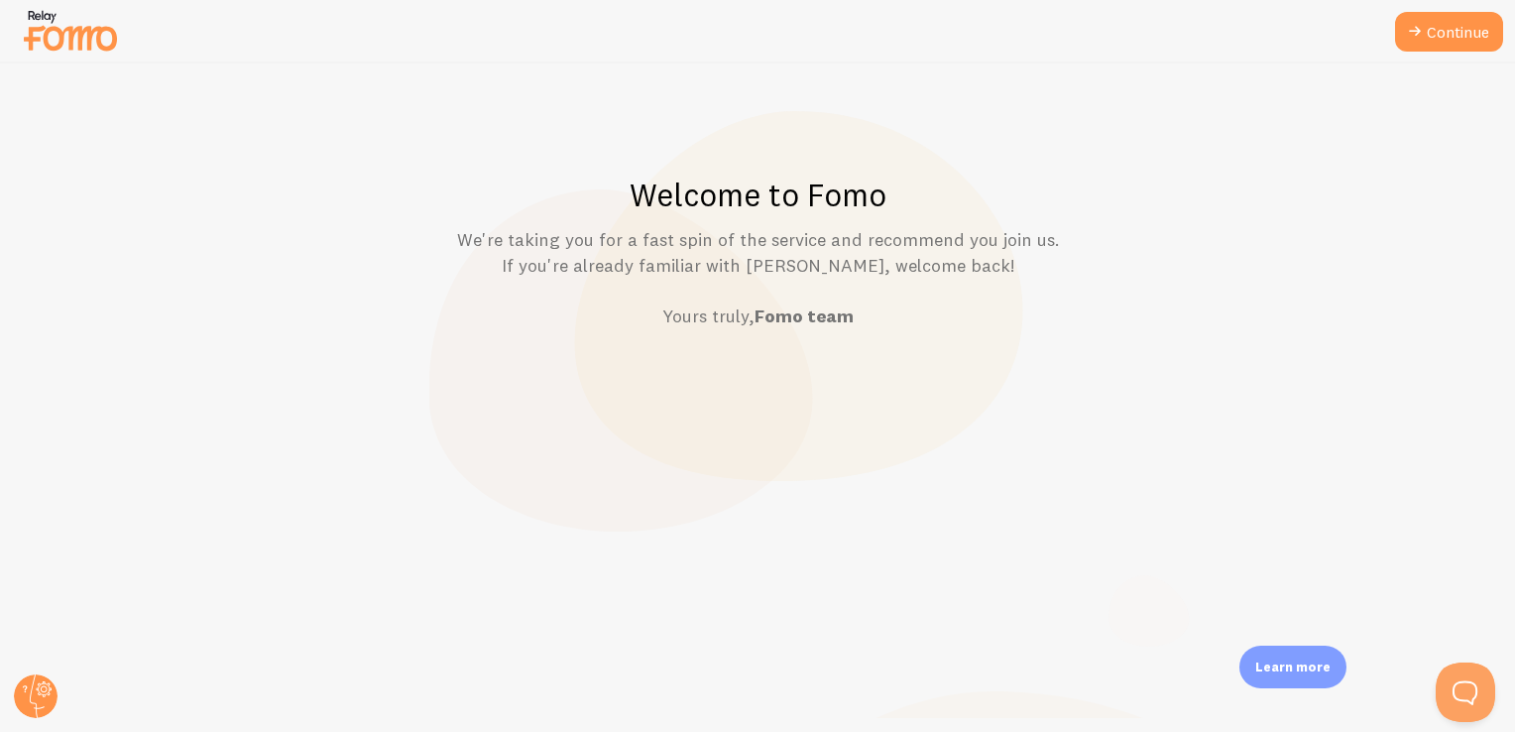
click at [797, 207] on h1 "Welcome to Fomo" at bounding box center [758, 194] width 1419 height 41
click at [1292, 668] on p "Learn more" at bounding box center [1292, 666] width 75 height 19
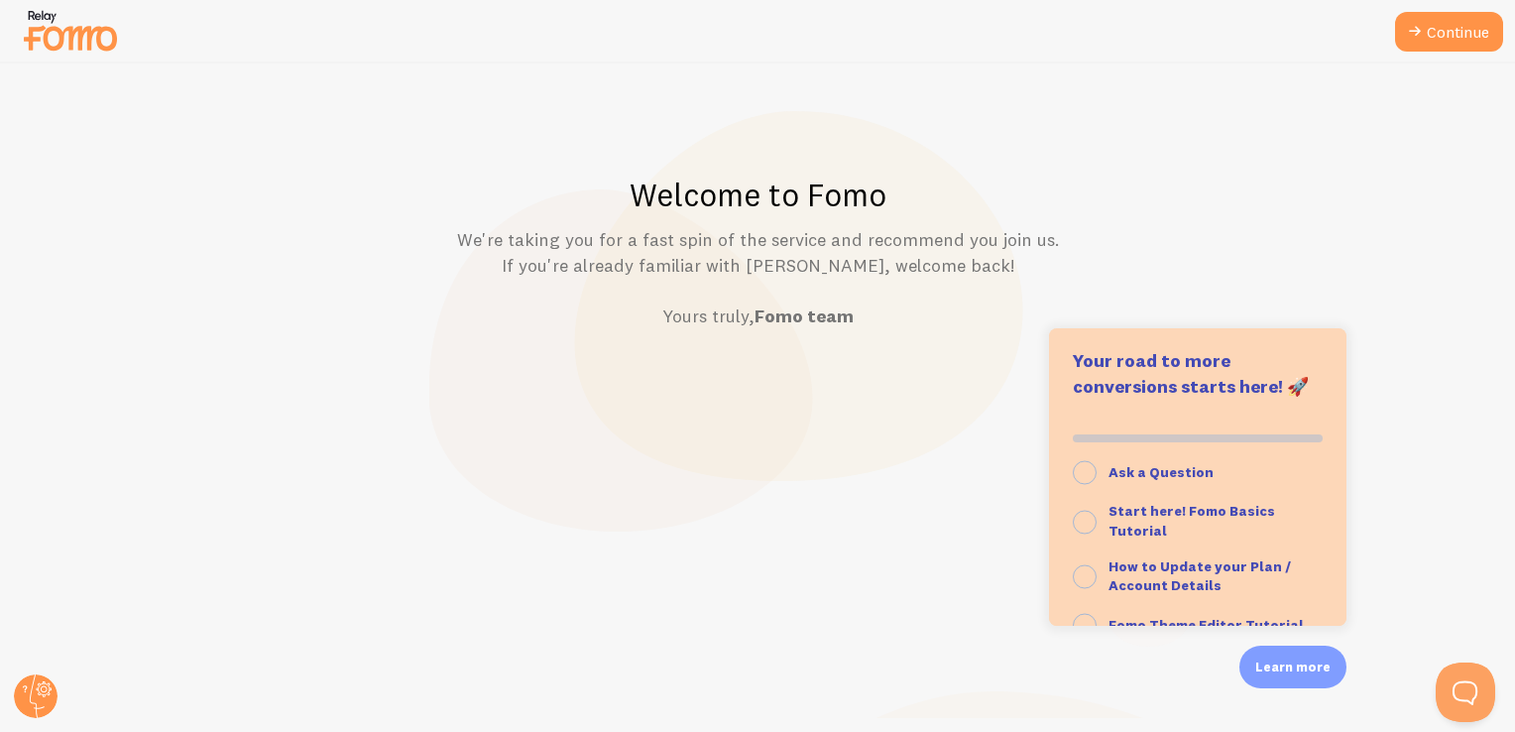
click at [914, 482] on div "Welcome to Fomo We're taking you for a fast spin of the service and recommend y…" at bounding box center [758, 397] width 1514 height 668
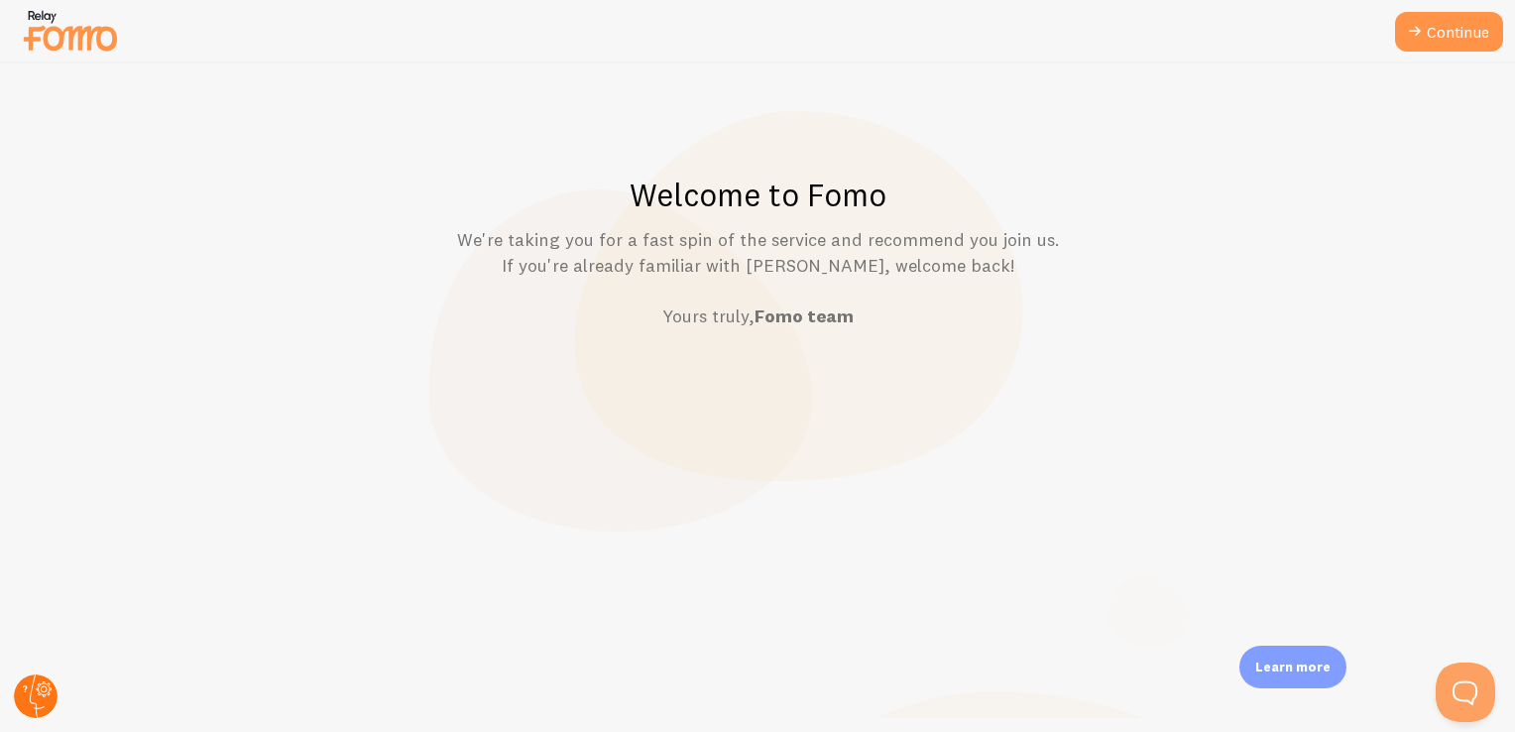
click at [26, 696] on circle at bounding box center [36, 696] width 44 height 44
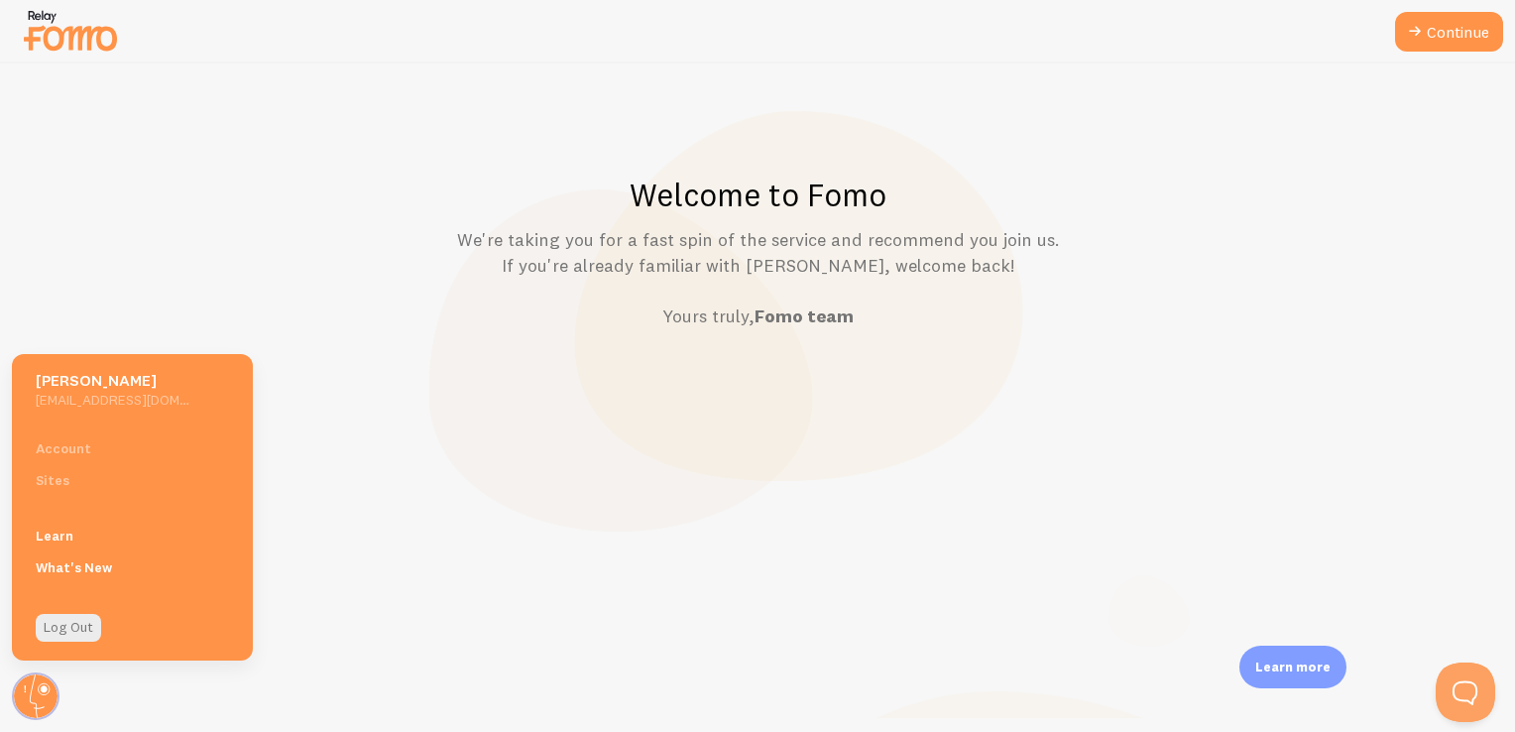
click at [48, 474] on div "Account Sites" at bounding box center [132, 463] width 241 height 63
click at [56, 490] on div "Account Sites" at bounding box center [132, 463] width 241 height 63
click at [56, 485] on div "Account Sites" at bounding box center [132, 463] width 241 height 63
click at [528, 600] on div "Welcome to Fomo We're taking you for a fast spin of the service and recommend y…" at bounding box center [758, 397] width 1514 height 668
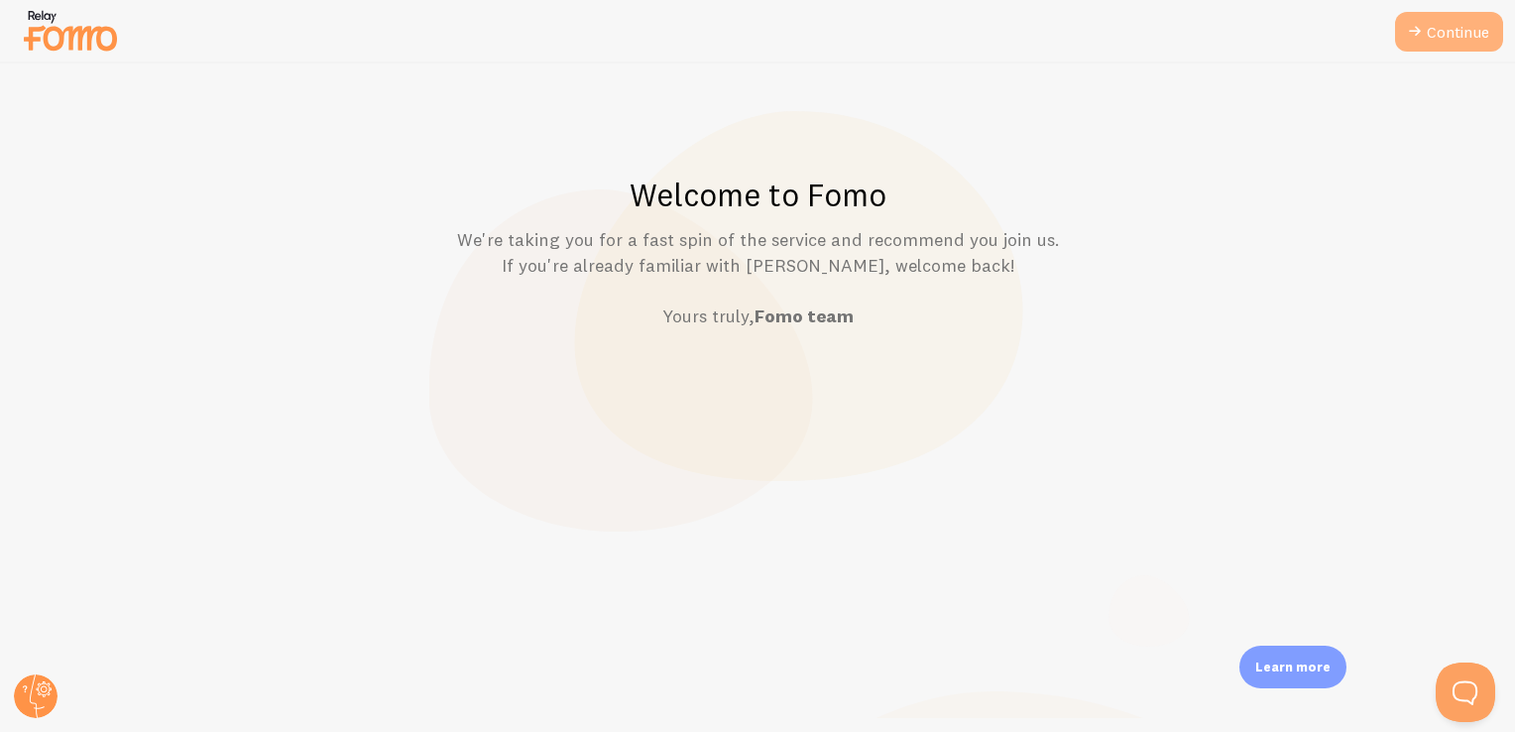
click at [1432, 45] on link "Continue" at bounding box center [1449, 32] width 108 height 40
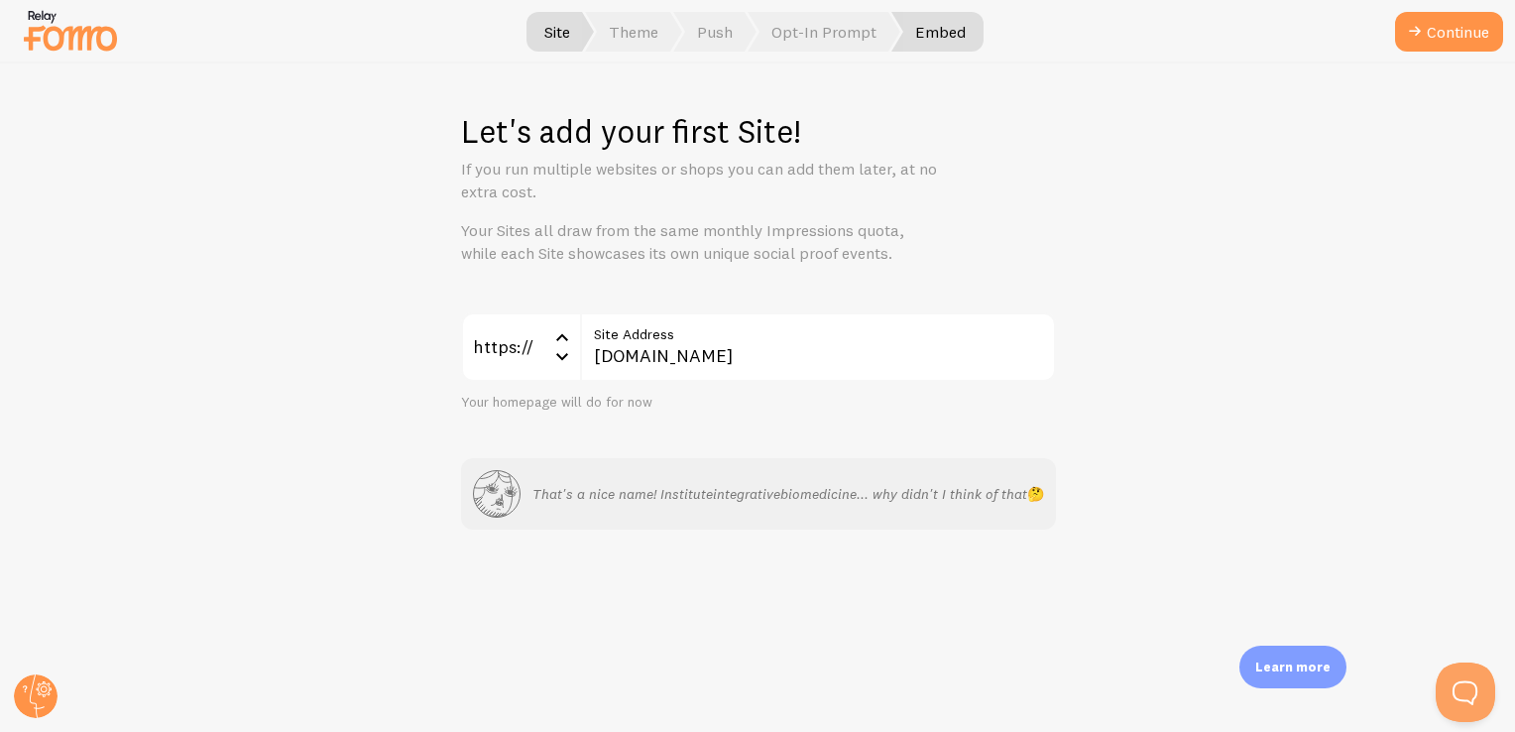
click at [957, 37] on span "Embed" at bounding box center [937, 32] width 92 height 40
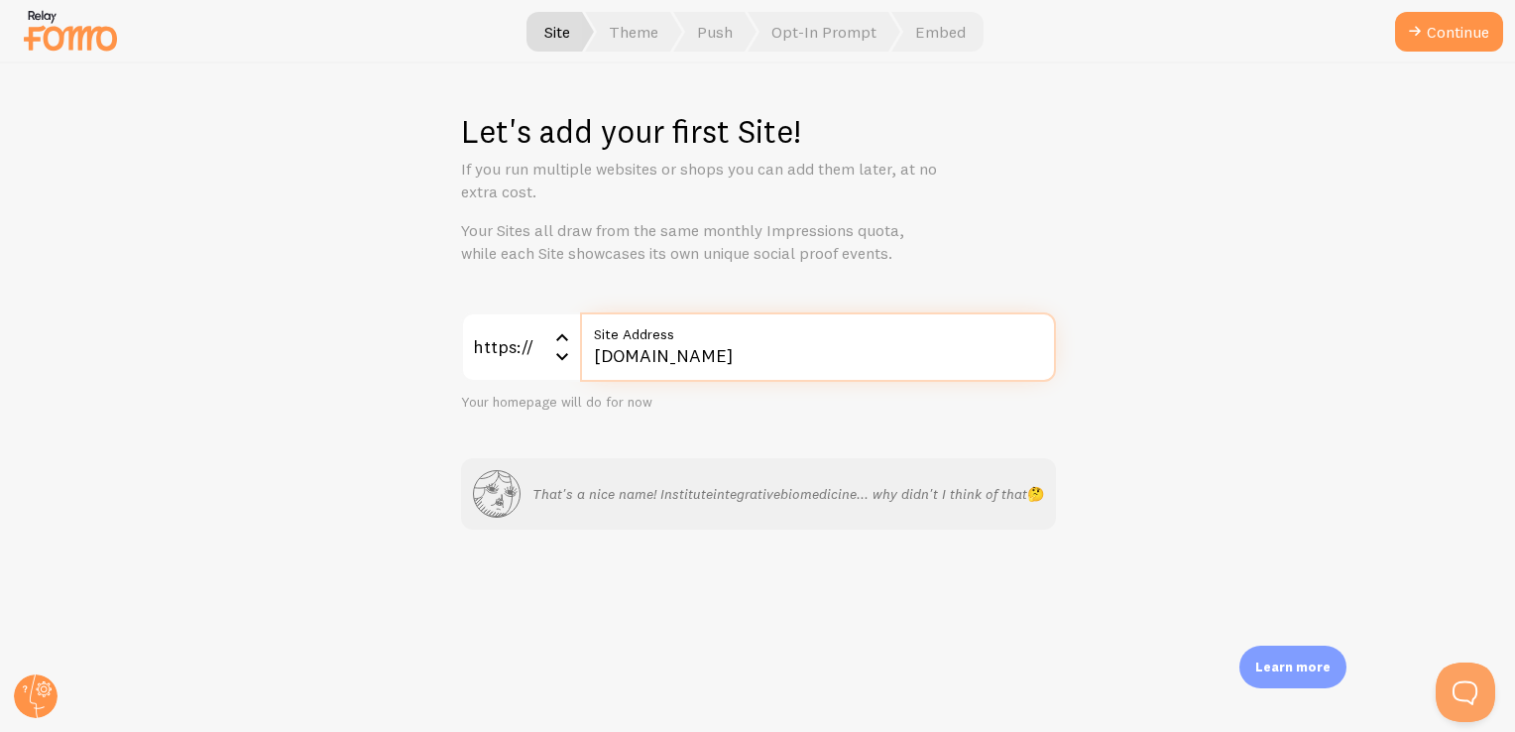
click at [893, 355] on input "[DOMAIN_NAME]" at bounding box center [818, 346] width 476 height 69
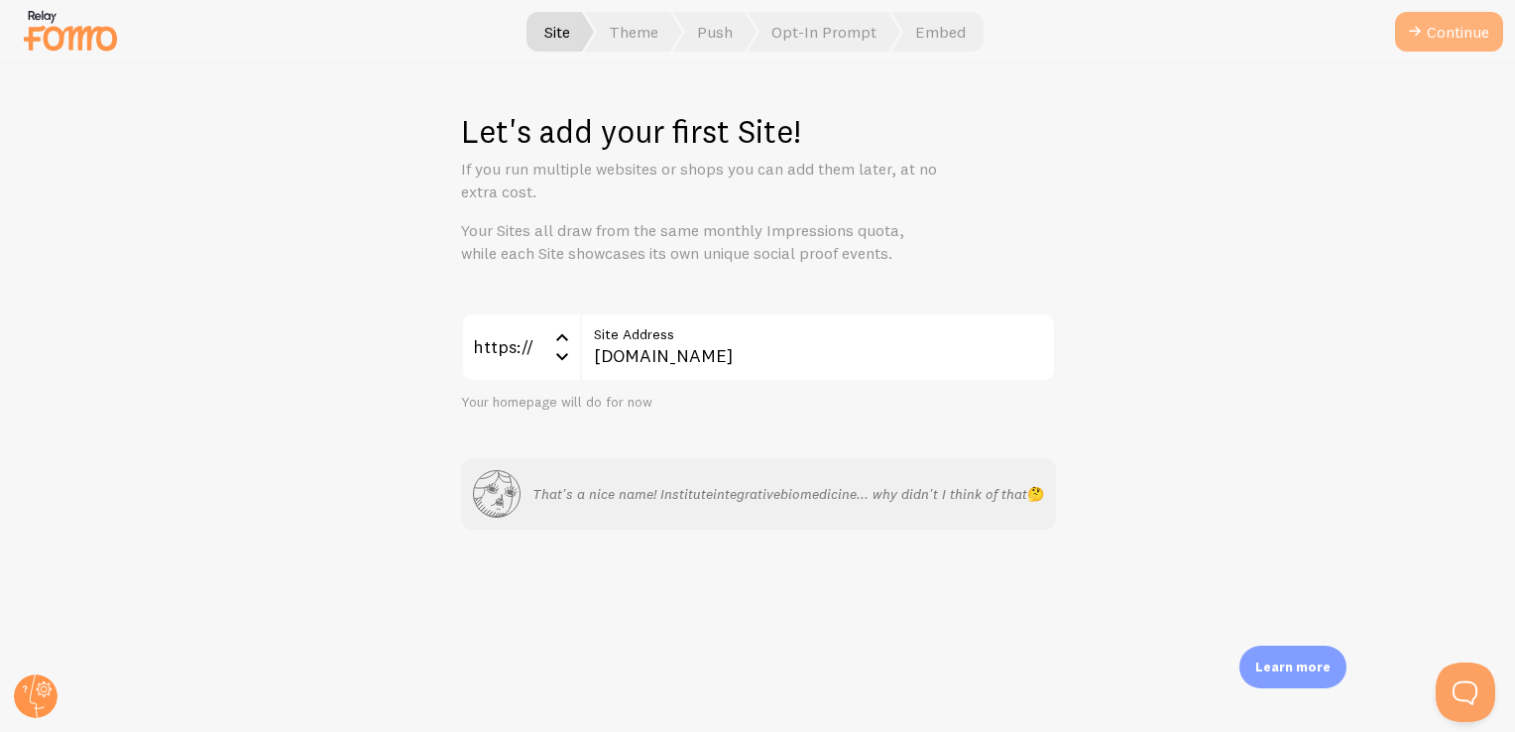
click at [1454, 32] on button "Continue" at bounding box center [1449, 32] width 108 height 40
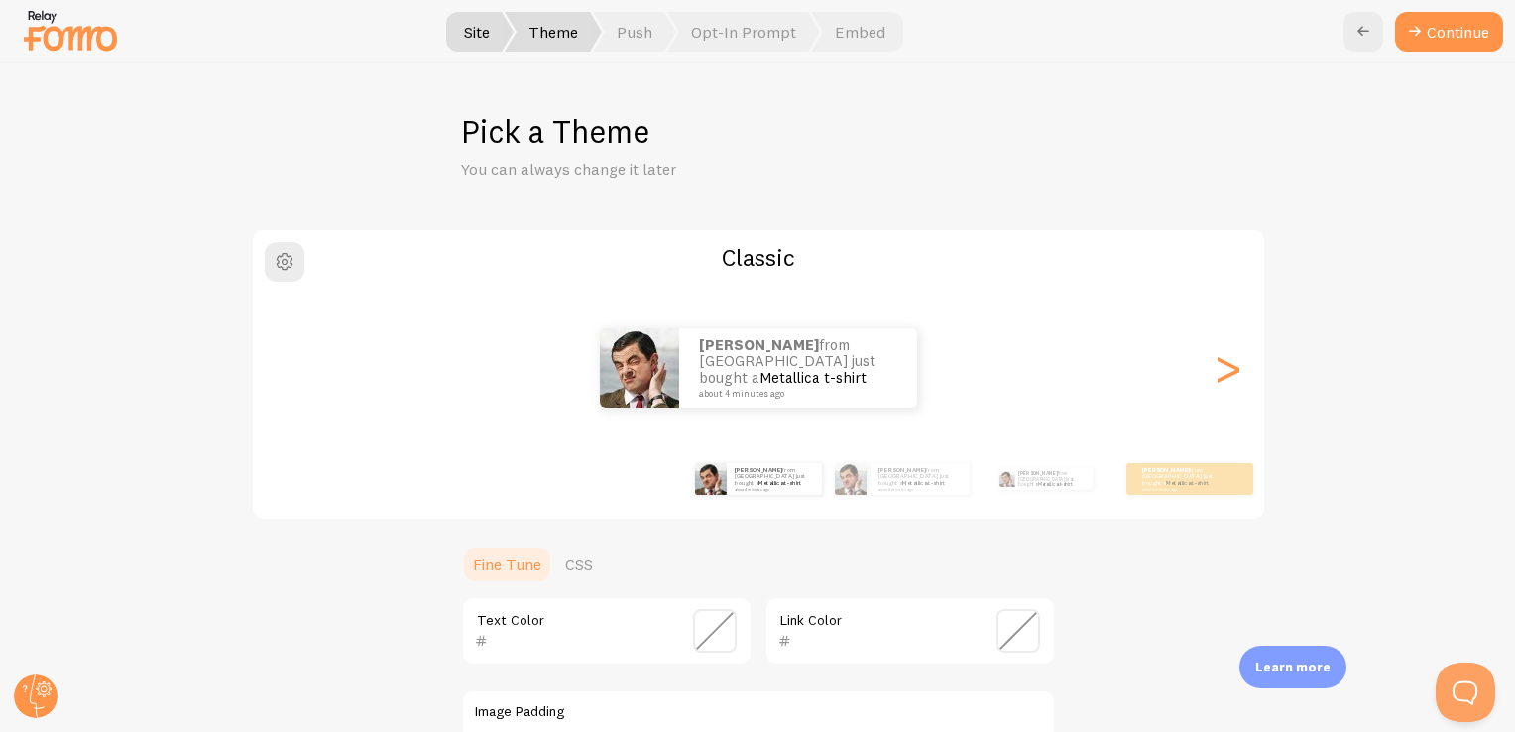
scroll to position [297, 0]
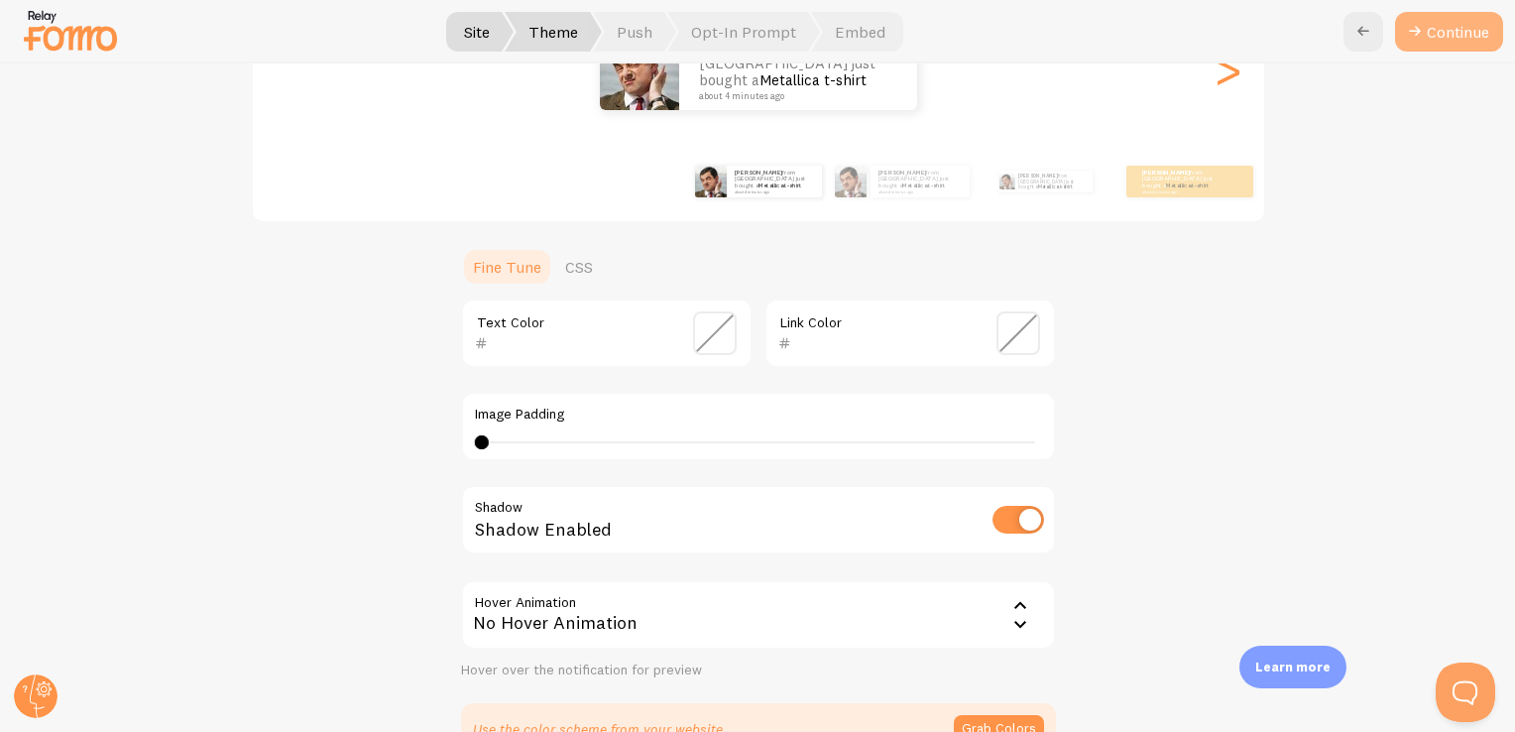
click at [1442, 28] on button "Continue" at bounding box center [1449, 32] width 108 height 40
click at [1439, 47] on button "Continue" at bounding box center [1449, 32] width 108 height 40
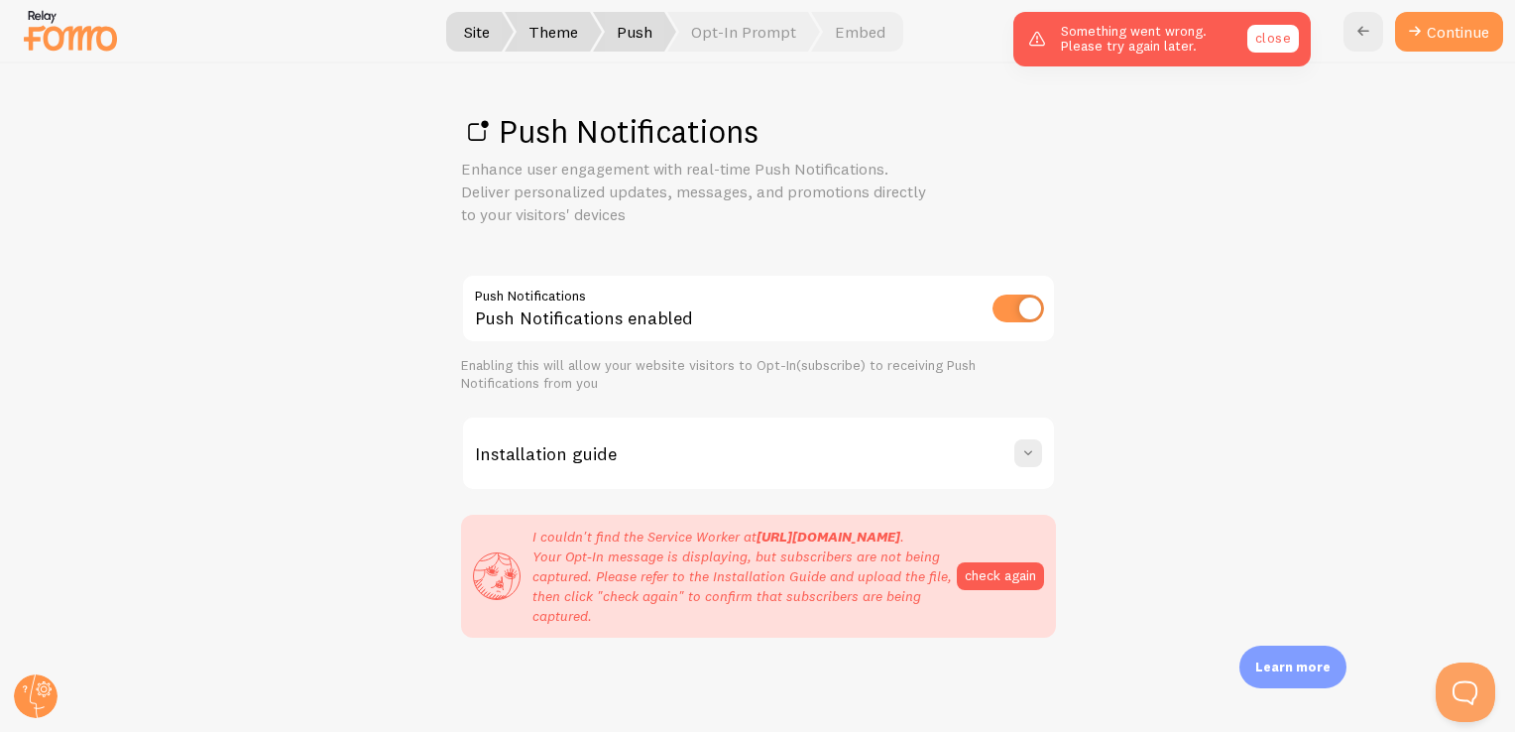
click at [1263, 46] on link "close" at bounding box center [1273, 39] width 52 height 28
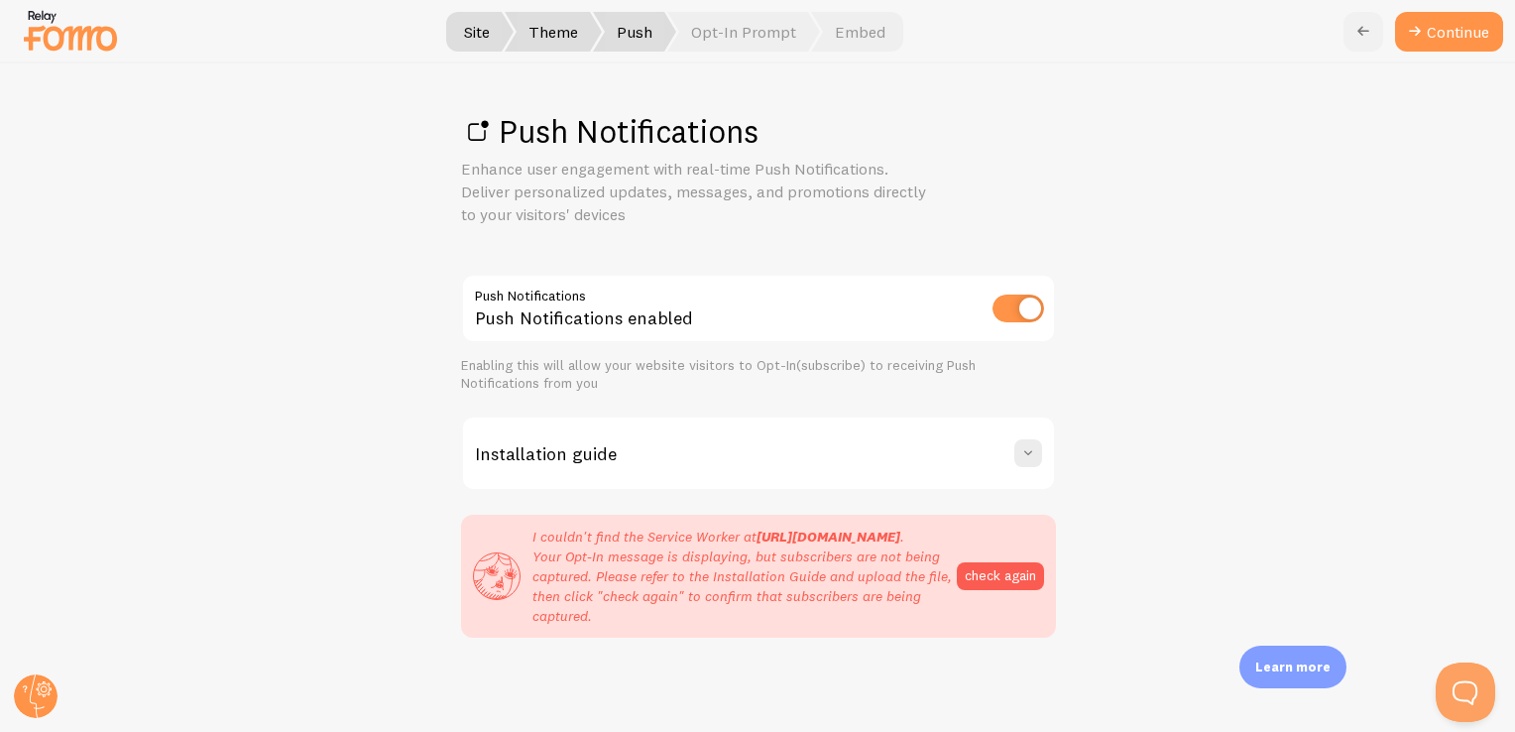
click at [1356, 30] on icon at bounding box center [1363, 32] width 24 height 24
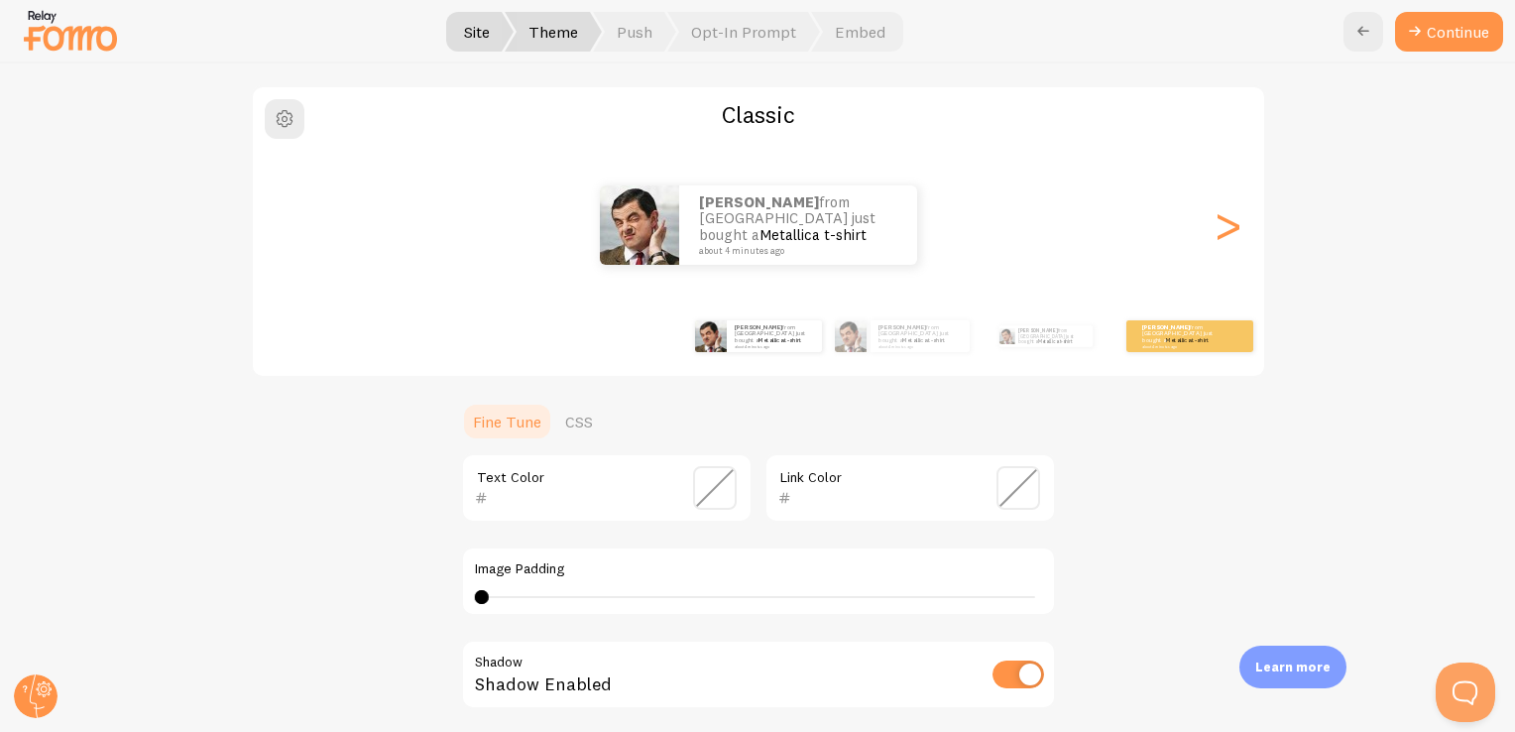
scroll to position [297, 0]
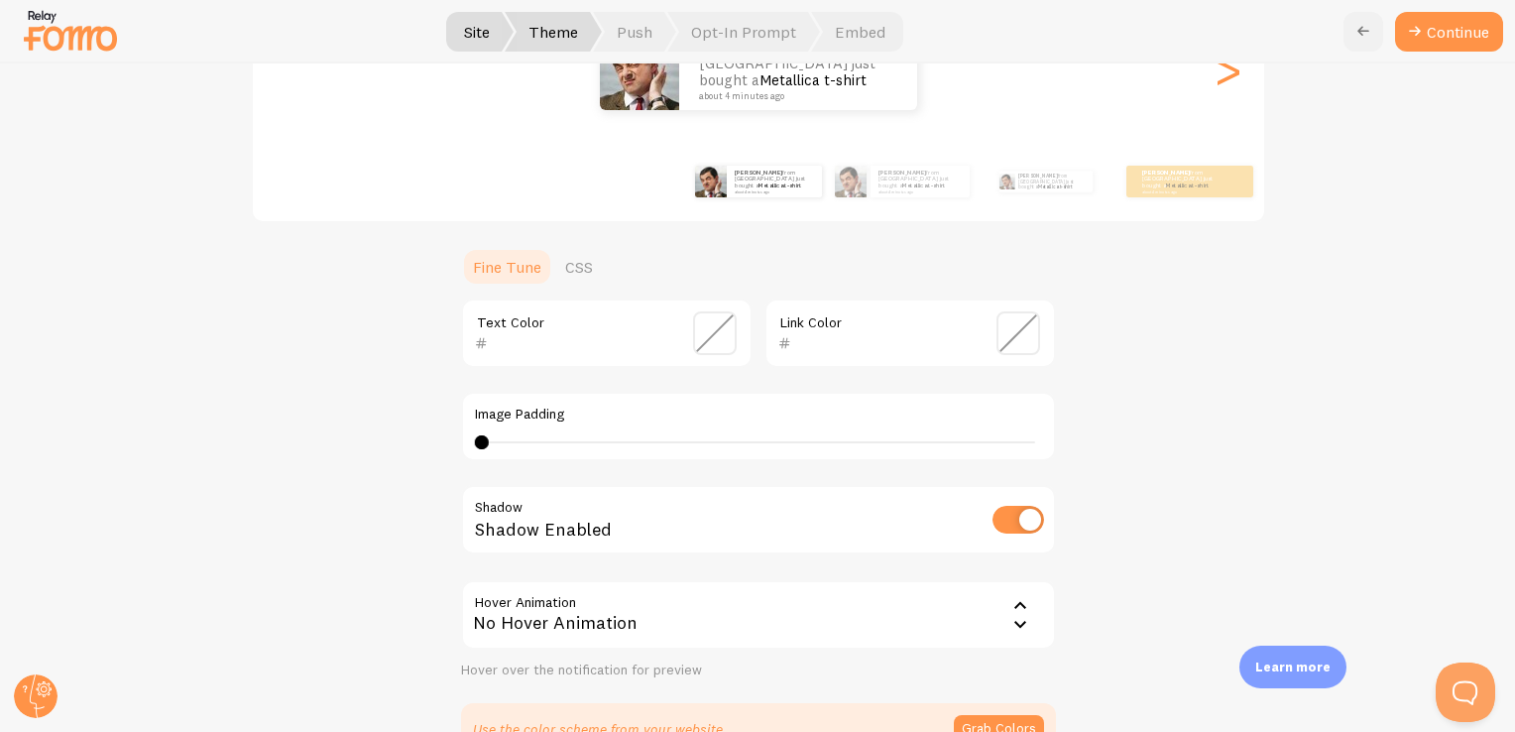
click at [1372, 28] on icon at bounding box center [1363, 32] width 24 height 24
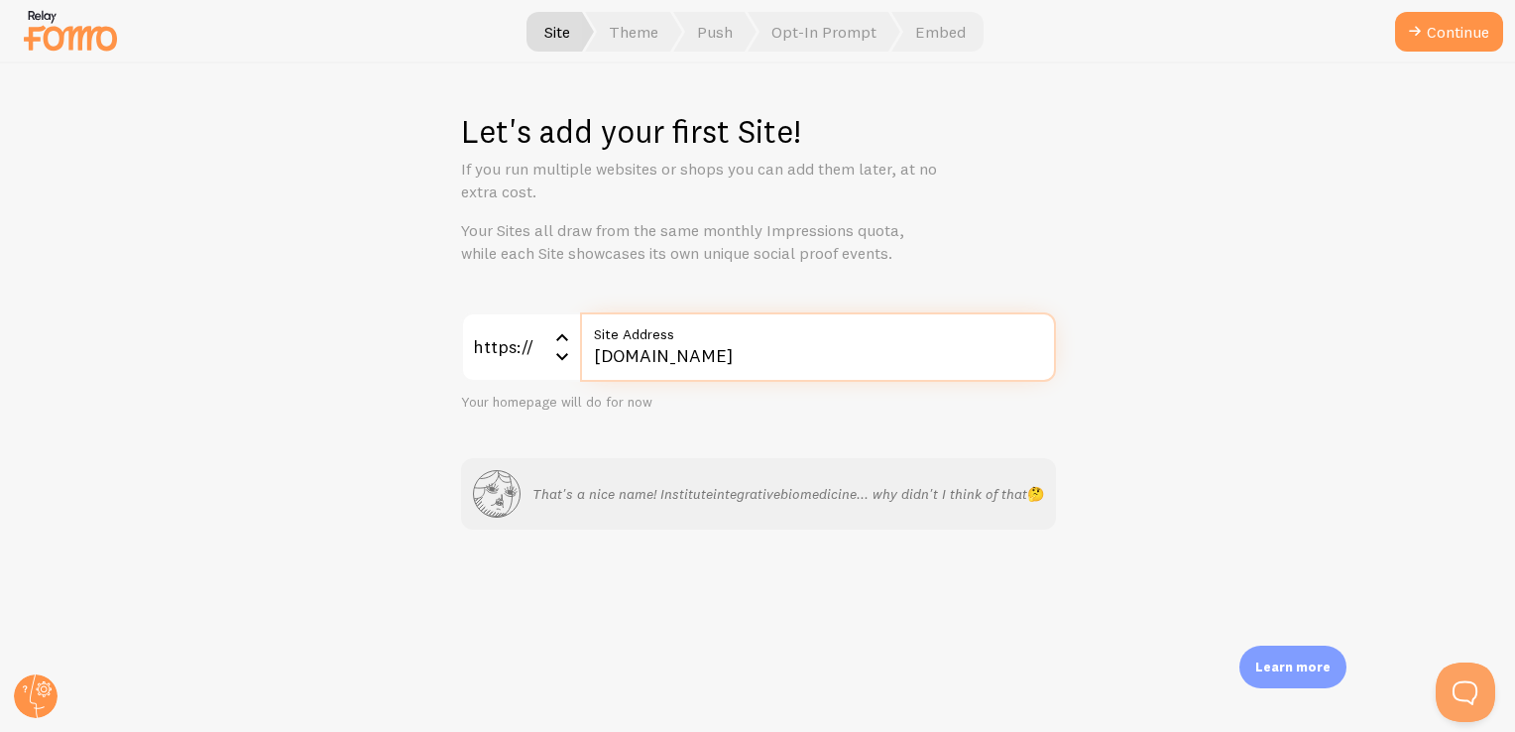
drag, startPoint x: 587, startPoint y: 360, endPoint x: 1169, endPoint y: 372, distance: 582.0
click at [1169, 372] on div "Let's add your first Site! If you run multiple websites or shops you can add th…" at bounding box center [758, 397] width 1514 height 668
paste input "www."
type input "[DOMAIN_NAME]"
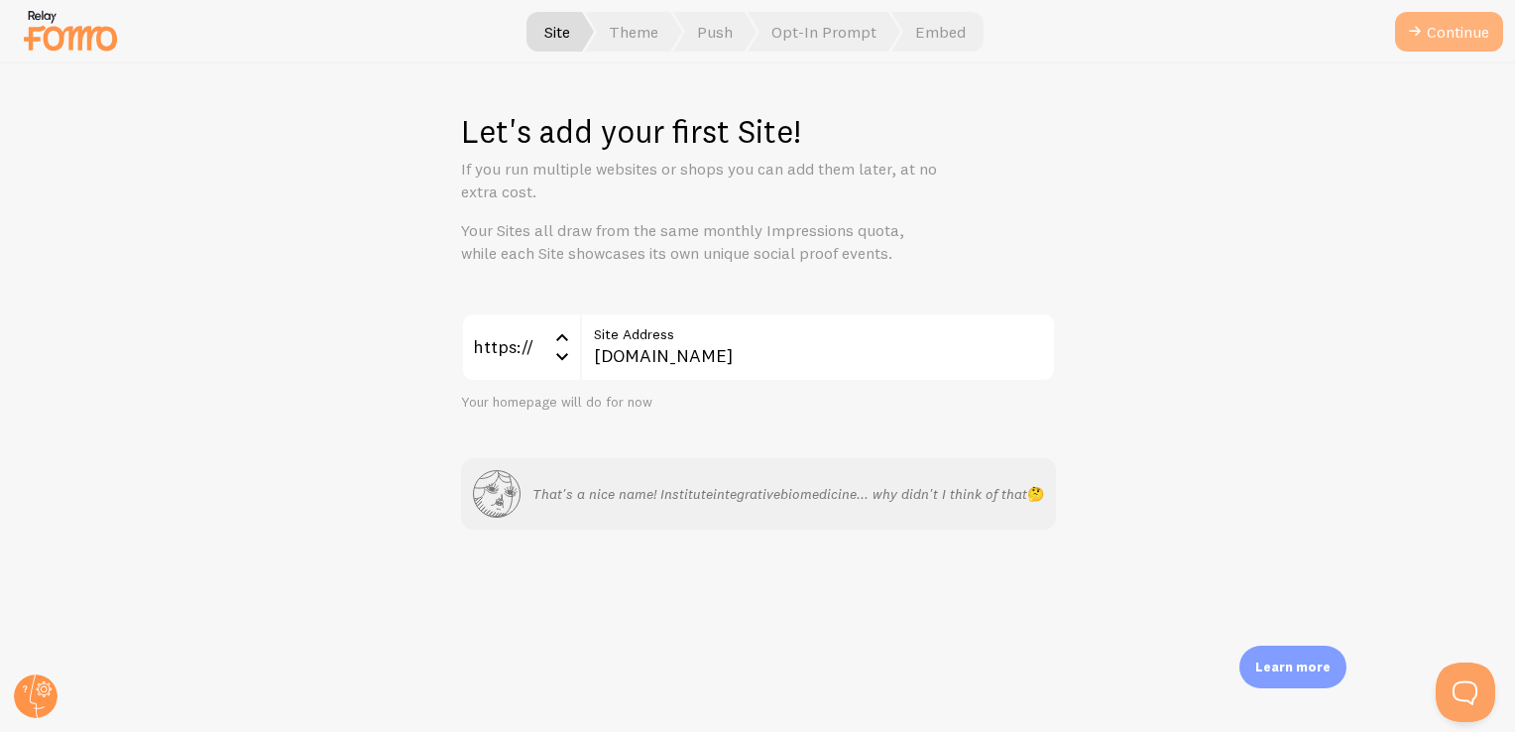
click at [1428, 25] on button "Continue" at bounding box center [1449, 32] width 108 height 40
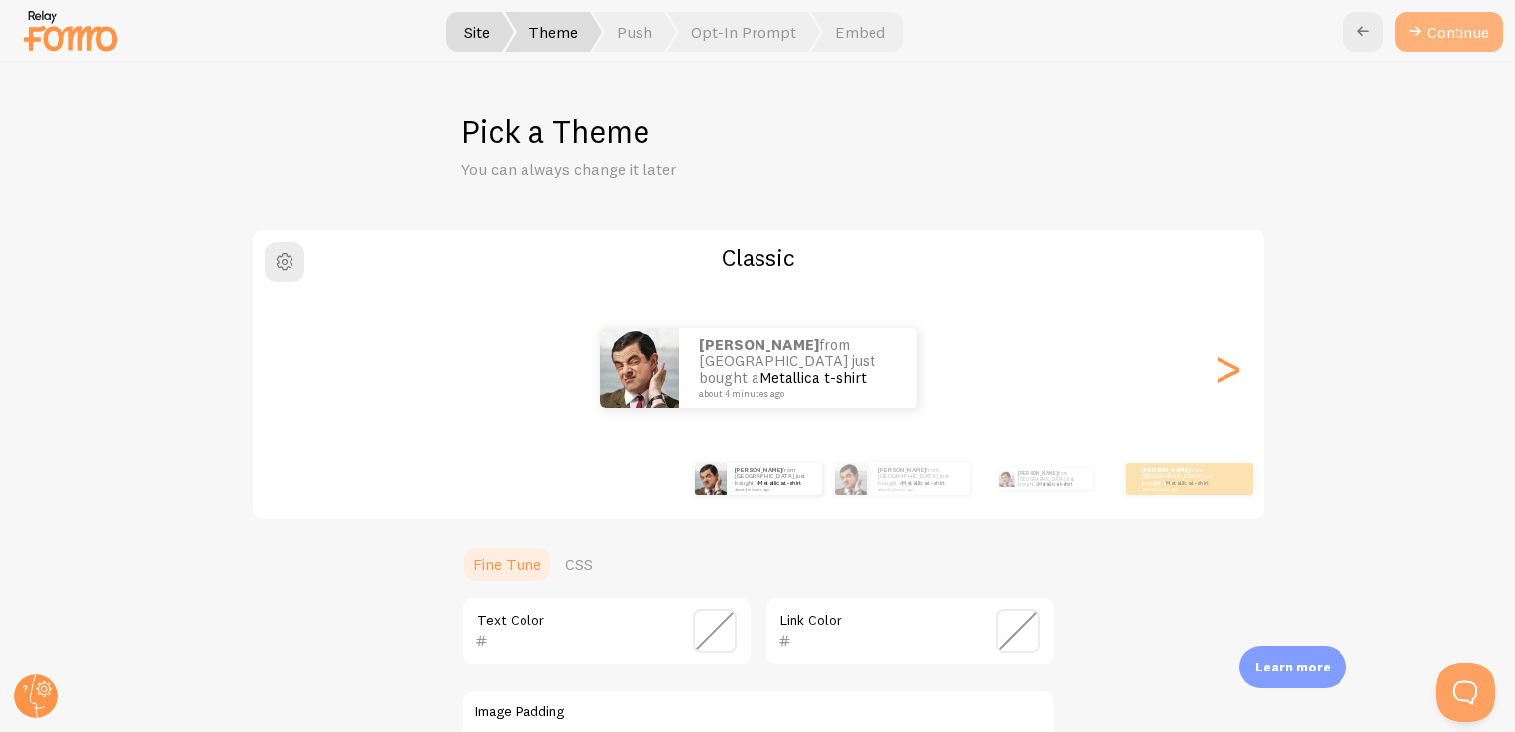
click at [1448, 24] on button "Continue" at bounding box center [1449, 32] width 108 height 40
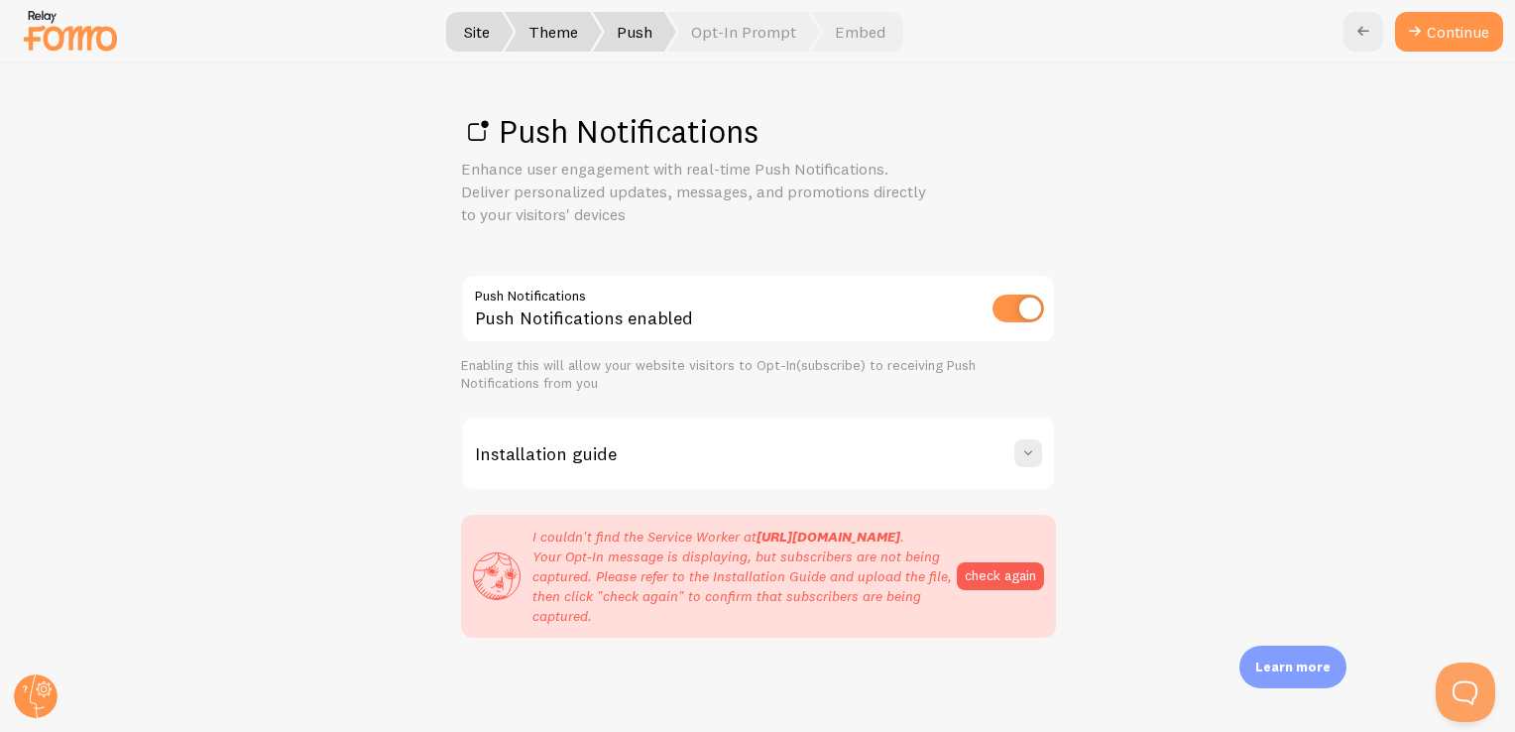
click at [872, 545] on strong "[URL][DOMAIN_NAME]" at bounding box center [828, 536] width 144 height 18
click at [1022, 450] on span at bounding box center [1028, 453] width 20 height 20
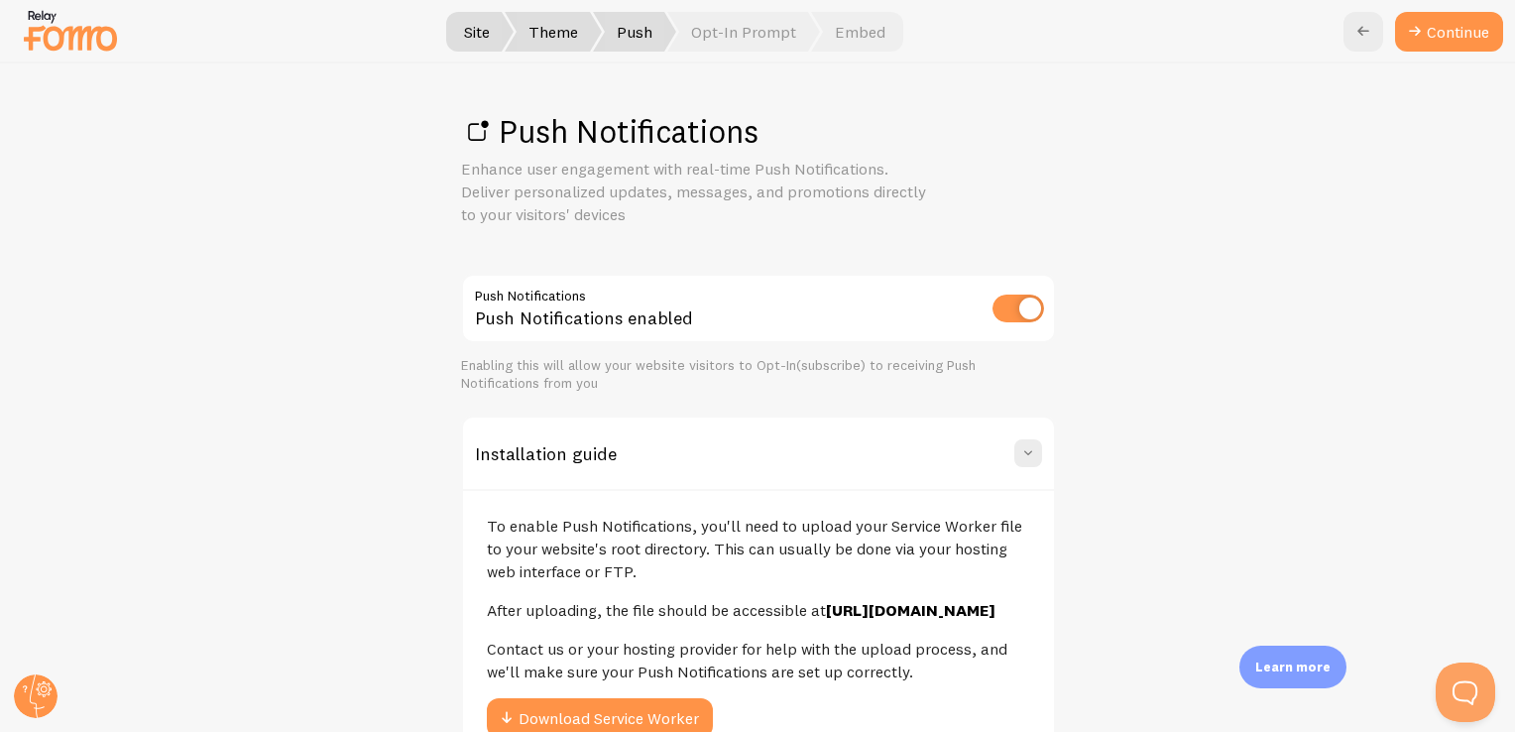
scroll to position [198, 0]
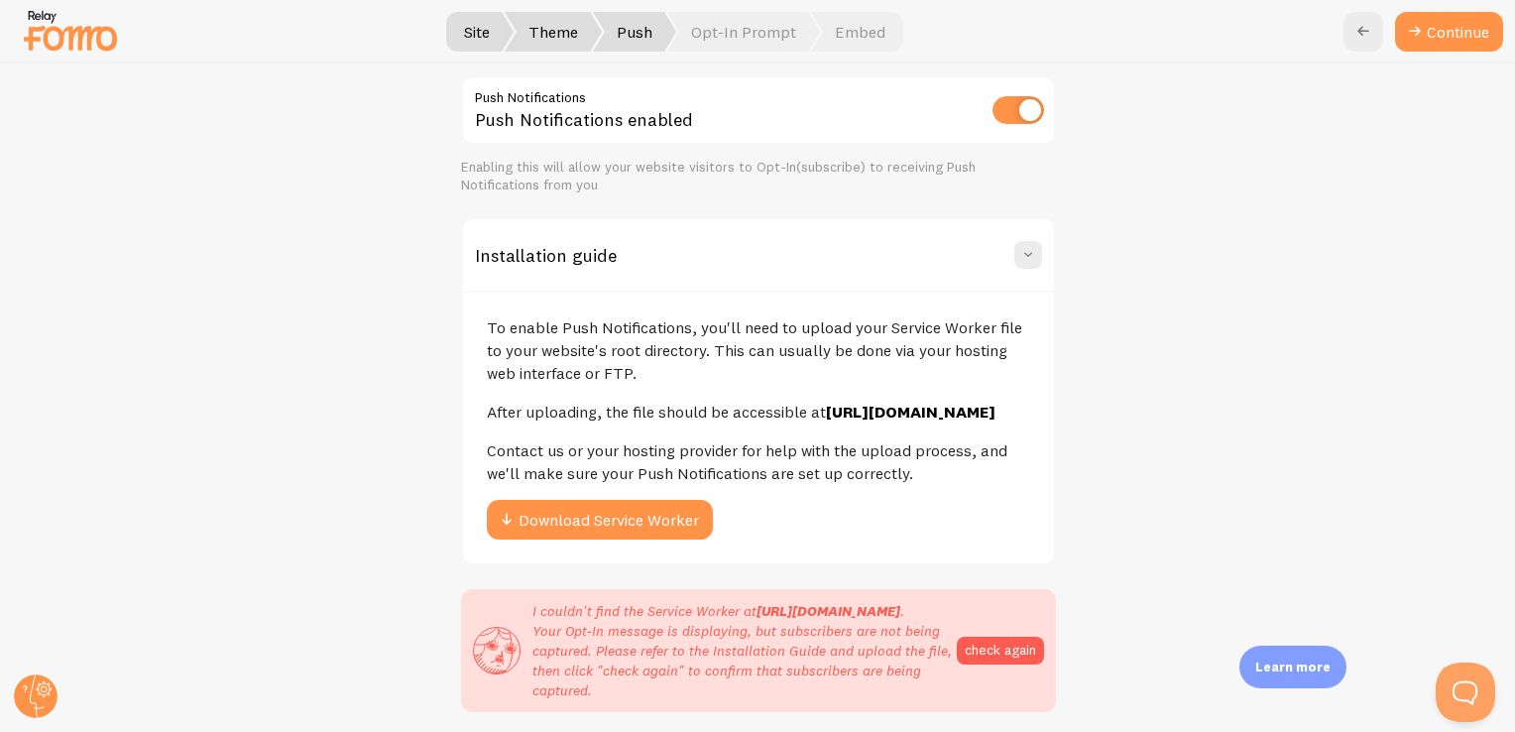
click at [1009, 104] on input "checkbox" at bounding box center [1018, 110] width 52 height 28
checkbox input "false"
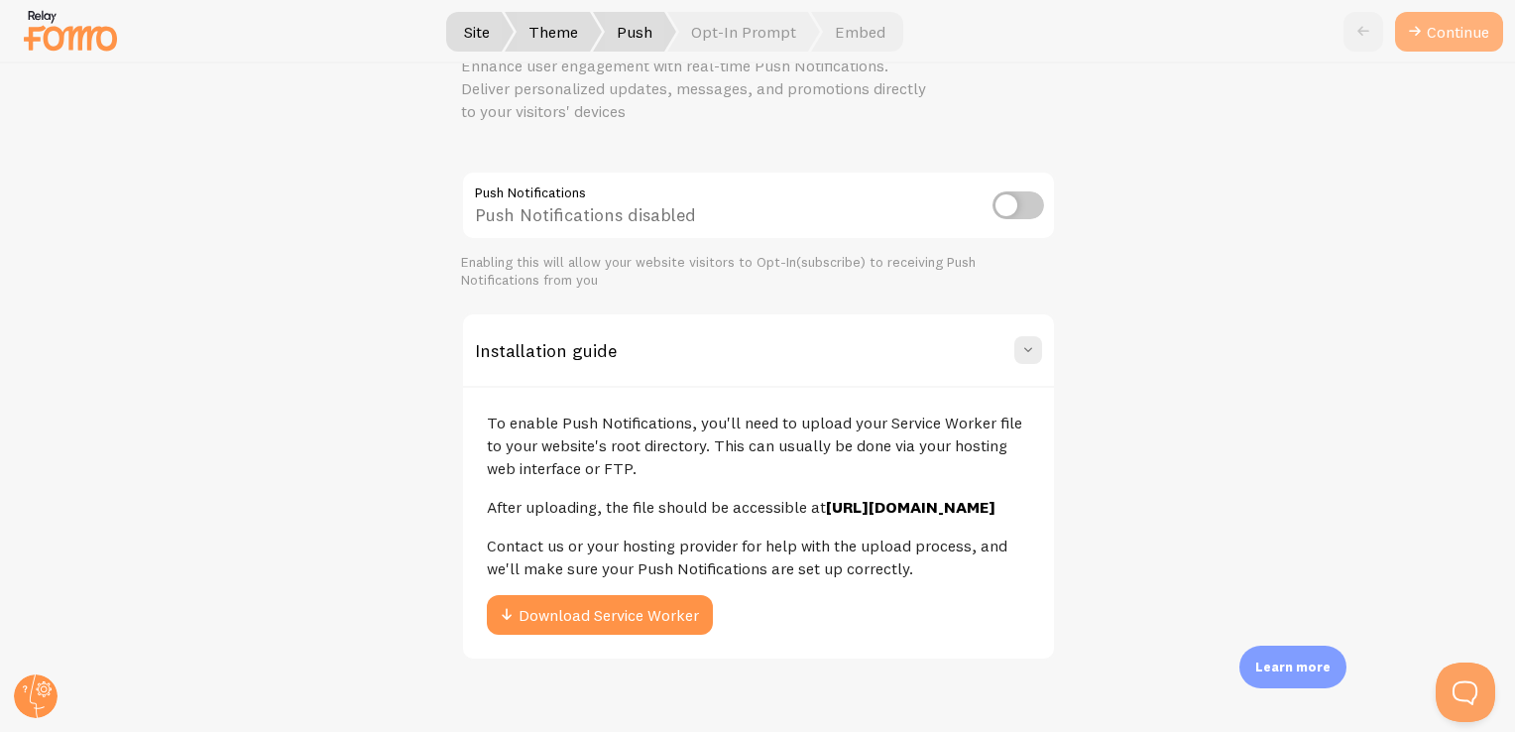
click at [1450, 37] on link "Continue" at bounding box center [1449, 32] width 108 height 40
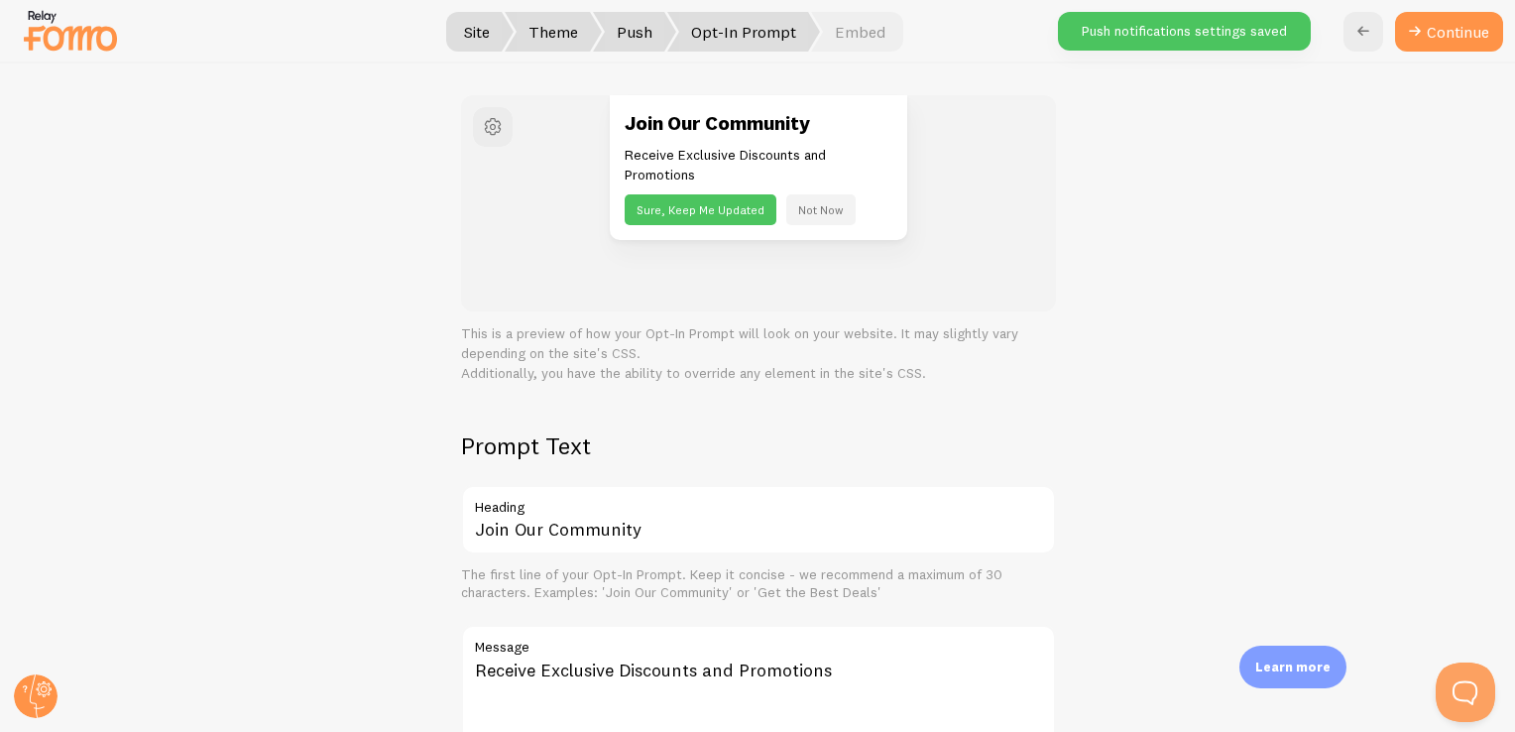
scroll to position [198, 0]
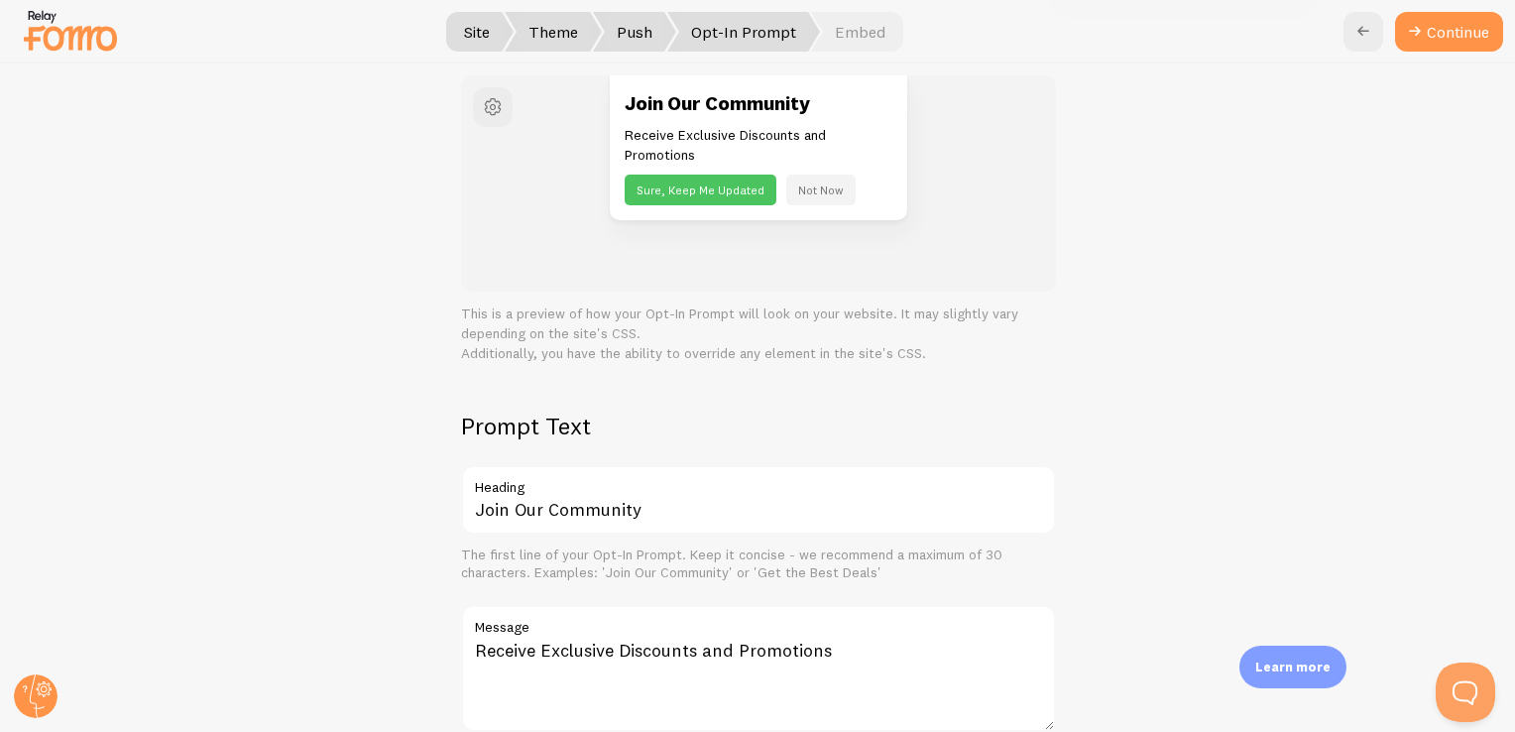
click at [706, 190] on button "Sure, Keep Me Updated" at bounding box center [701, 189] width 152 height 31
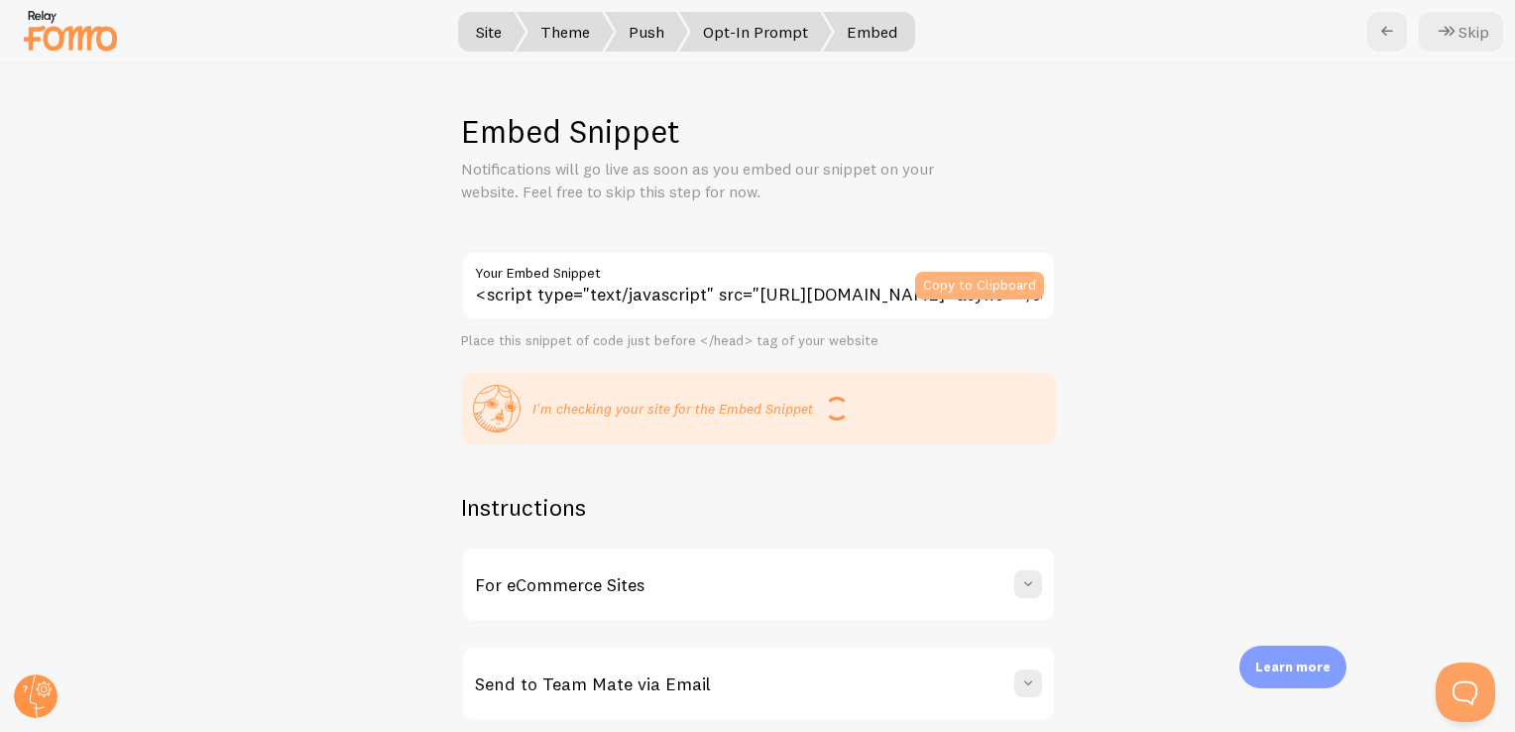
click at [967, 280] on button "Copy to Clipboard" at bounding box center [979, 286] width 129 height 28
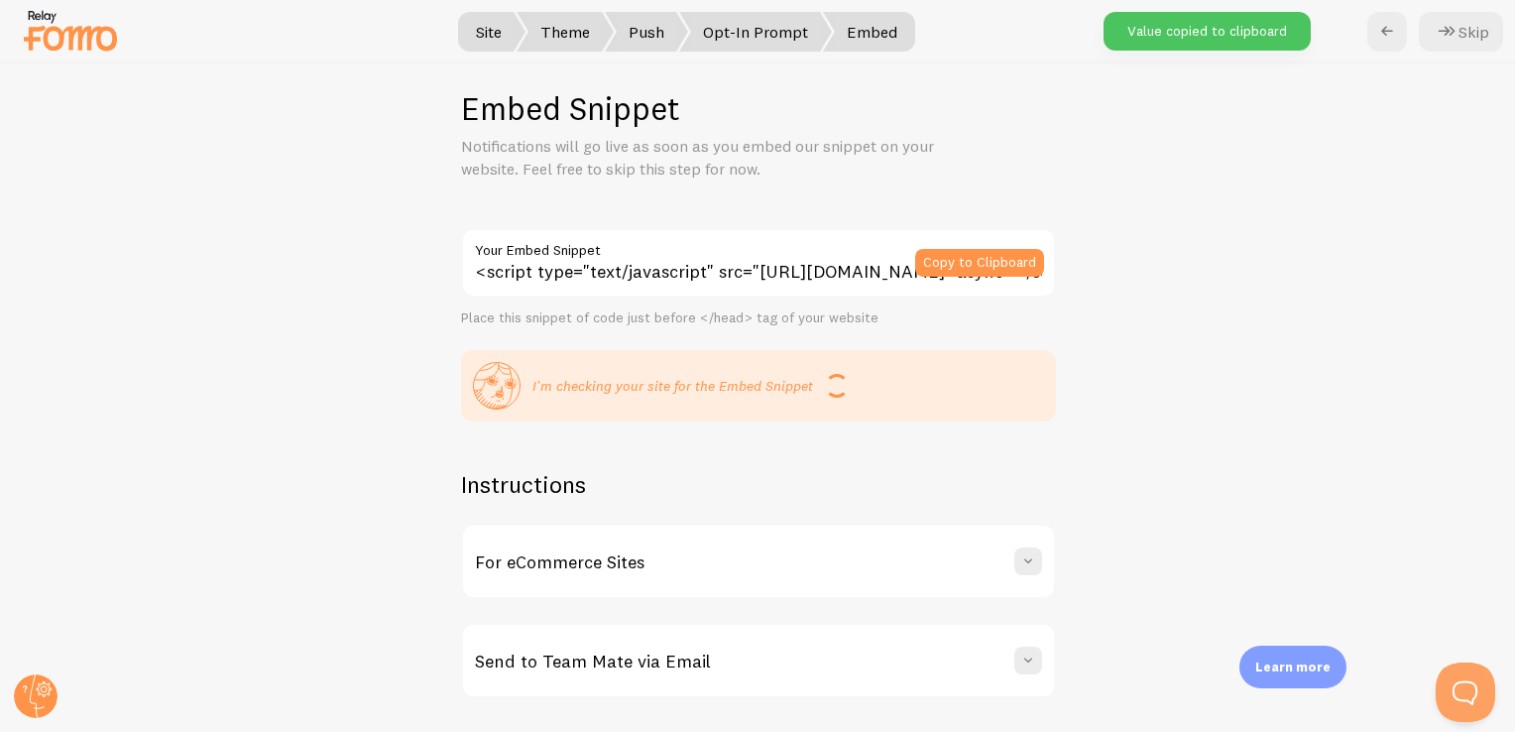
scroll to position [58, 0]
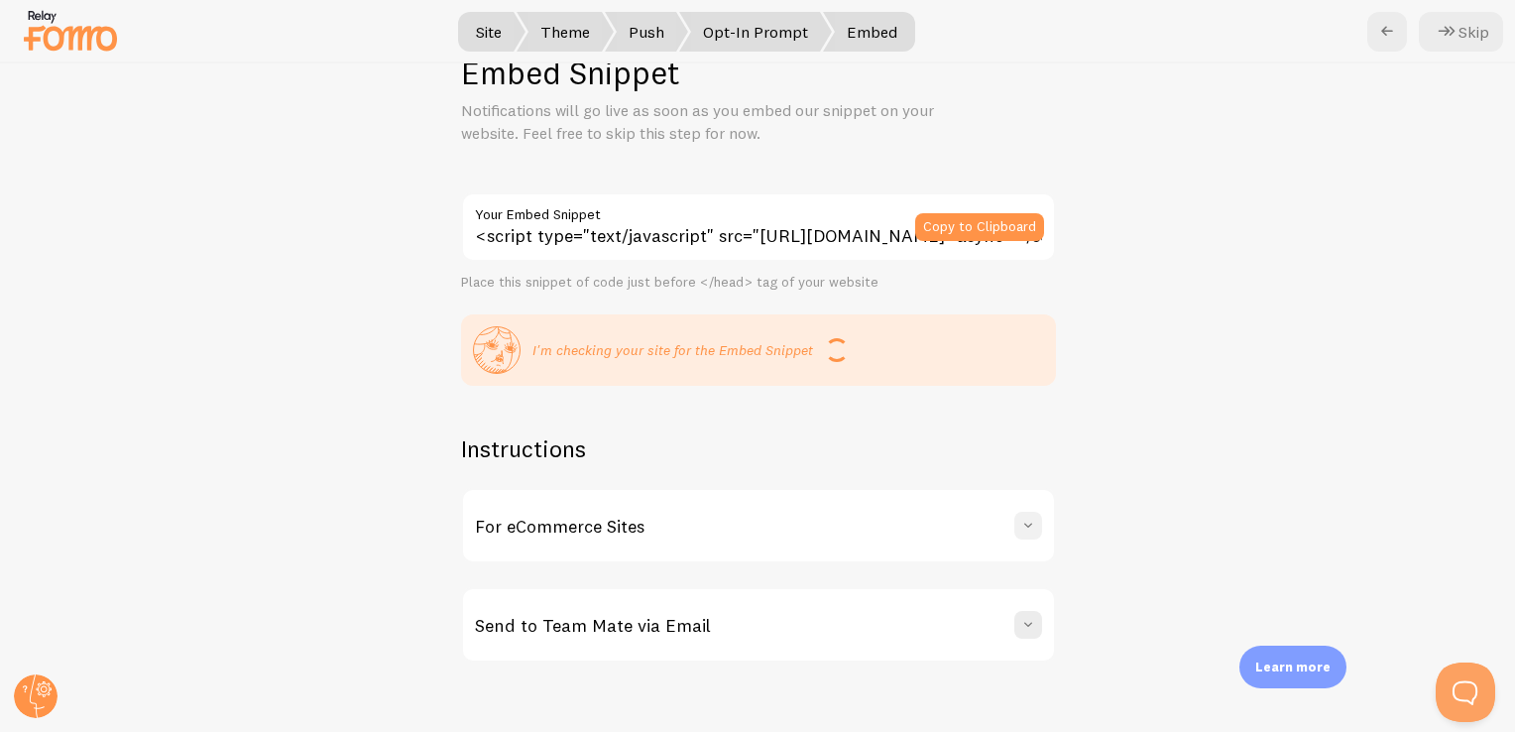
click at [1022, 530] on span at bounding box center [1028, 525] width 20 height 20
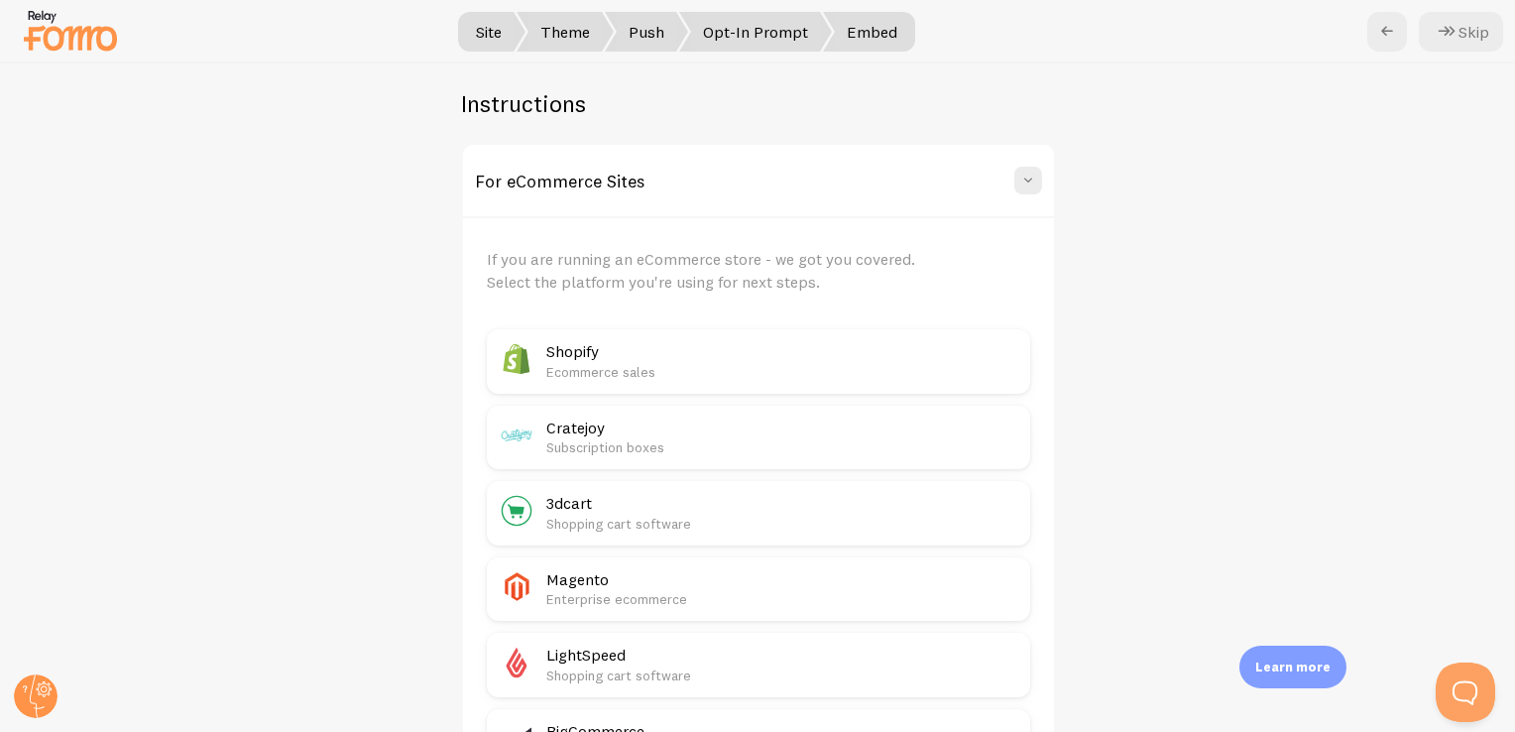
scroll to position [455, 0]
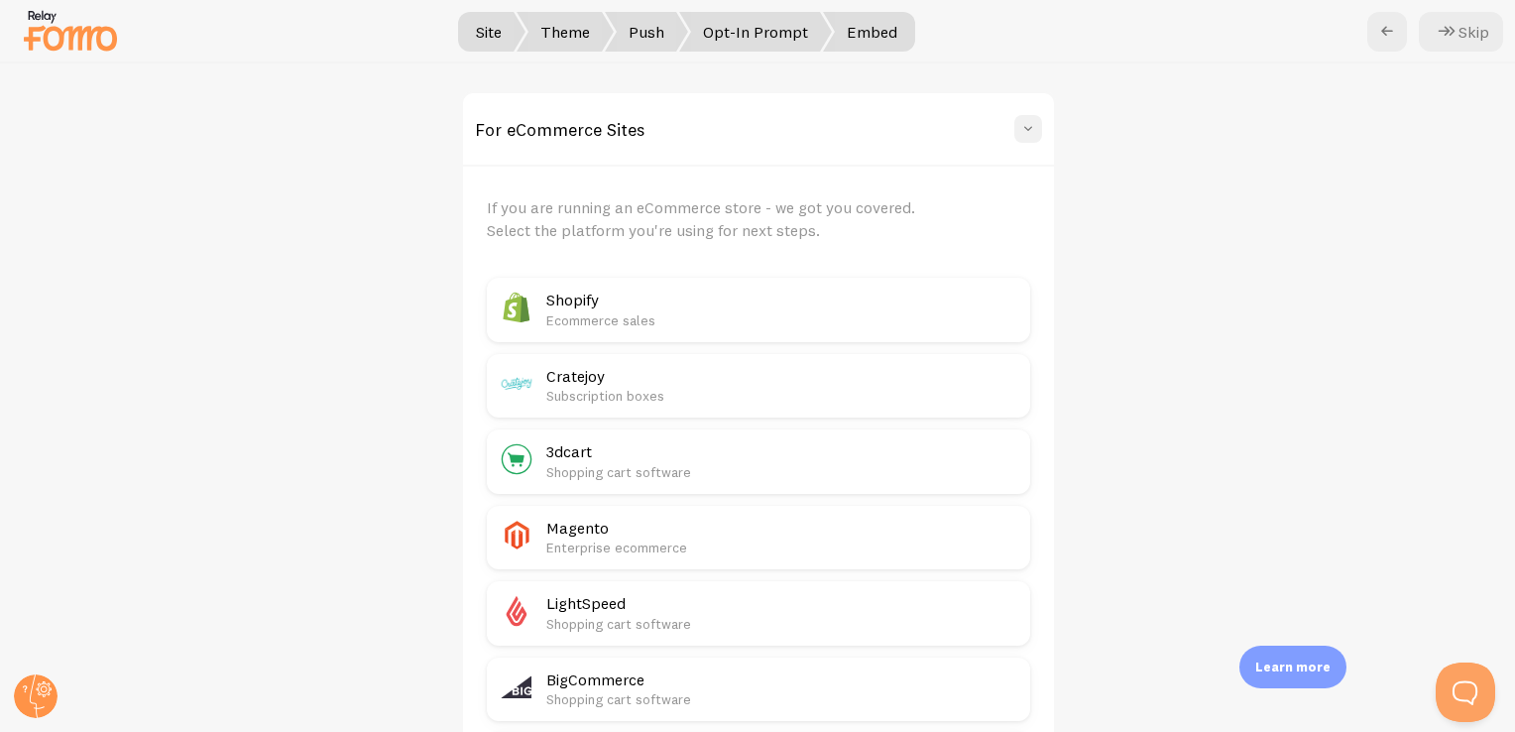
click at [1019, 133] on span at bounding box center [1028, 129] width 20 height 20
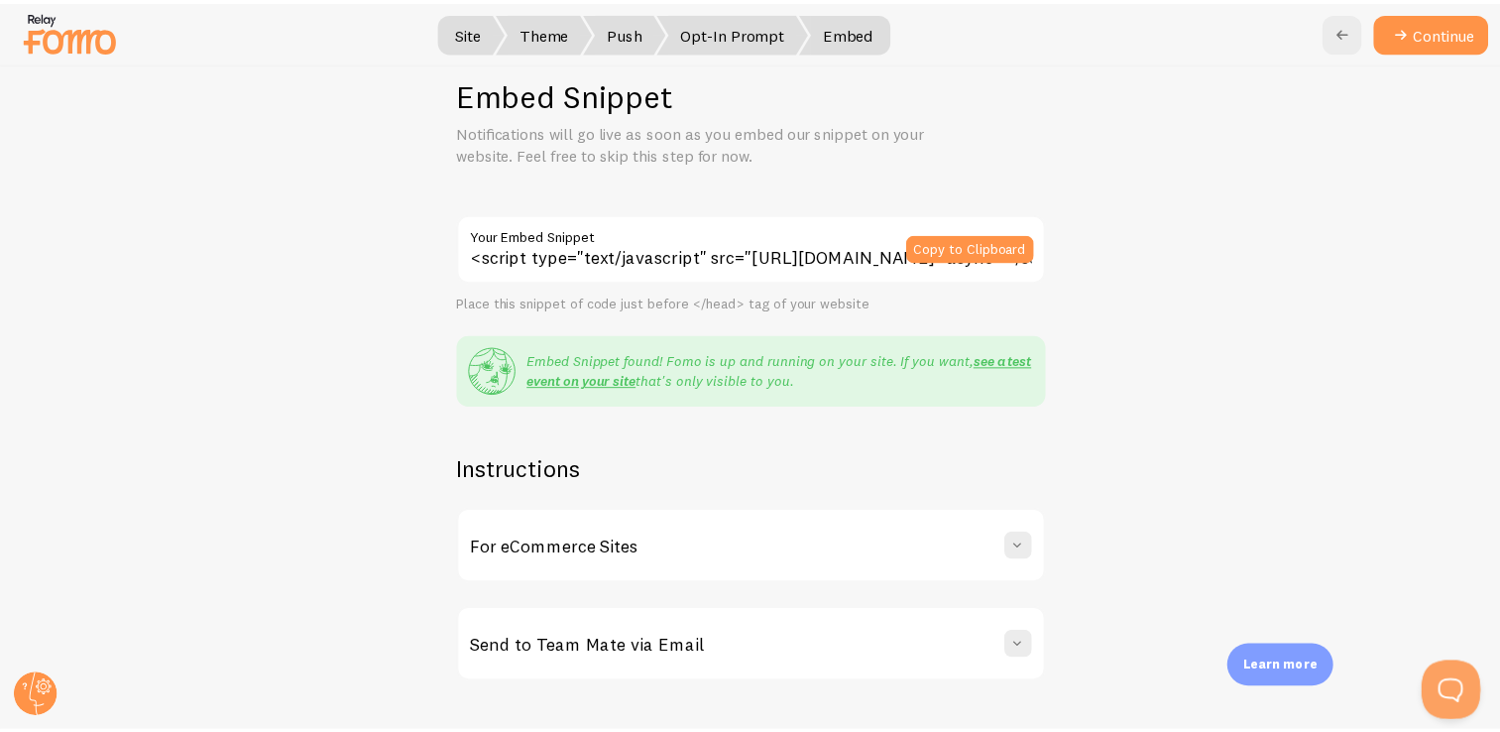
scroll to position [58, 0]
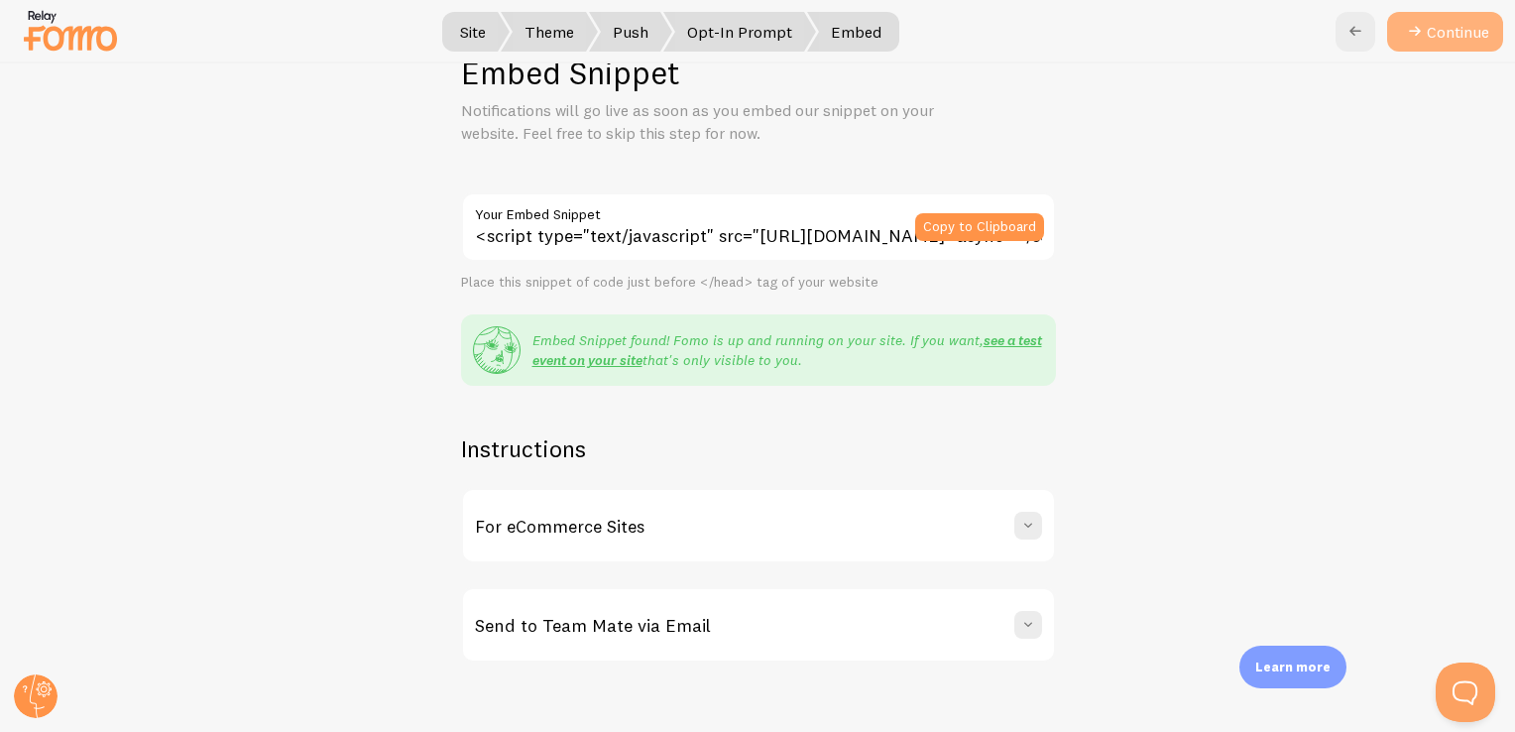
click at [1442, 26] on button "Continue" at bounding box center [1445, 32] width 116 height 40
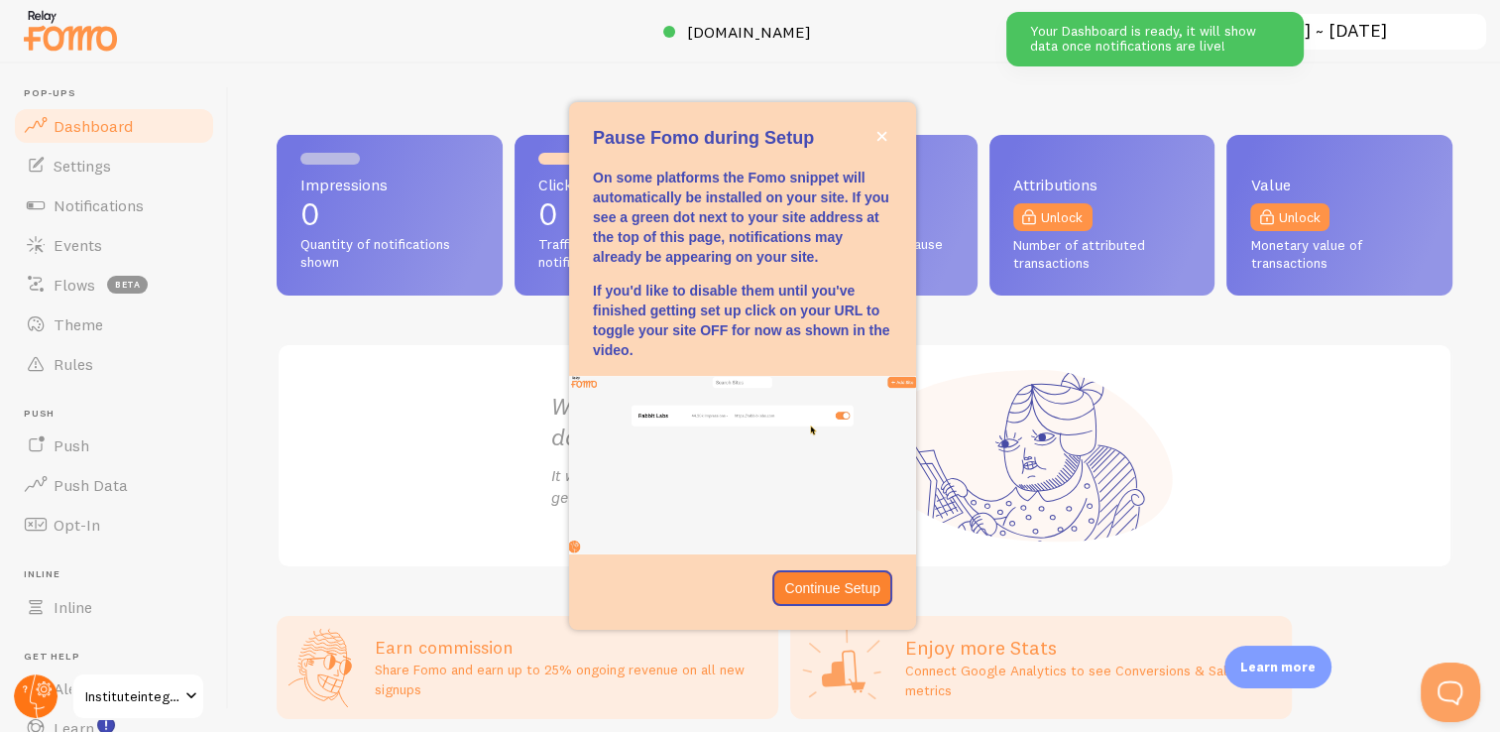
click at [34, 692] on circle at bounding box center [36, 696] width 44 height 44
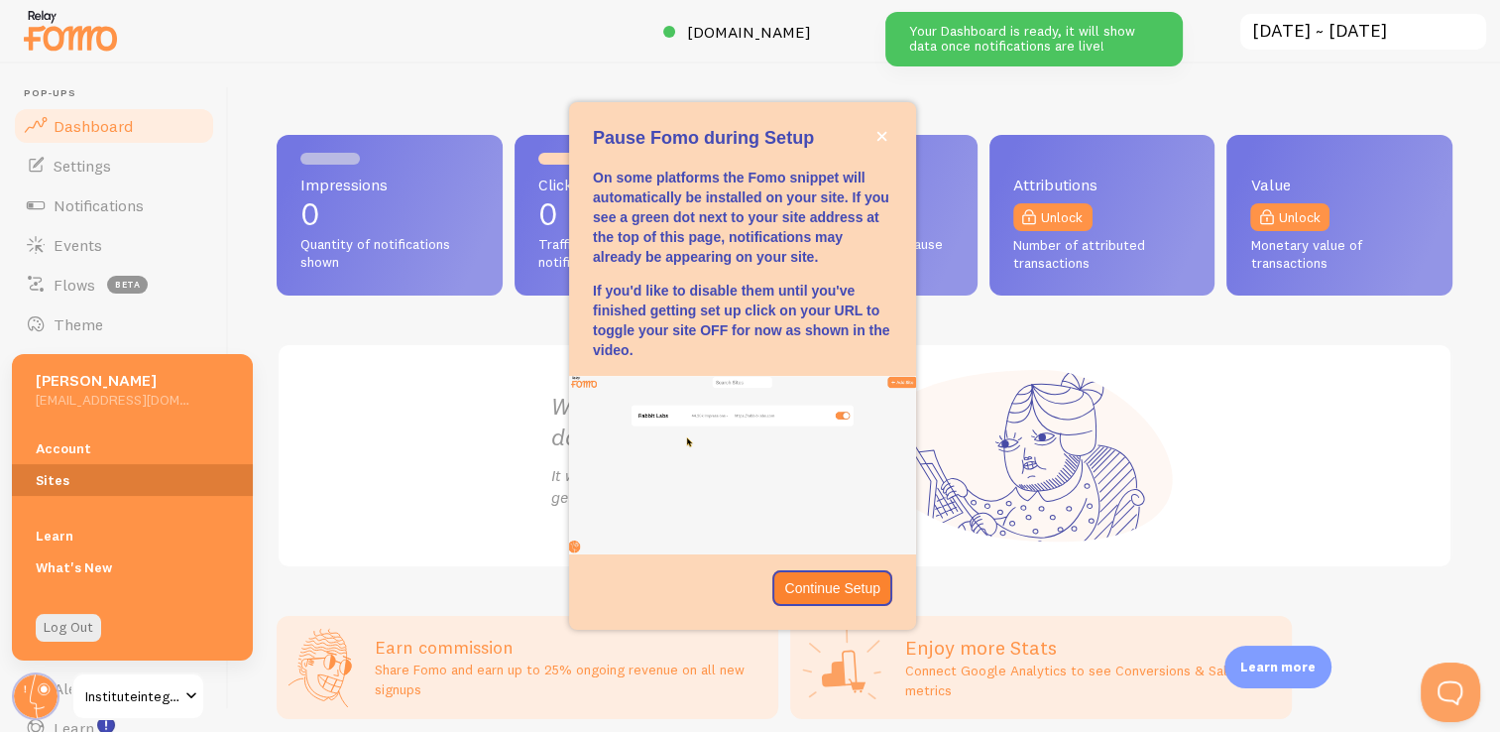
click at [74, 480] on link "Sites" at bounding box center [132, 480] width 241 height 32
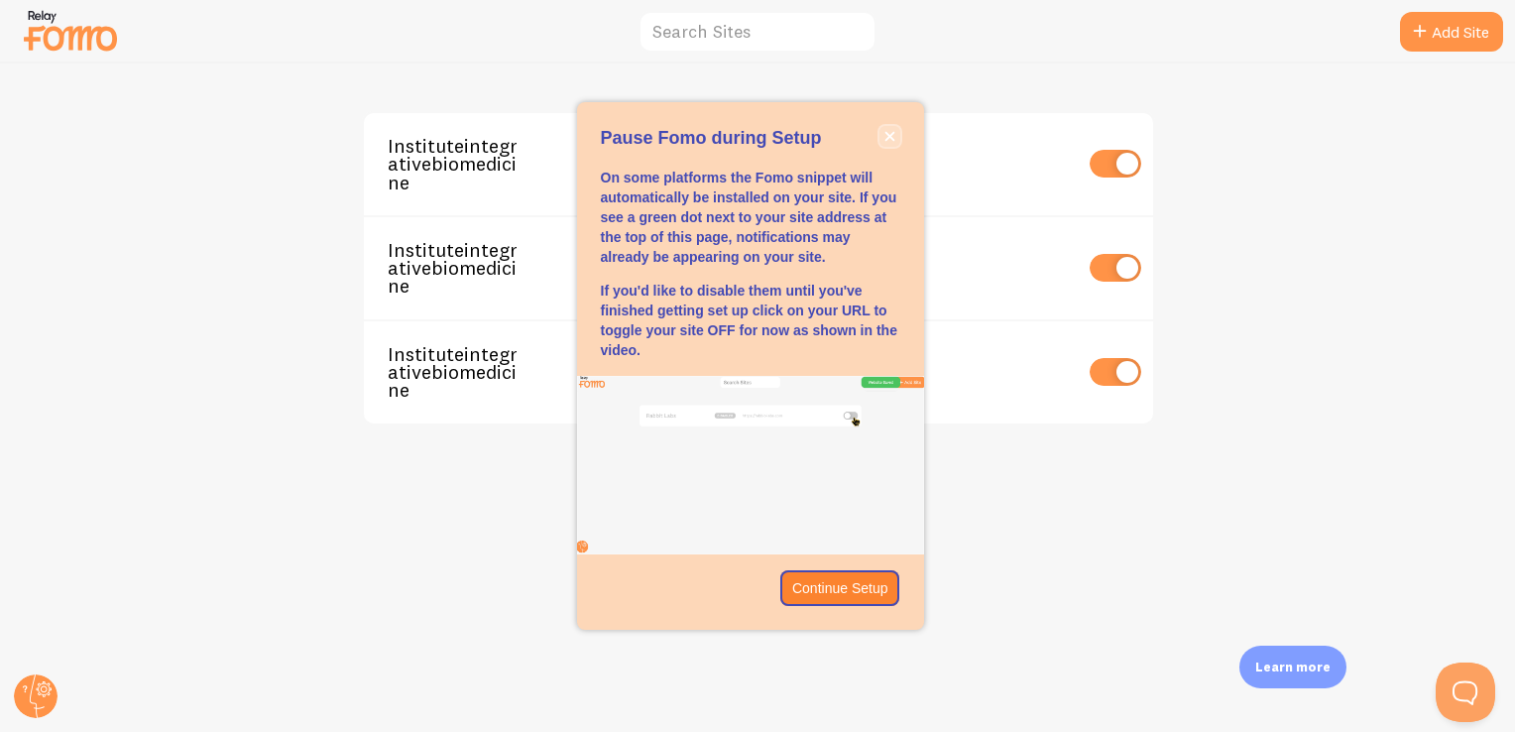
click at [886, 133] on icon "close," at bounding box center [889, 136] width 10 height 10
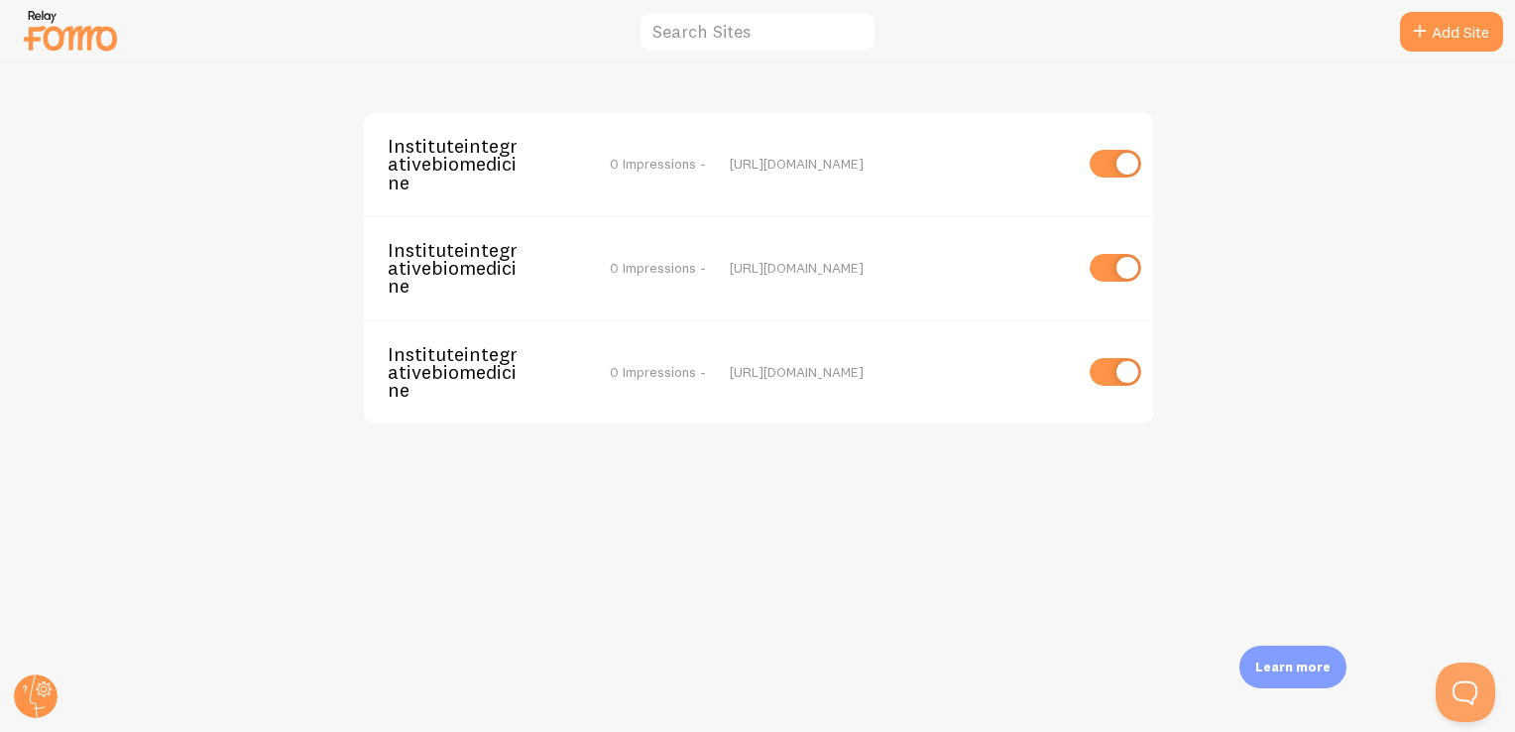
click at [472, 154] on span "Instituteintegrativebiomedicine" at bounding box center [468, 164] width 160 height 55
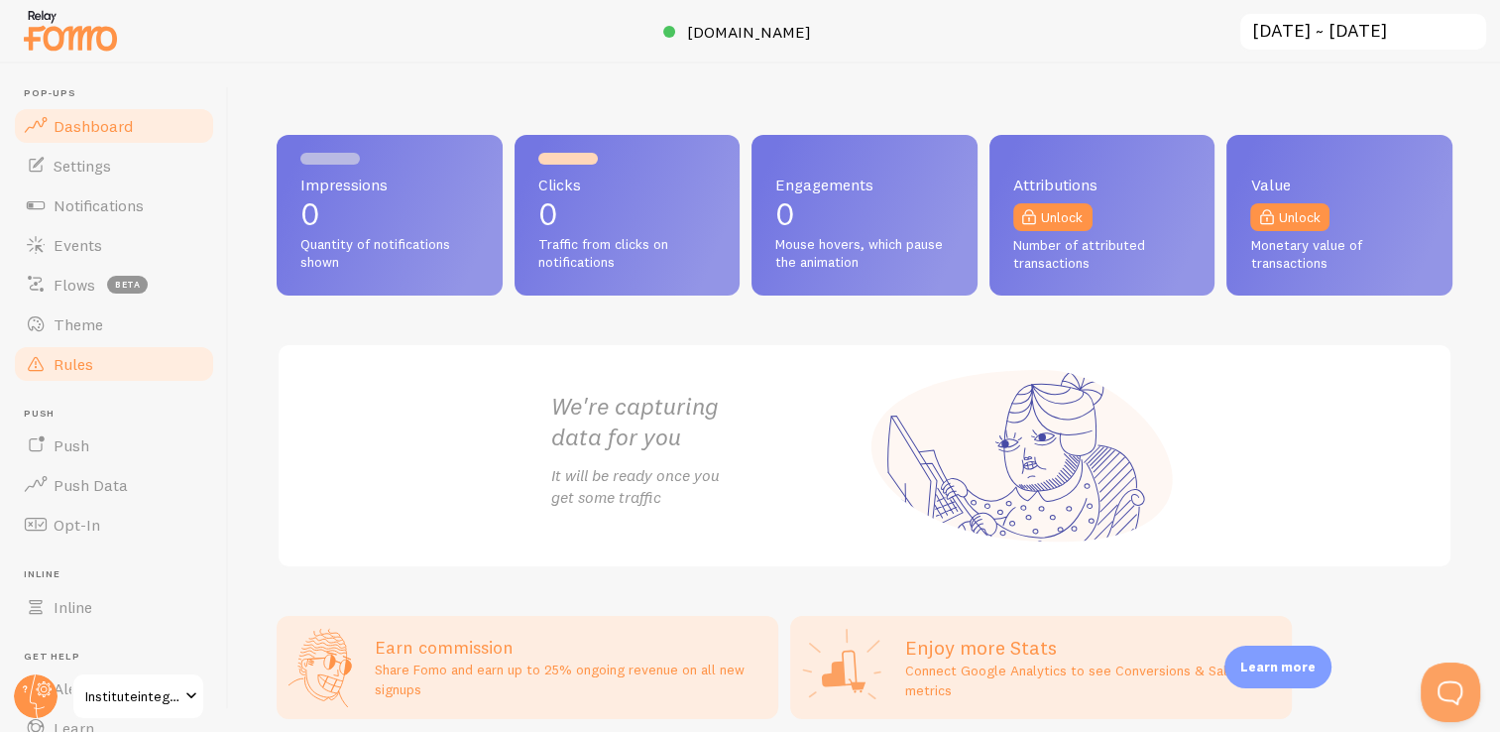
scroll to position [127, 0]
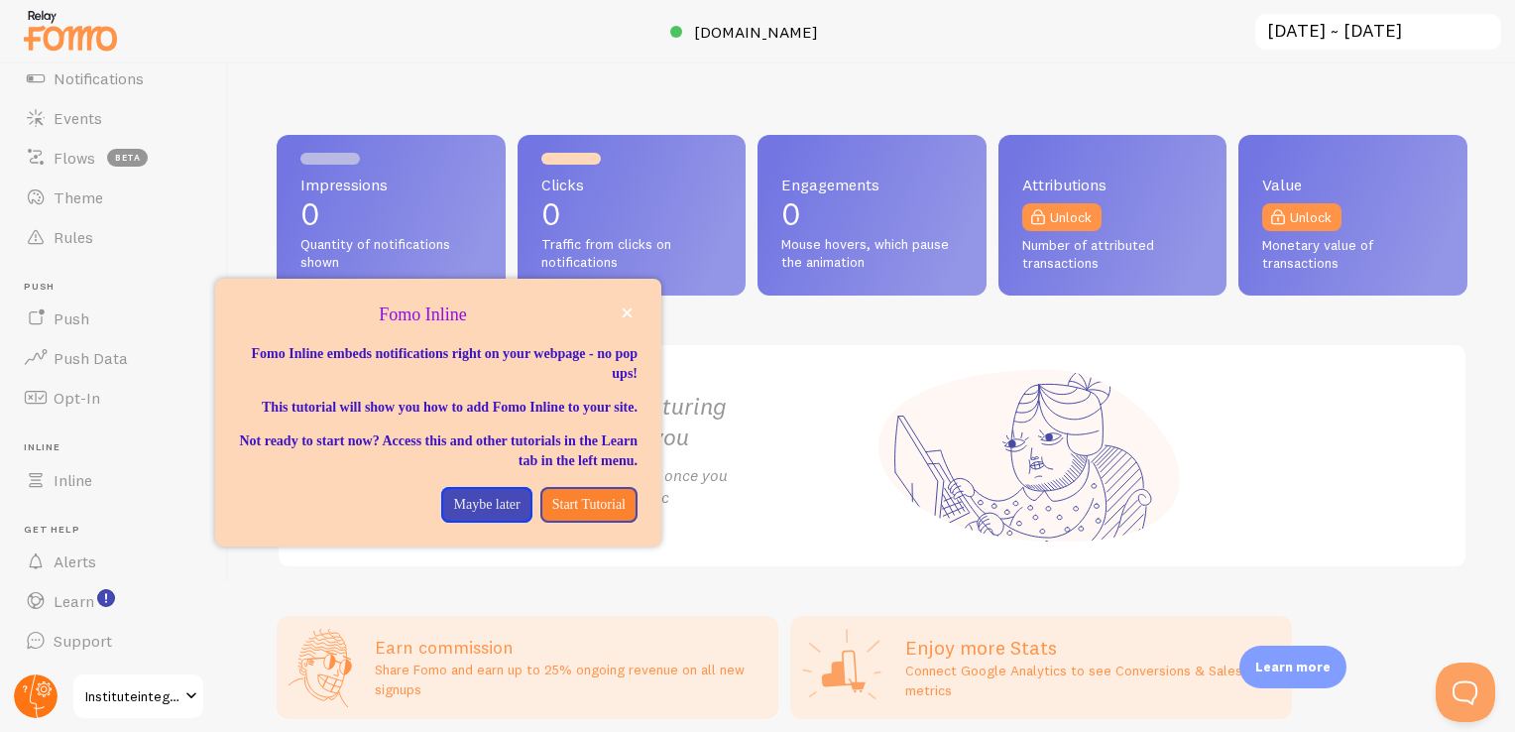
click at [20, 698] on circle at bounding box center [36, 696] width 44 height 44
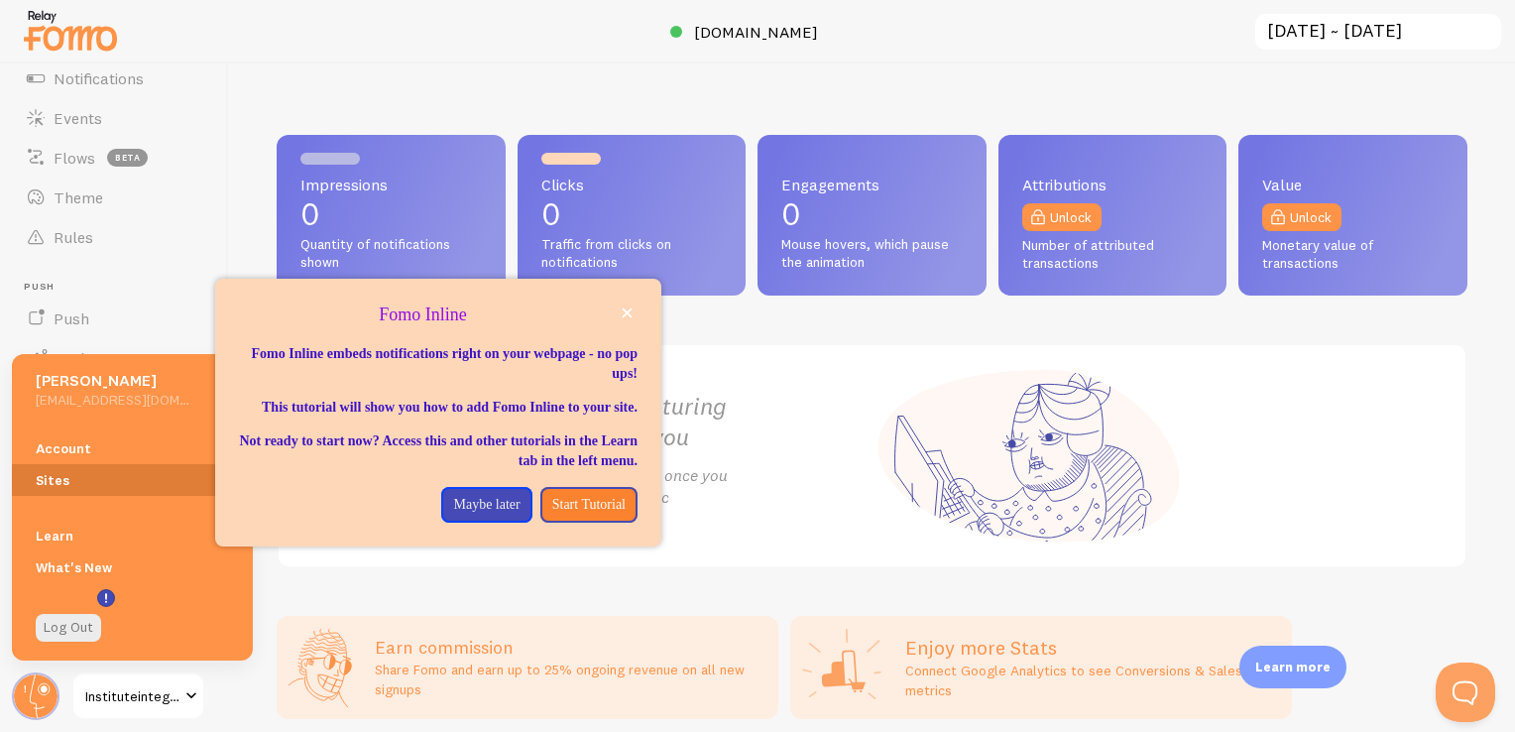
click at [69, 472] on link "Sites" at bounding box center [132, 480] width 241 height 32
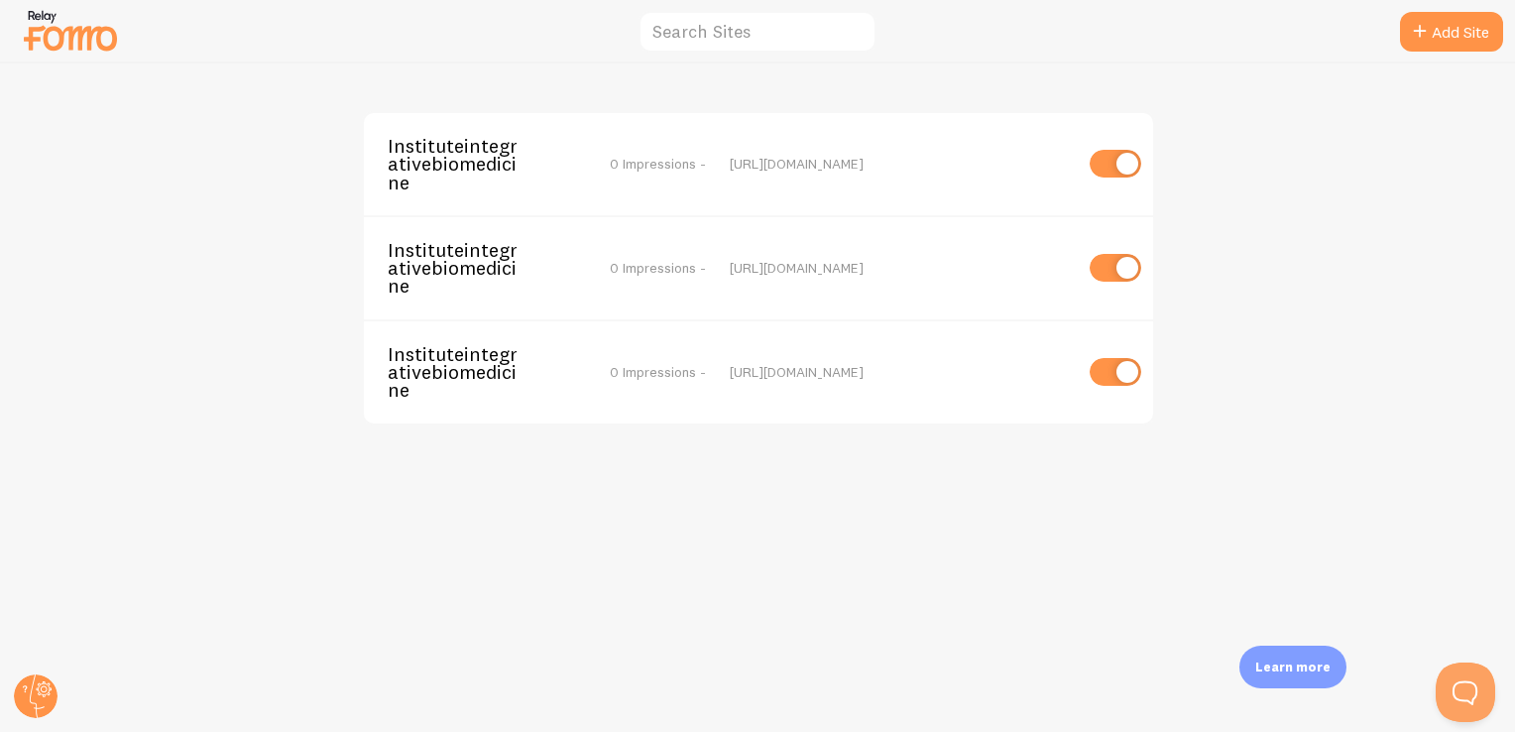
click at [443, 153] on span "Instituteintegrativebiomedicine" at bounding box center [468, 164] width 160 height 55
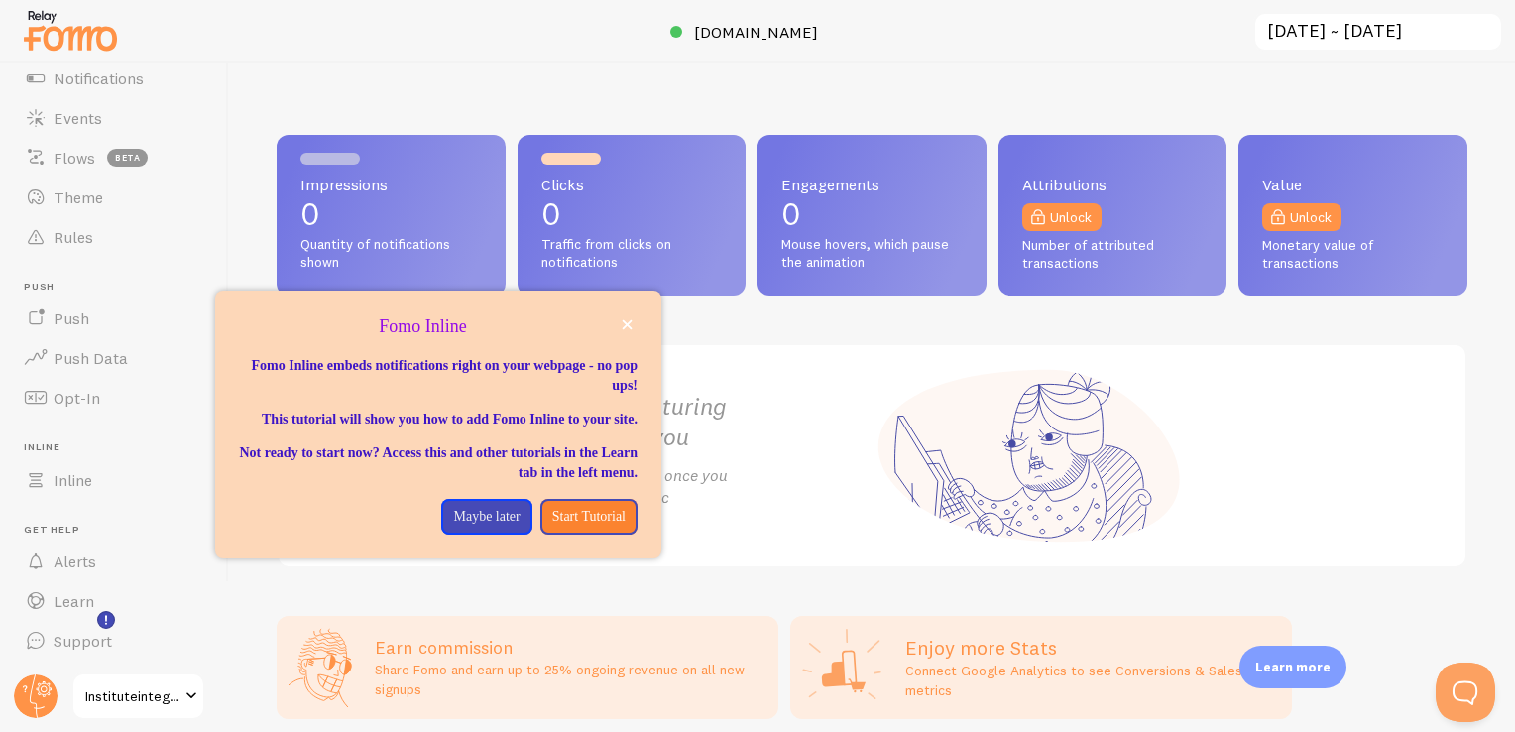
scroll to position [127, 0]
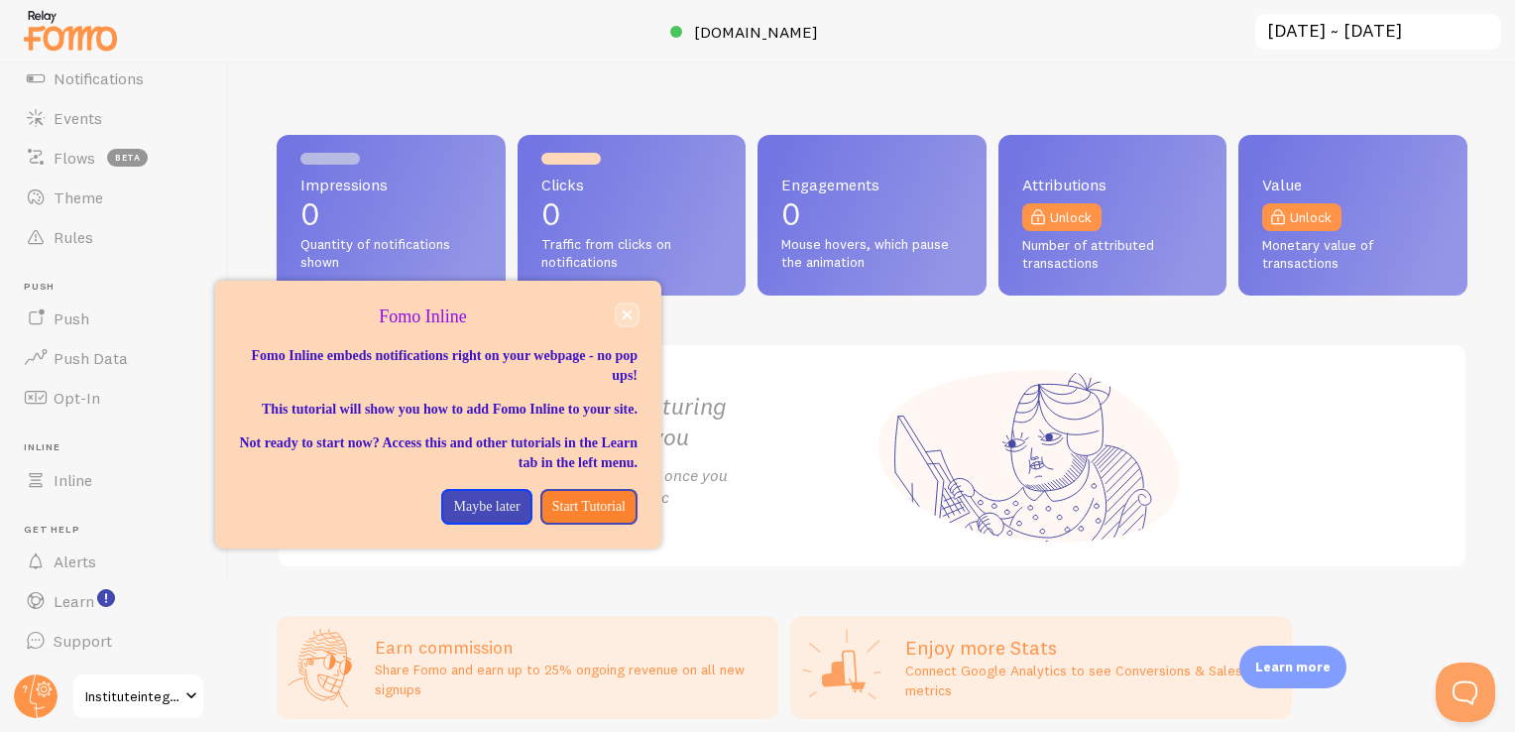
click at [622, 315] on icon "close," at bounding box center [627, 314] width 11 height 11
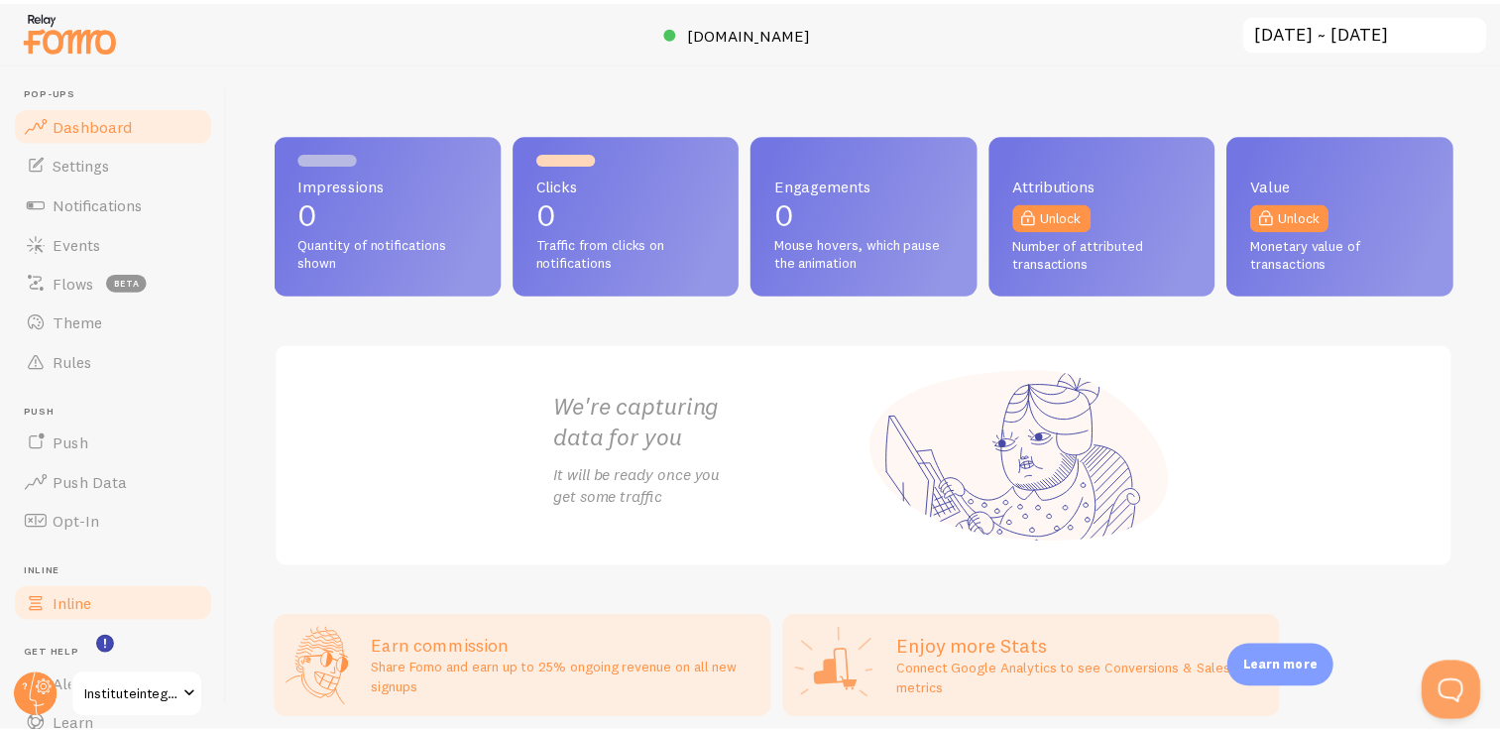
scroll to position [0, 0]
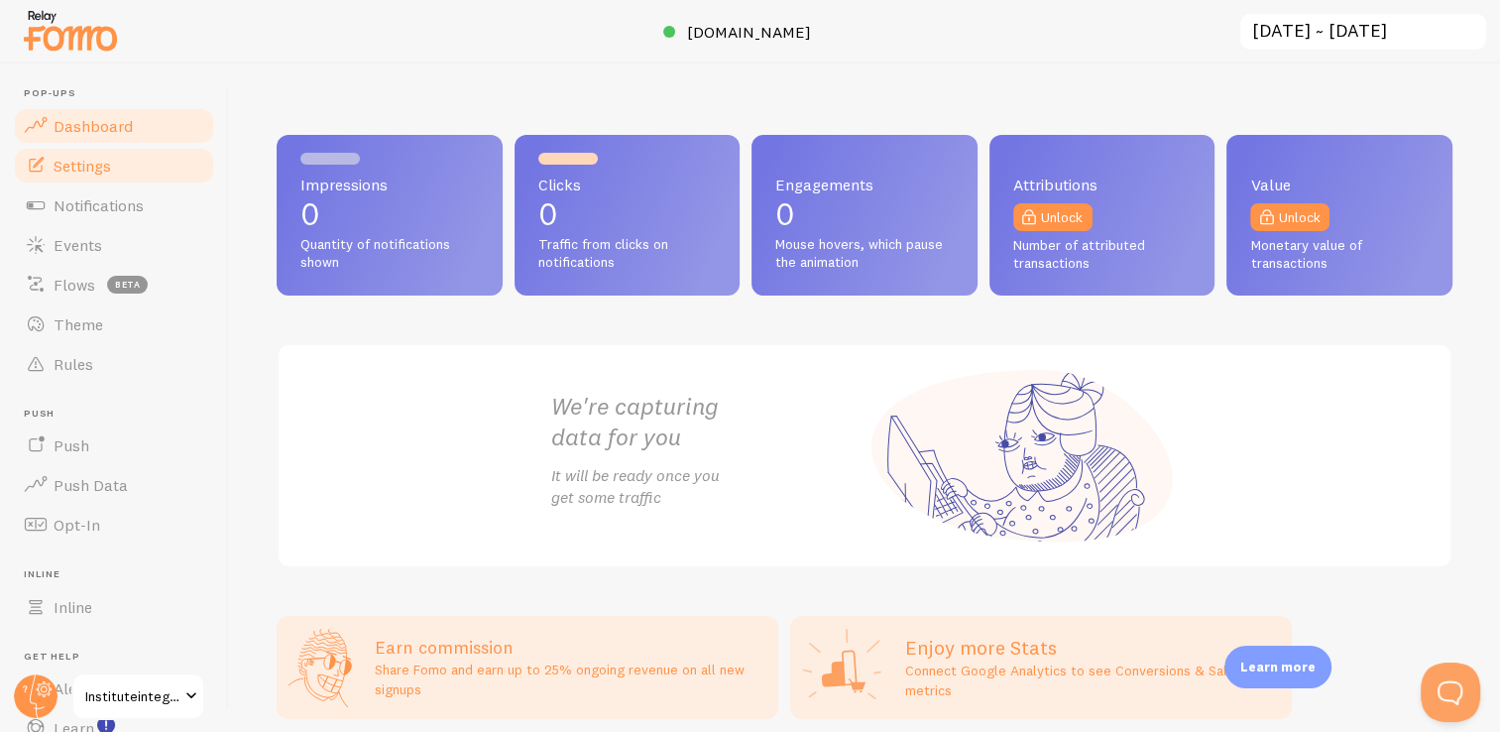
click at [78, 158] on span "Settings" at bounding box center [82, 166] width 57 height 20
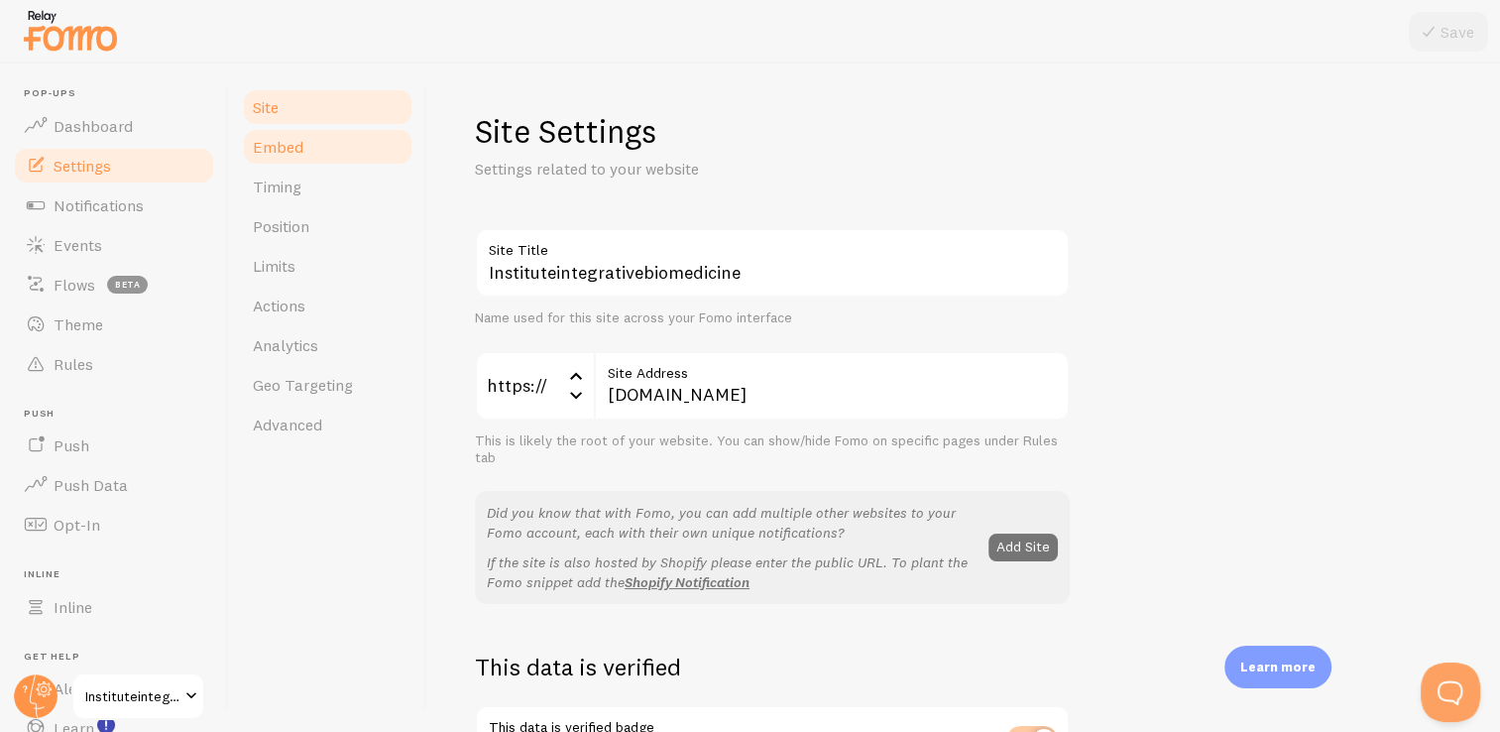
click at [300, 144] on span "Embed" at bounding box center [278, 147] width 51 height 20
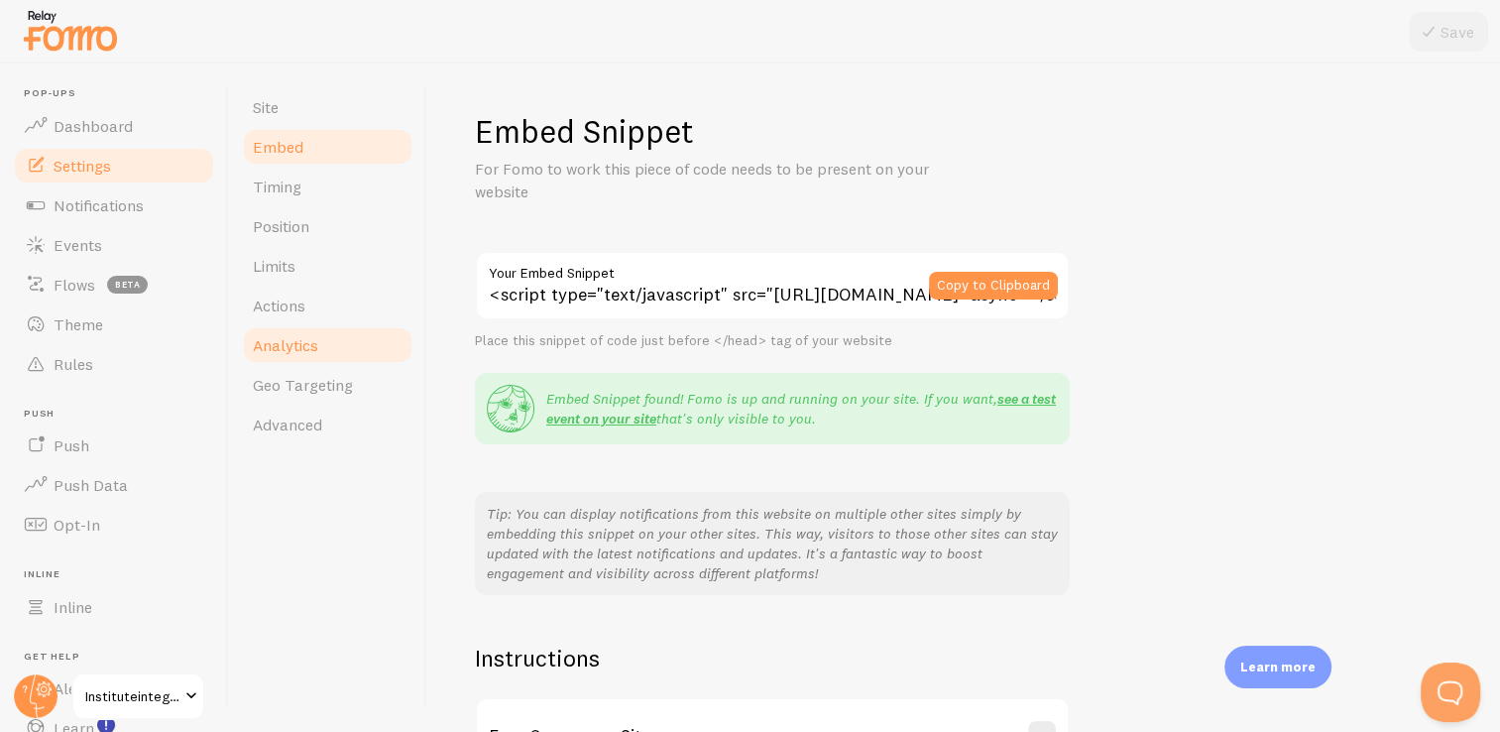
click at [299, 336] on span "Analytics" at bounding box center [285, 345] width 65 height 20
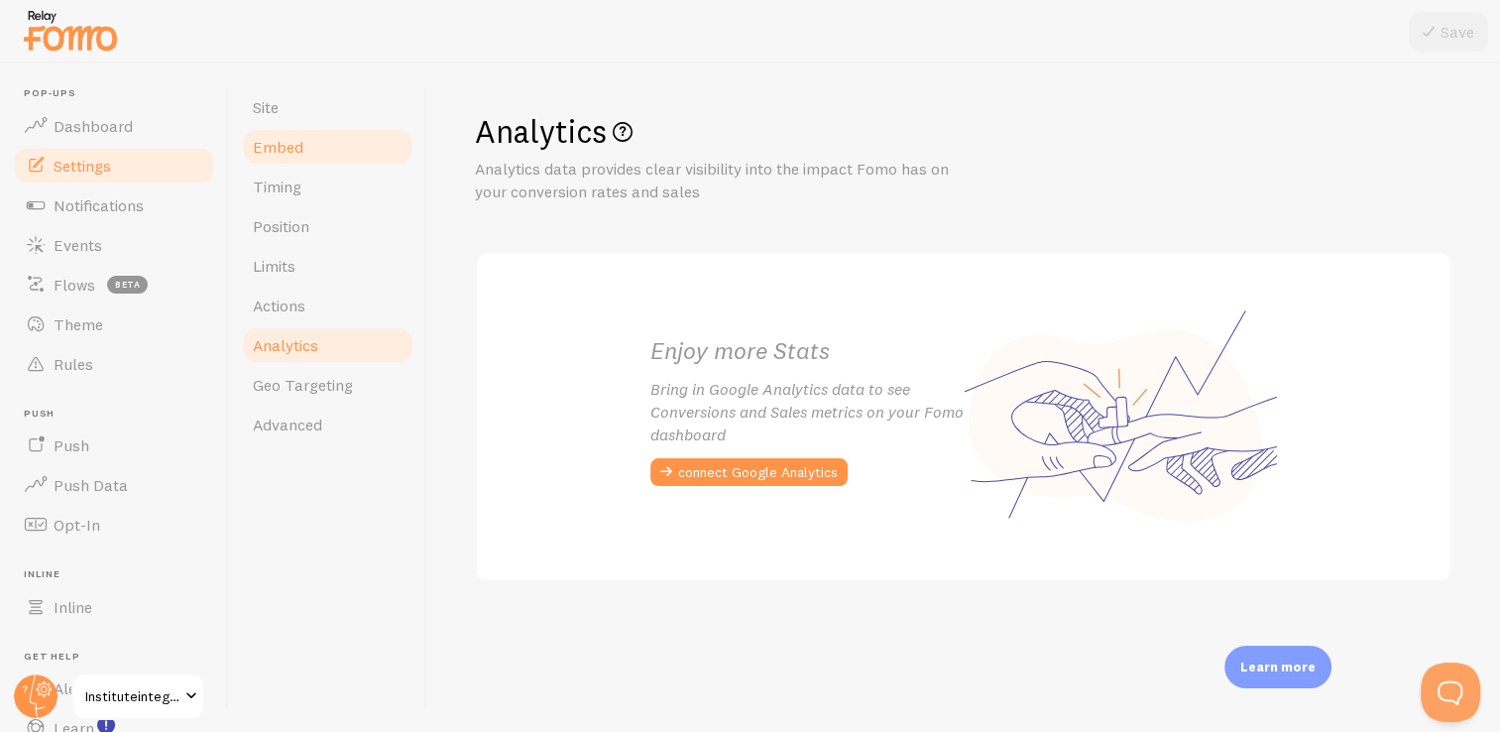
click at [296, 146] on span "Embed" at bounding box center [278, 147] width 51 height 20
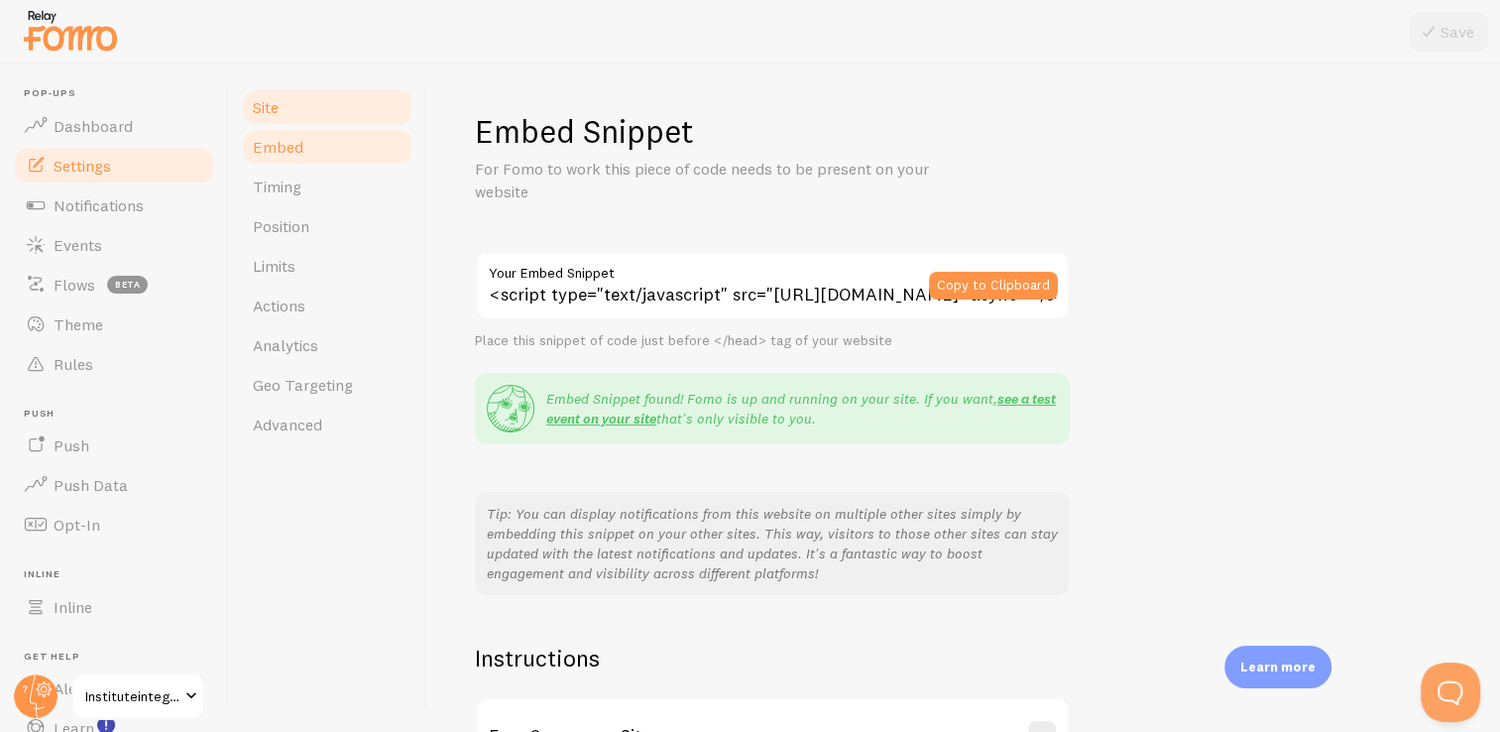
click at [279, 98] on span "Site" at bounding box center [266, 107] width 26 height 20
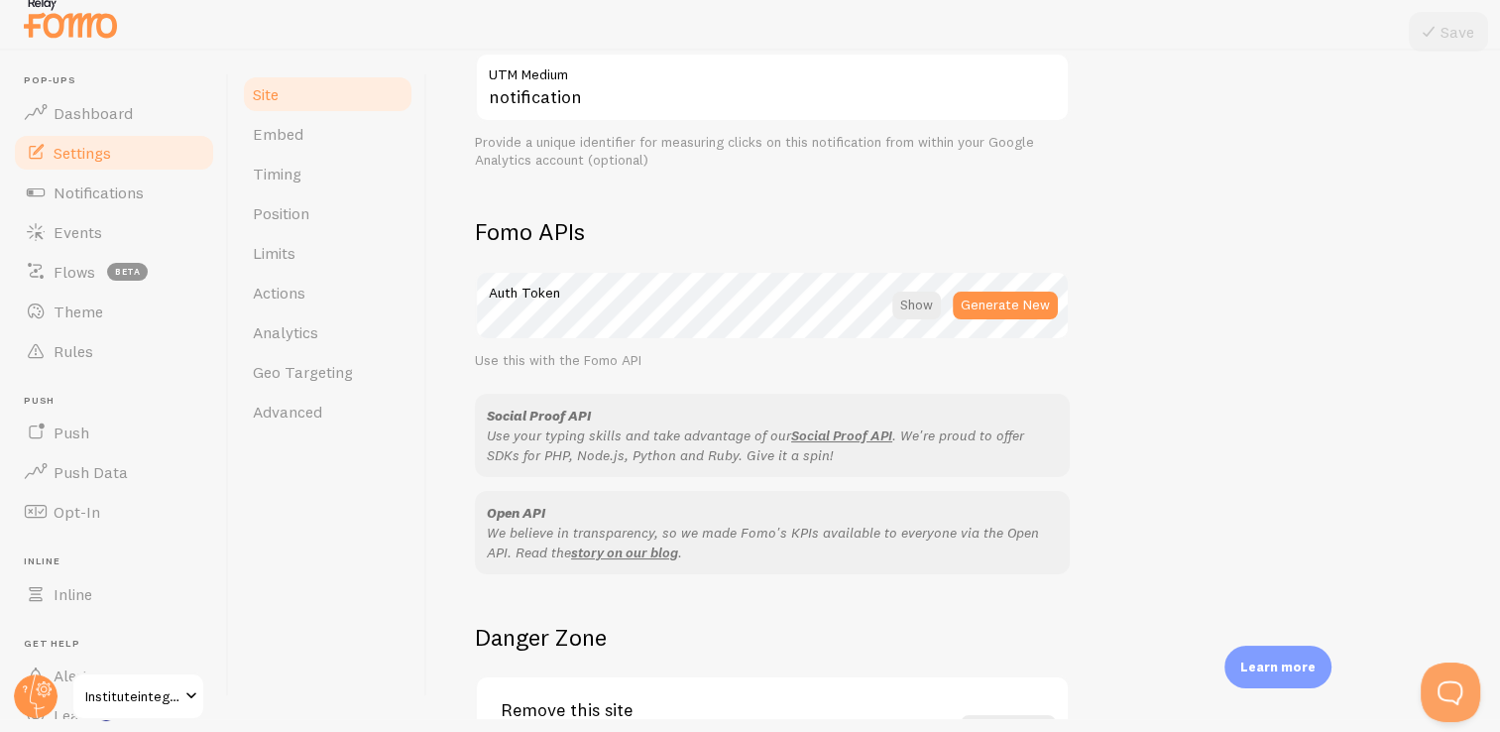
scroll to position [1090, 0]
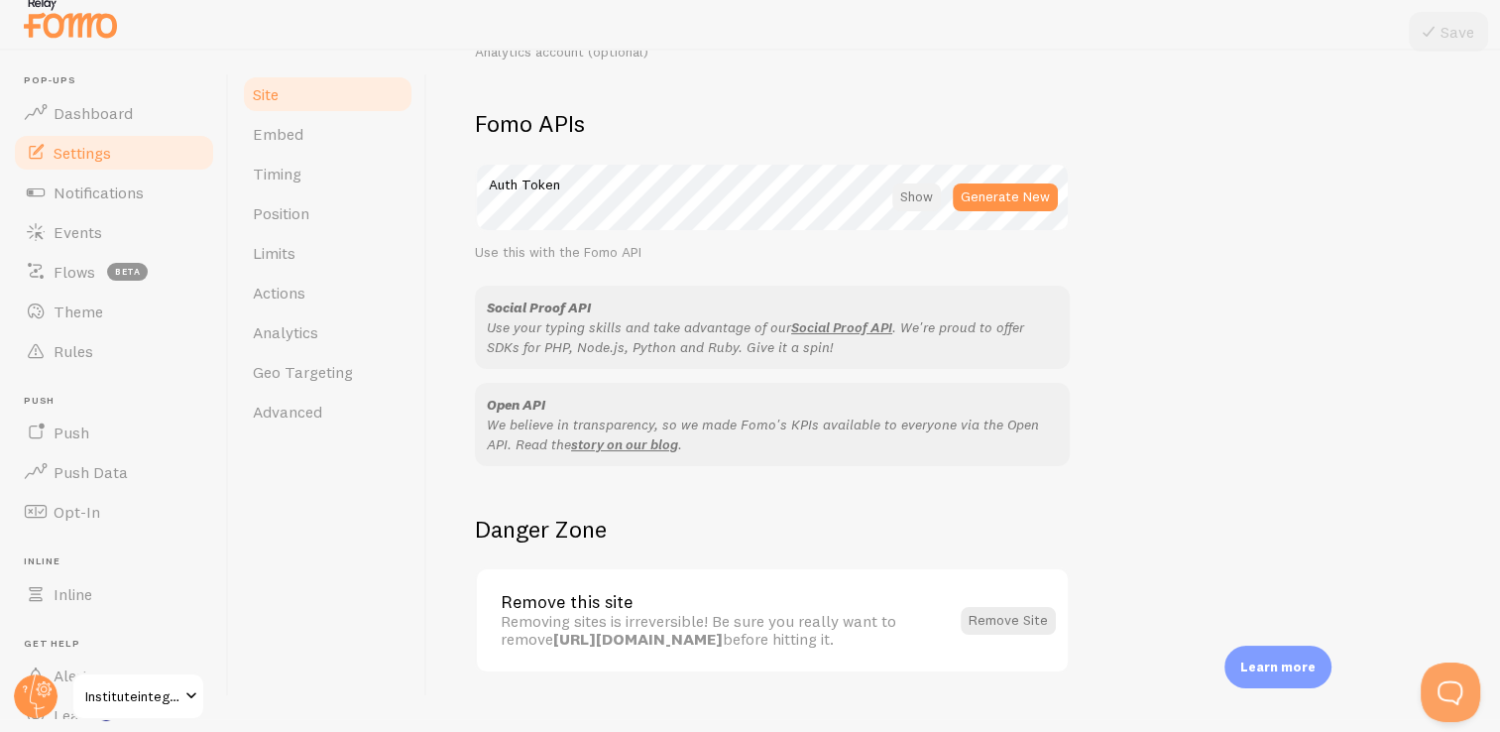
click at [920, 198] on div at bounding box center [916, 197] width 49 height 28
click at [440, 209] on div "Site Settings Settings related to your website Instituteintegrativebiomedicine …" at bounding box center [963, 385] width 1073 height 668
click at [109, 109] on span "Dashboard" at bounding box center [93, 113] width 79 height 20
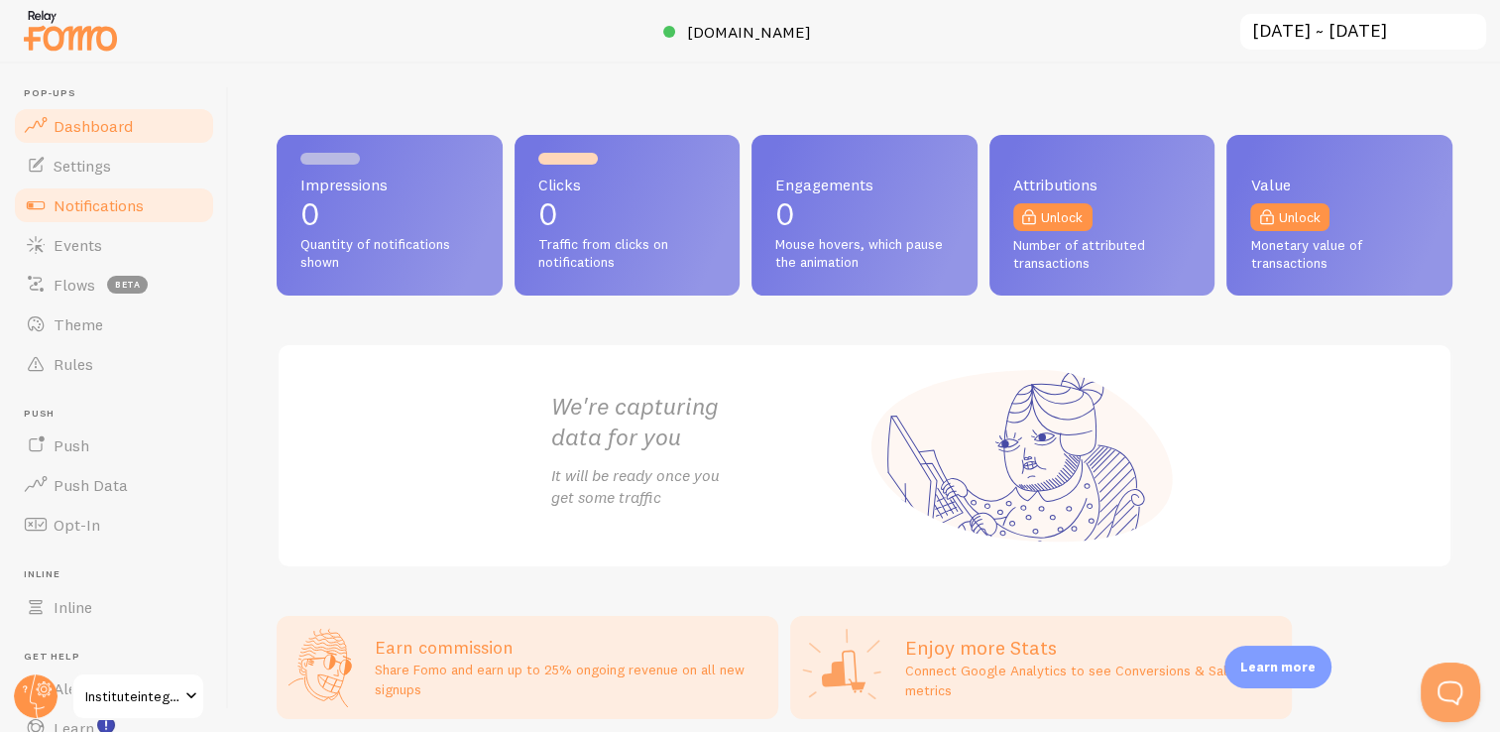
click at [118, 205] on span "Notifications" at bounding box center [99, 205] width 90 height 20
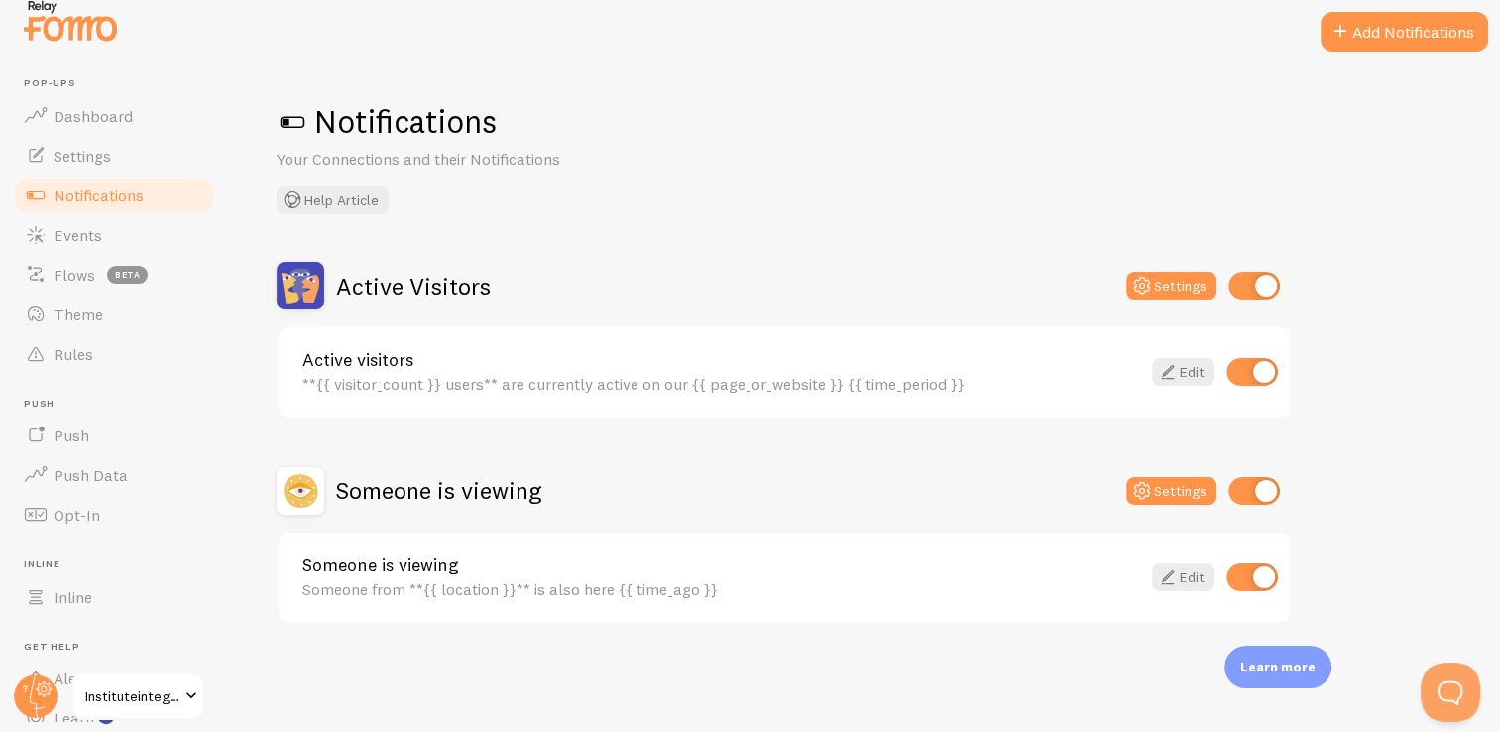
scroll to position [13, 0]
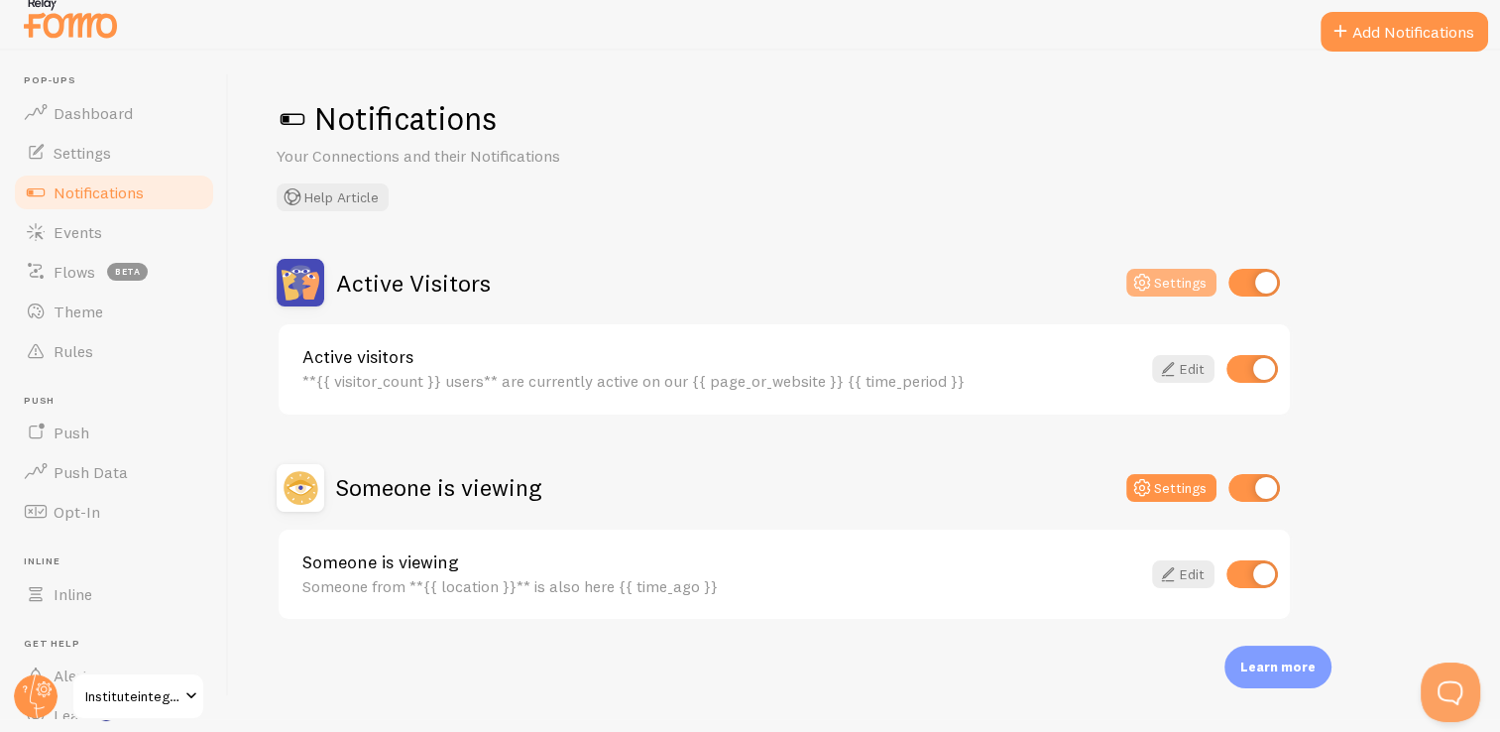
click at [1173, 282] on button "Settings" at bounding box center [1171, 283] width 90 height 28
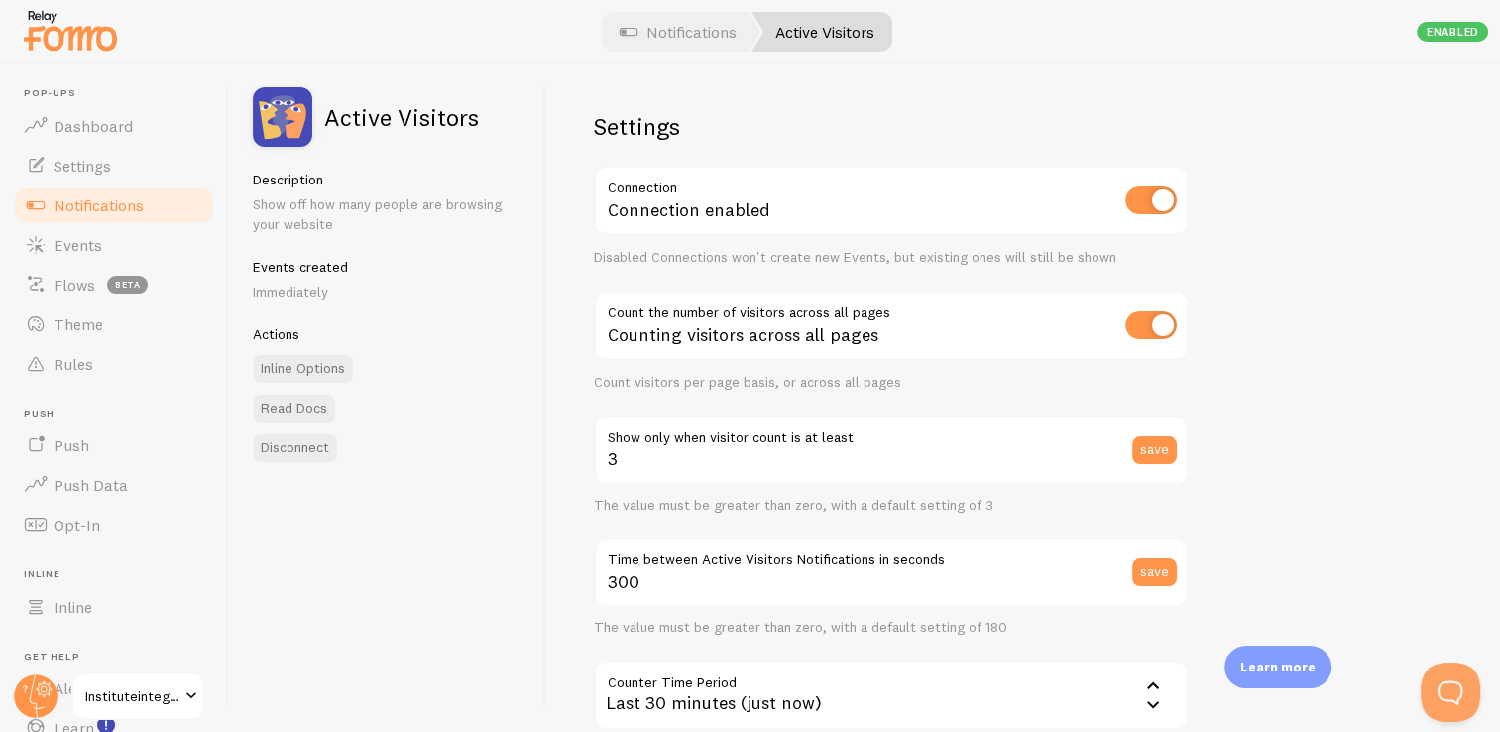
scroll to position [13, 0]
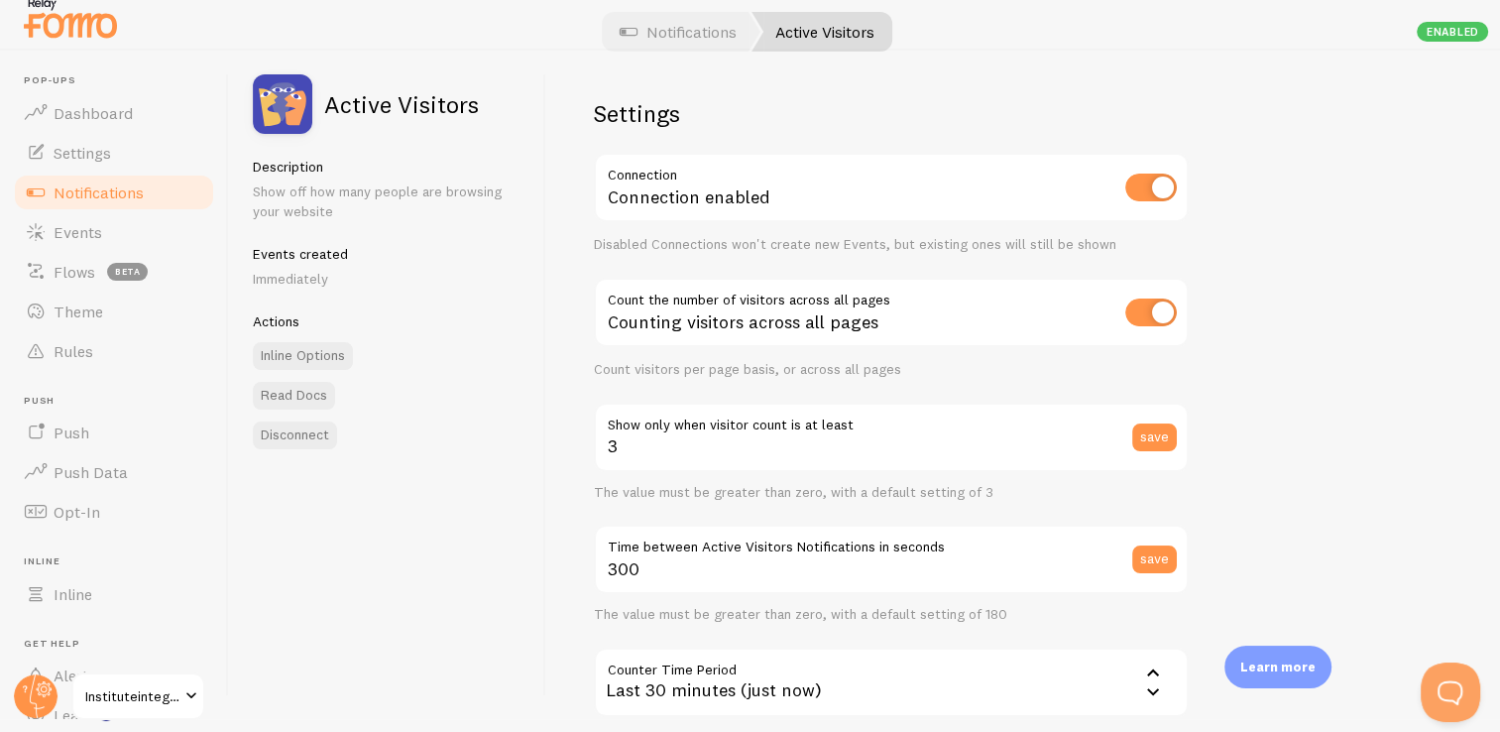
click at [1287, 676] on div "Learn more" at bounding box center [1277, 666] width 107 height 43
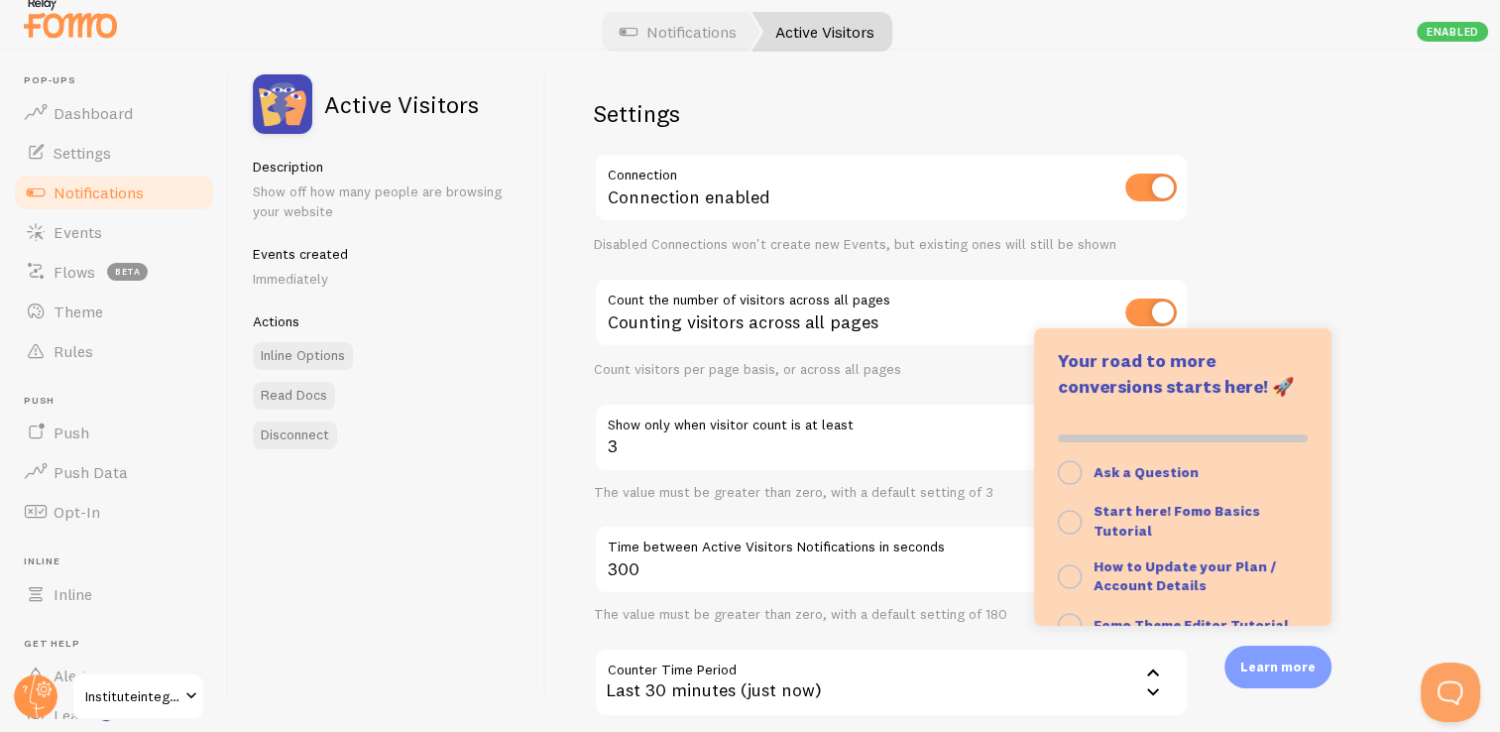
click at [1390, 515] on div "Settings Connection Connection enabled Disabled Connections won't create new Ev…" at bounding box center [1023, 385] width 954 height 668
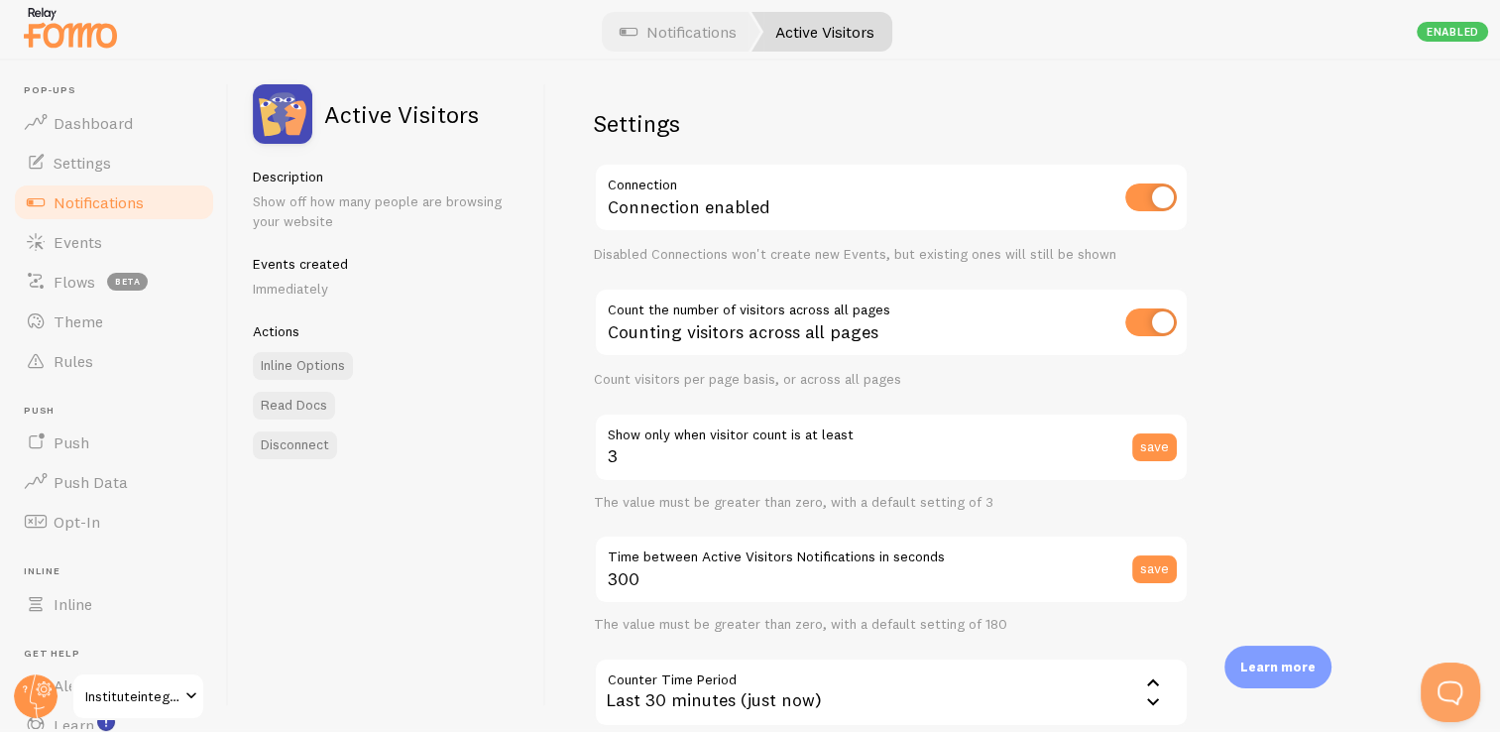
scroll to position [0, 0]
